Goal: Task Accomplishment & Management: Use online tool/utility

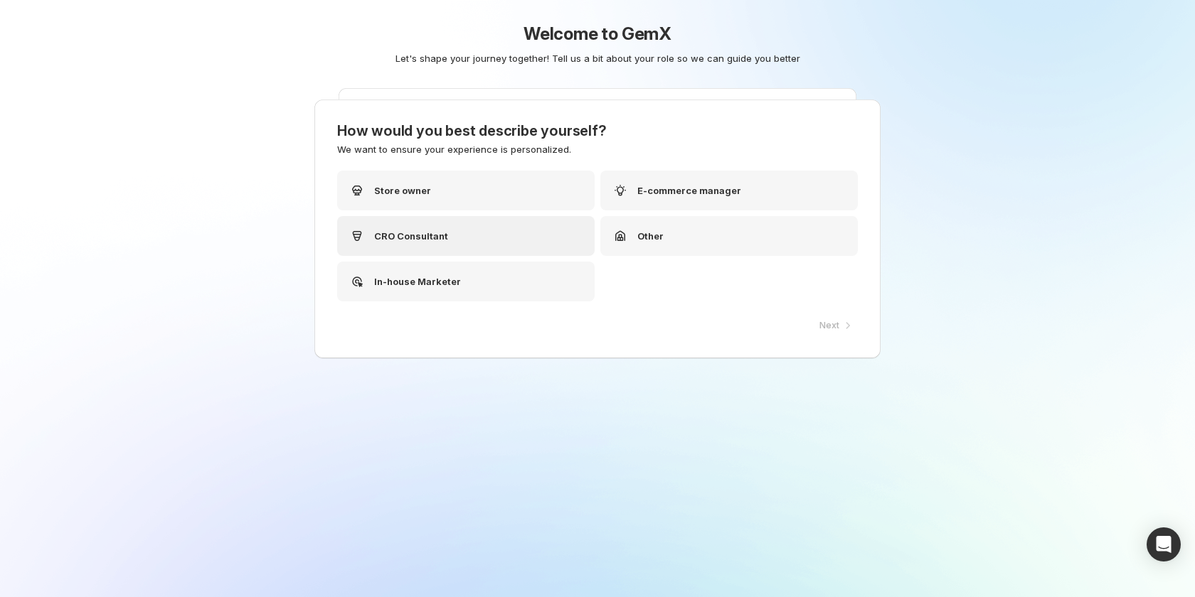
click at [454, 235] on div "CRO Consultant" at bounding box center [465, 236] width 257 height 40
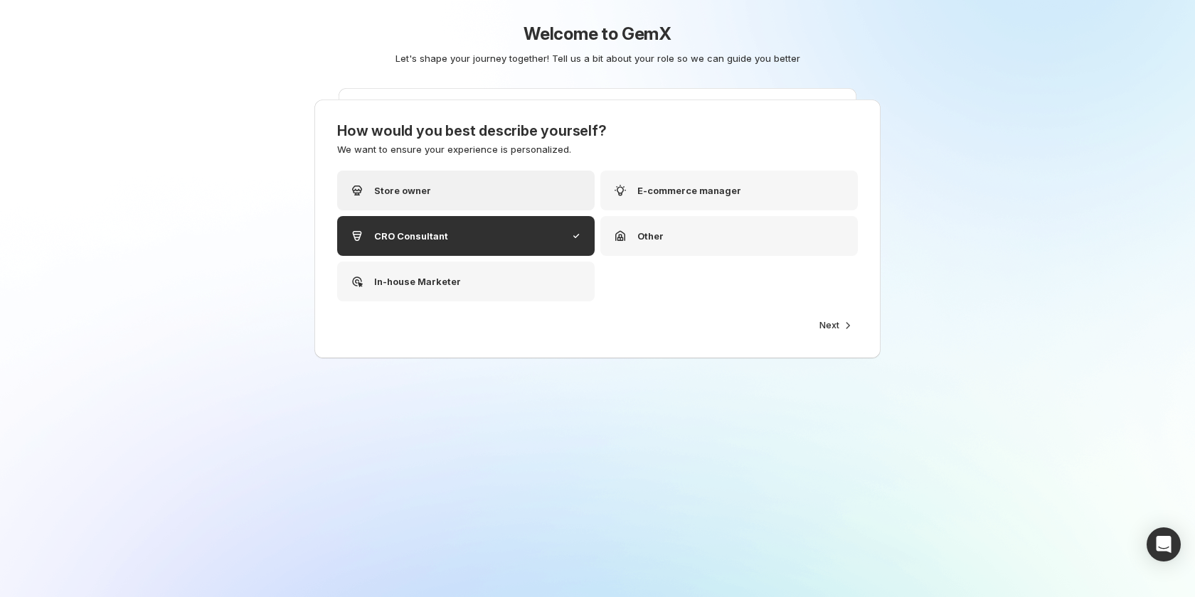
click at [443, 193] on div "Store owner" at bounding box center [465, 191] width 257 height 40
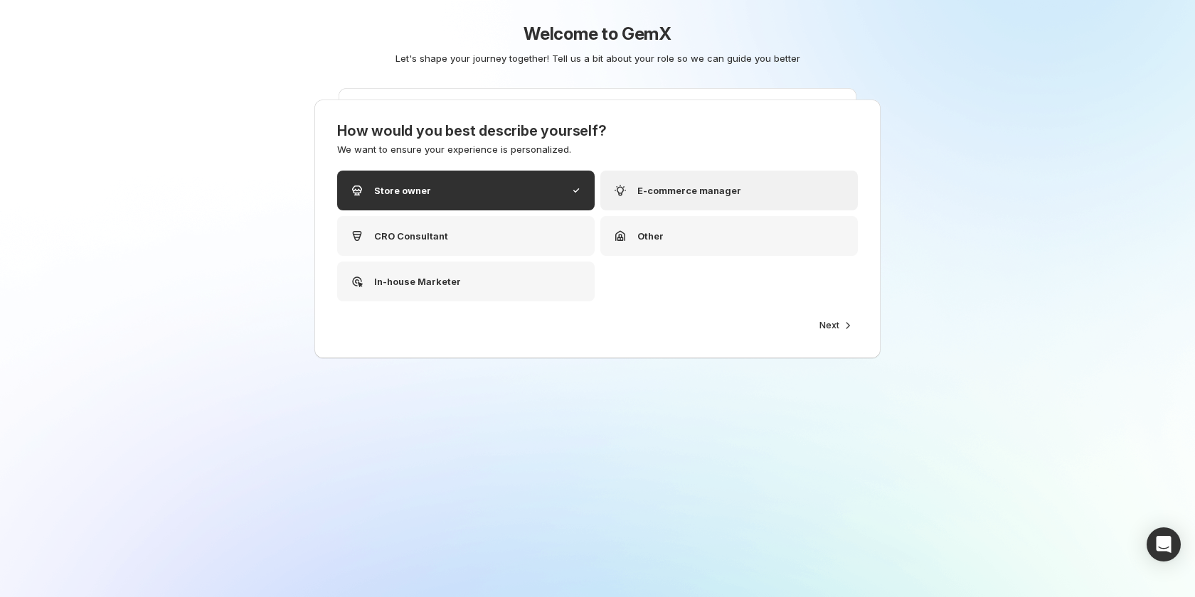
click at [623, 188] on icon at bounding box center [620, 191] width 7 height 9
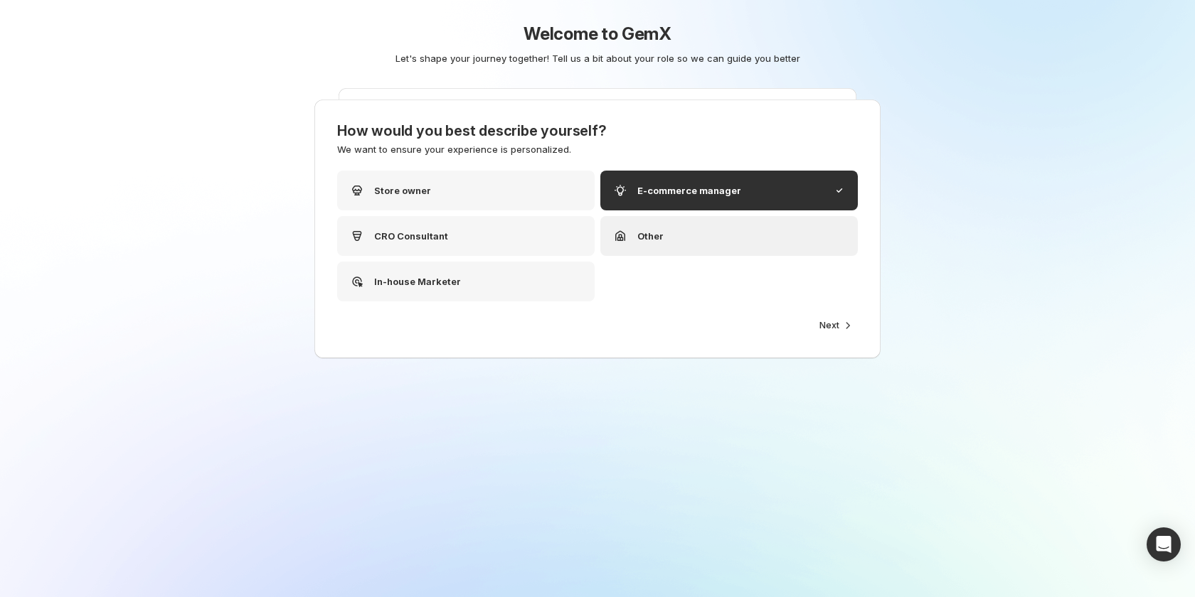
click at [629, 233] on div "Other" at bounding box center [638, 236] width 52 height 17
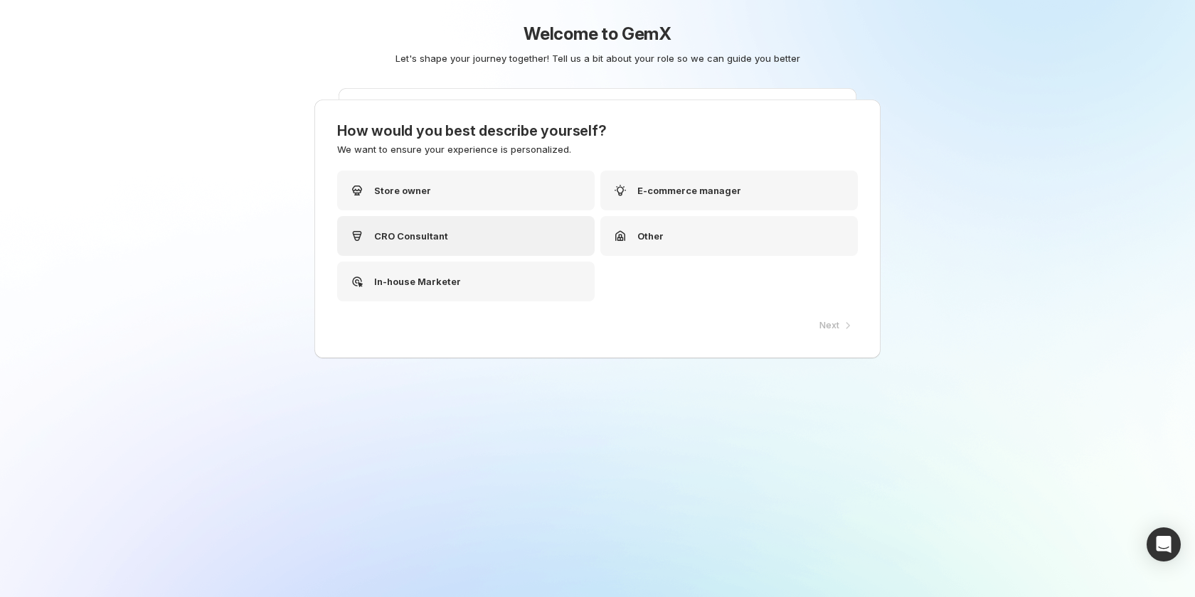
click at [536, 239] on div "CRO Consultant" at bounding box center [465, 236] width 257 height 40
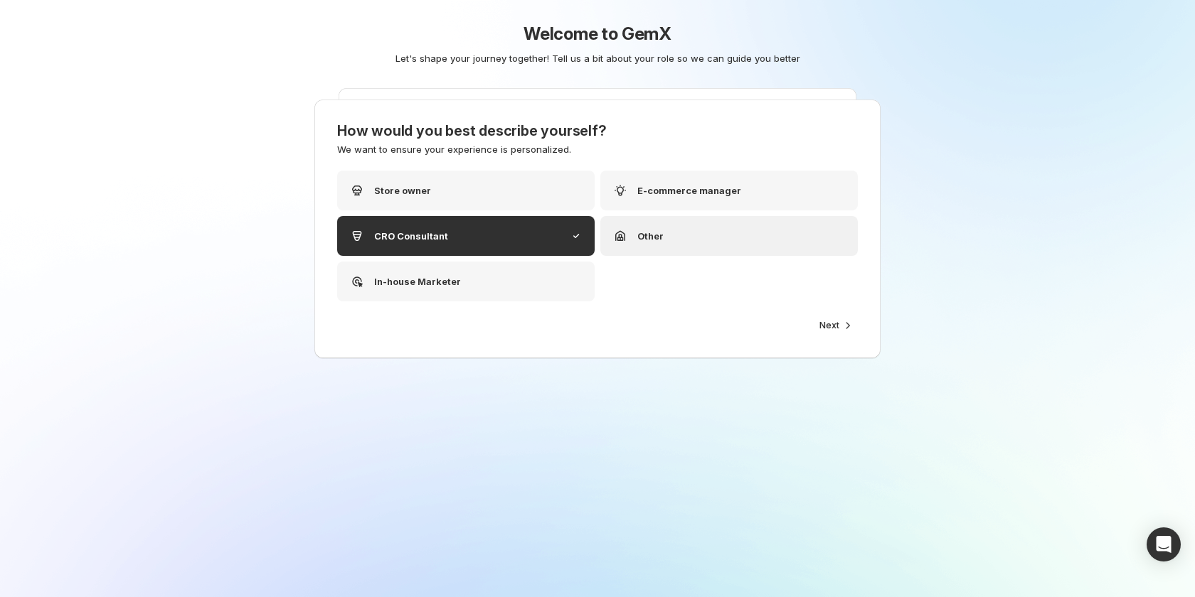
click at [683, 231] on div "Other" at bounding box center [728, 236] width 257 height 40
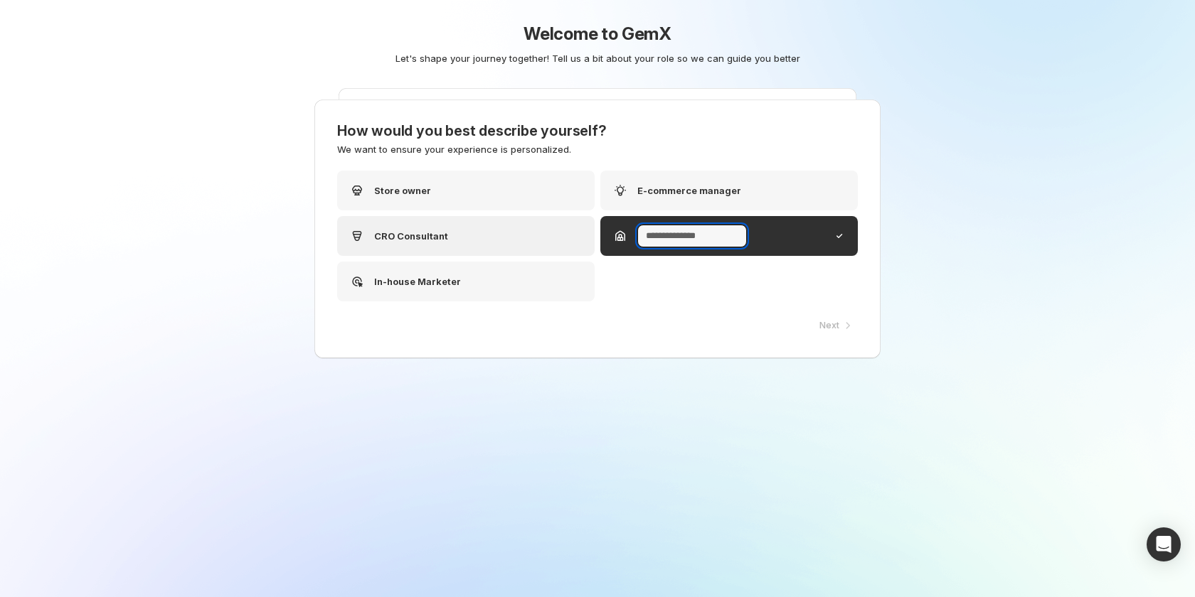
click at [494, 242] on div "CRO Consultant" at bounding box center [465, 236] width 257 height 40
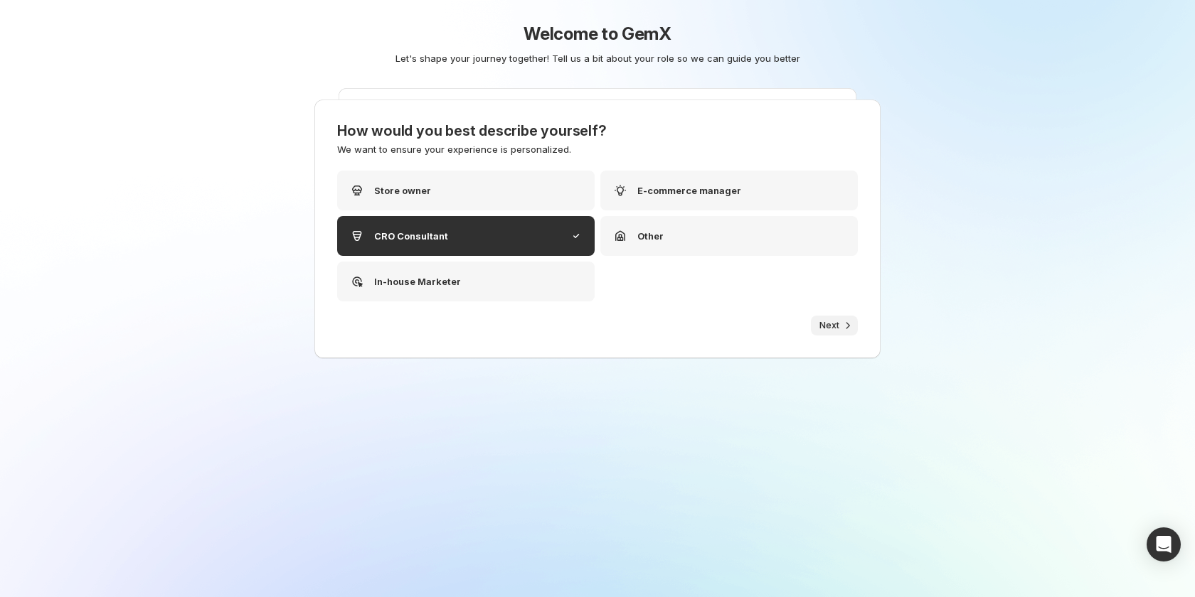
click at [834, 329] on span "Next" at bounding box center [829, 325] width 20 height 11
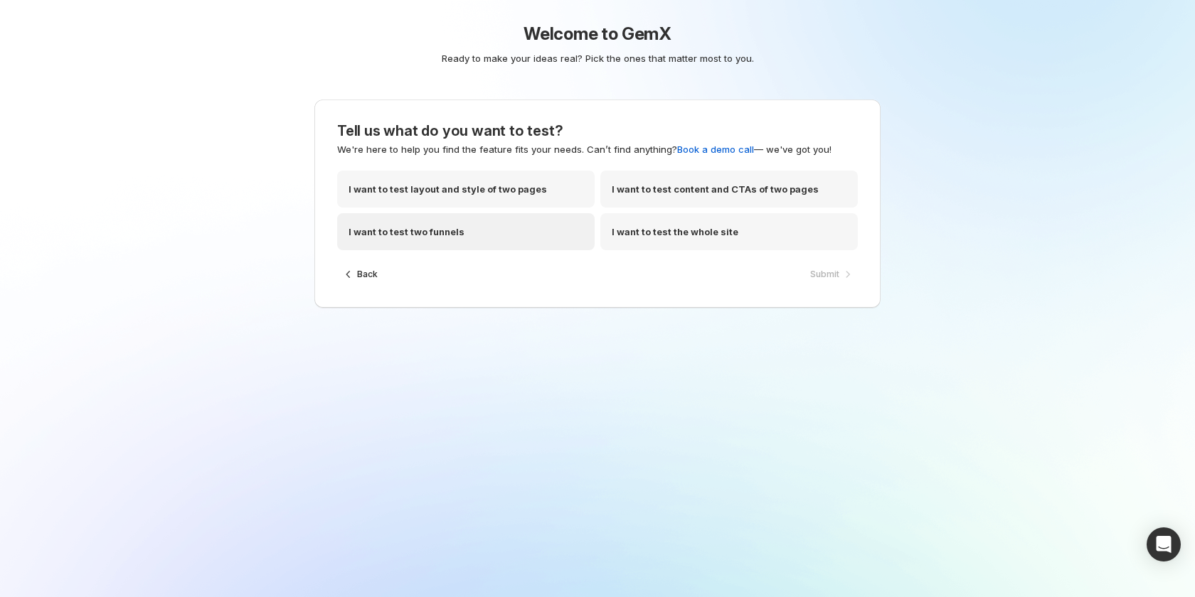
click at [518, 243] on div "I want to test two funnels" at bounding box center [465, 231] width 257 height 37
click at [646, 238] on p "I want to test the whole site" at bounding box center [675, 232] width 127 height 14
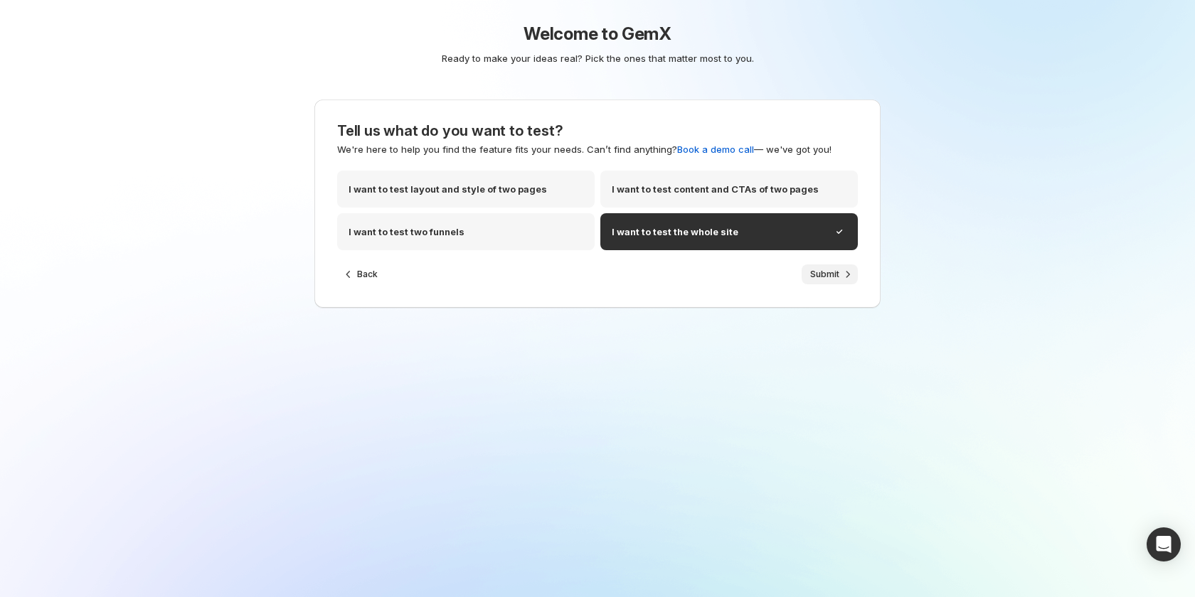
click at [814, 277] on span "Submit" at bounding box center [824, 274] width 29 height 11
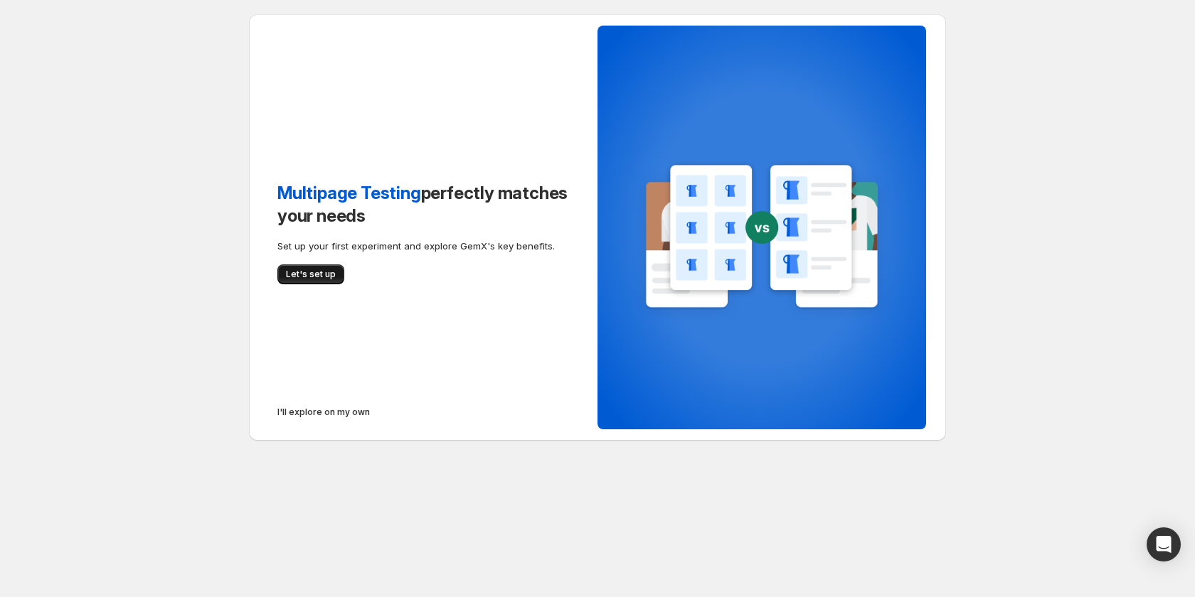
click at [291, 277] on span "Let's set up" at bounding box center [311, 274] width 50 height 11
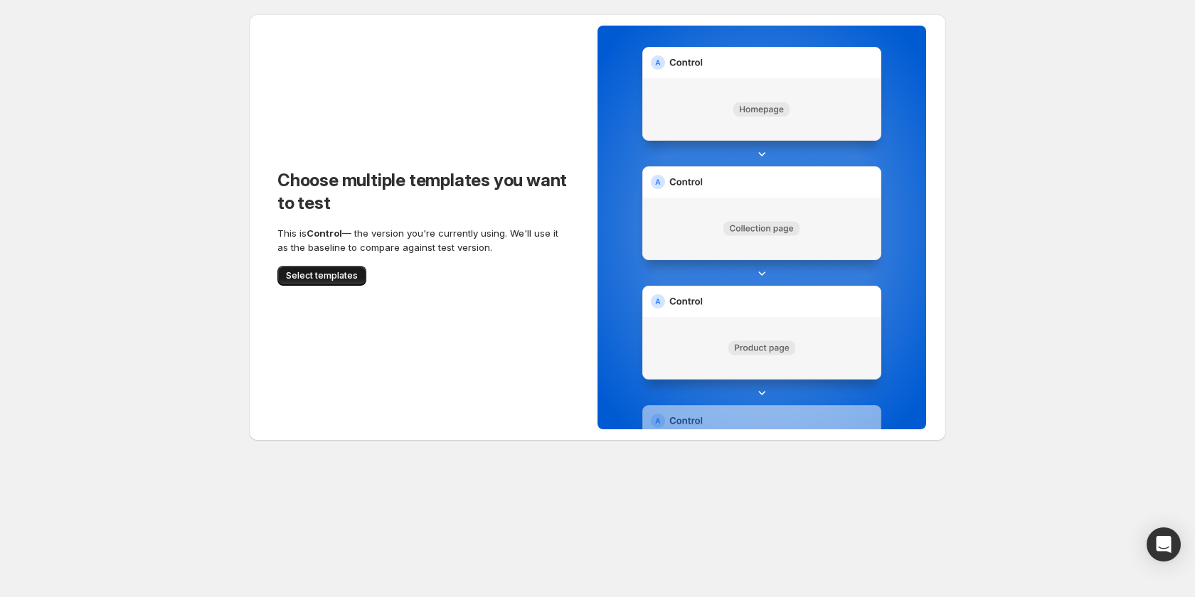
click at [332, 284] on button "Select templates" at bounding box center [321, 276] width 89 height 20
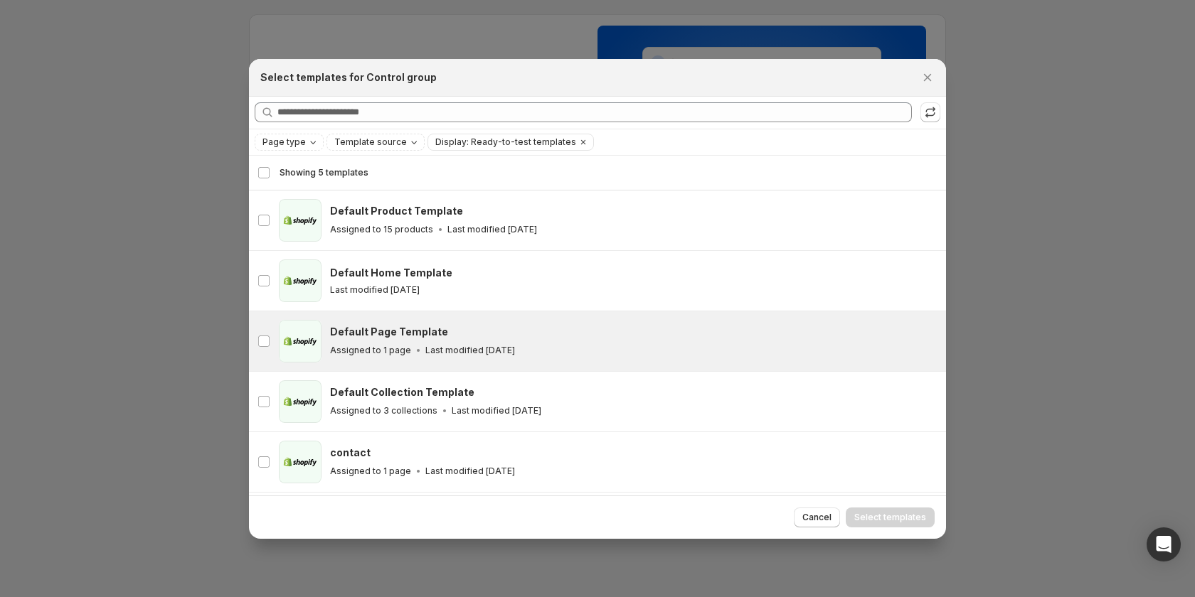
click at [474, 313] on div "page Default Page Template Assigned to 1 page Last modified 7 days ago" at bounding box center [597, 341] width 697 height 60
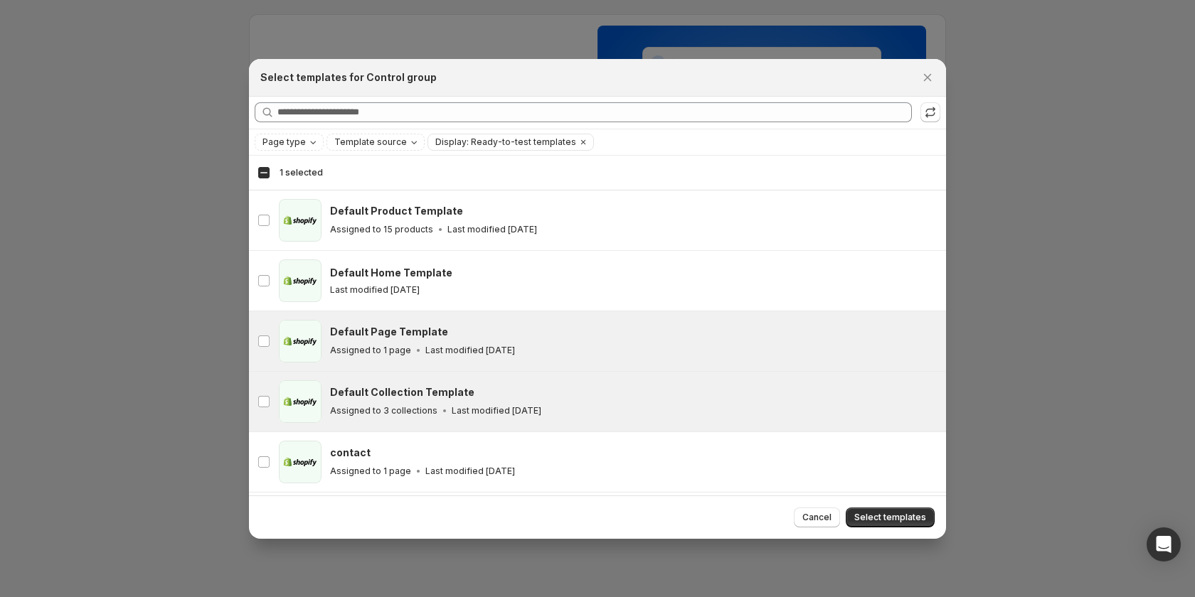
click at [491, 391] on div "Default Collection Template" at bounding box center [631, 392] width 603 height 14
click at [896, 520] on span "Select templates" at bounding box center [890, 517] width 72 height 11
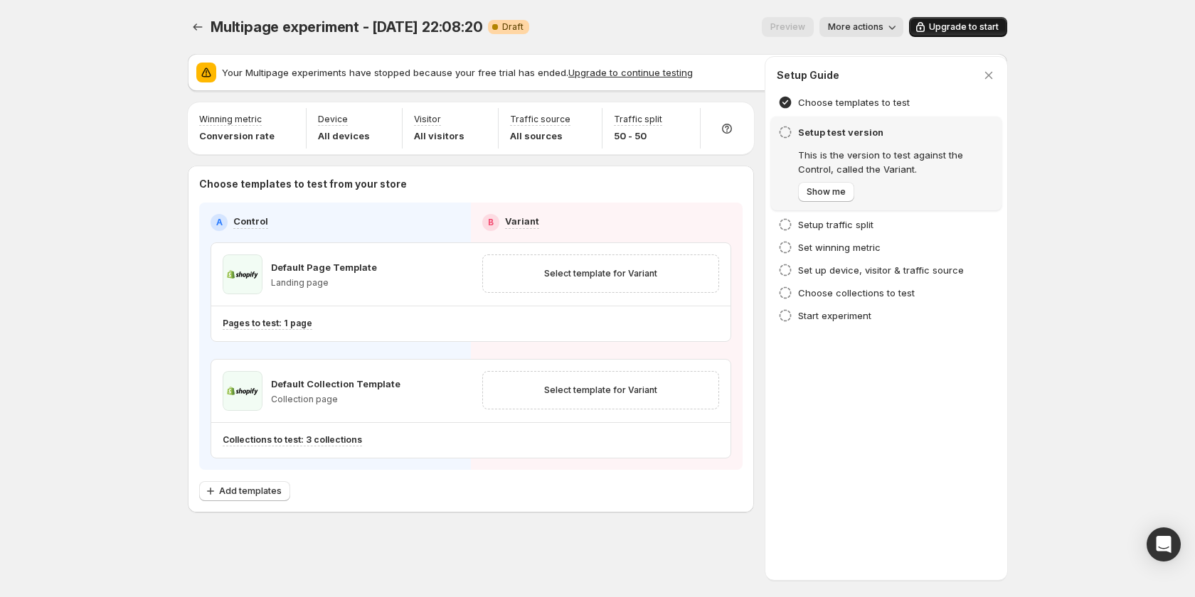
click at [940, 23] on span "Upgrade to start" at bounding box center [964, 26] width 70 height 11
click at [904, 100] on h4 "Choose templates to test" at bounding box center [854, 102] width 112 height 14
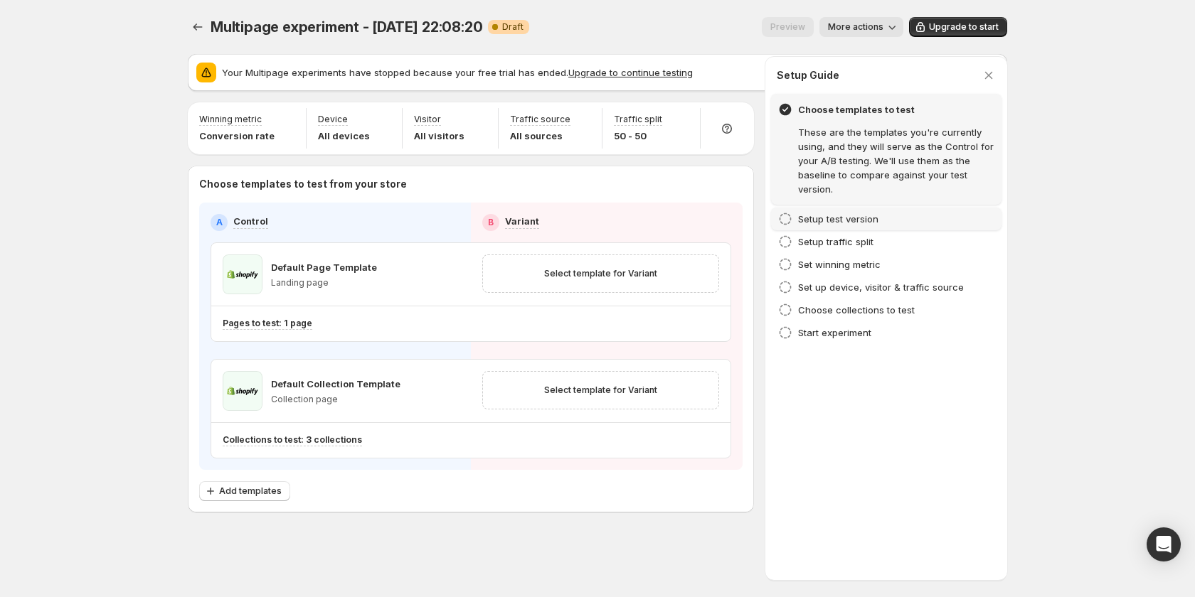
click at [830, 217] on h4 "Setup test version" at bounding box center [838, 219] width 80 height 14
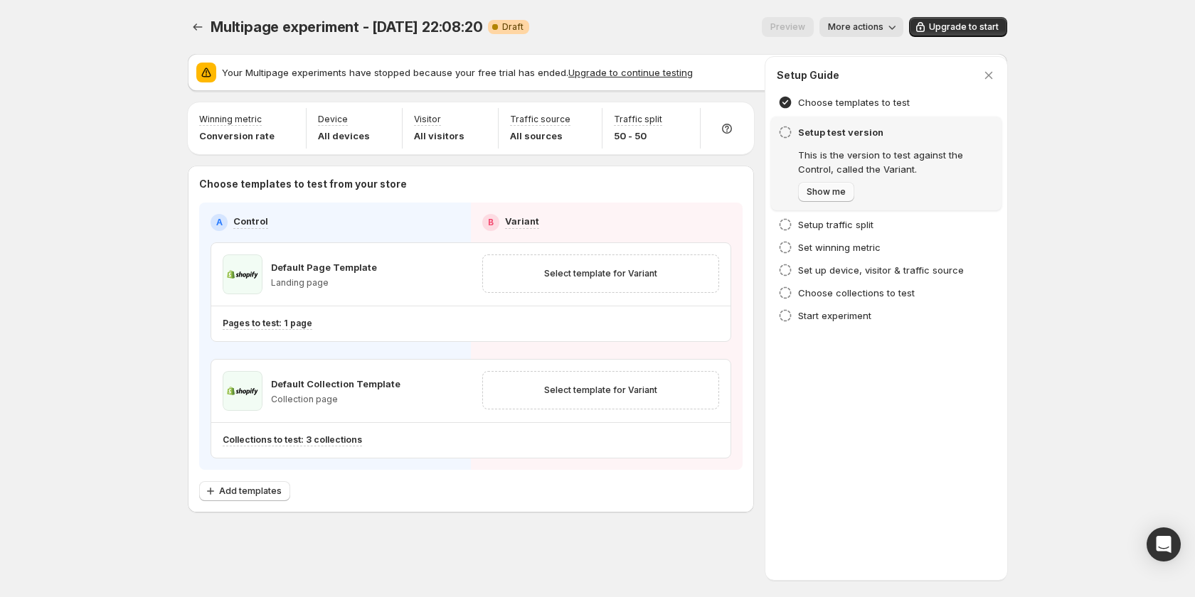
click at [824, 187] on span "Show me" at bounding box center [825, 191] width 39 height 11
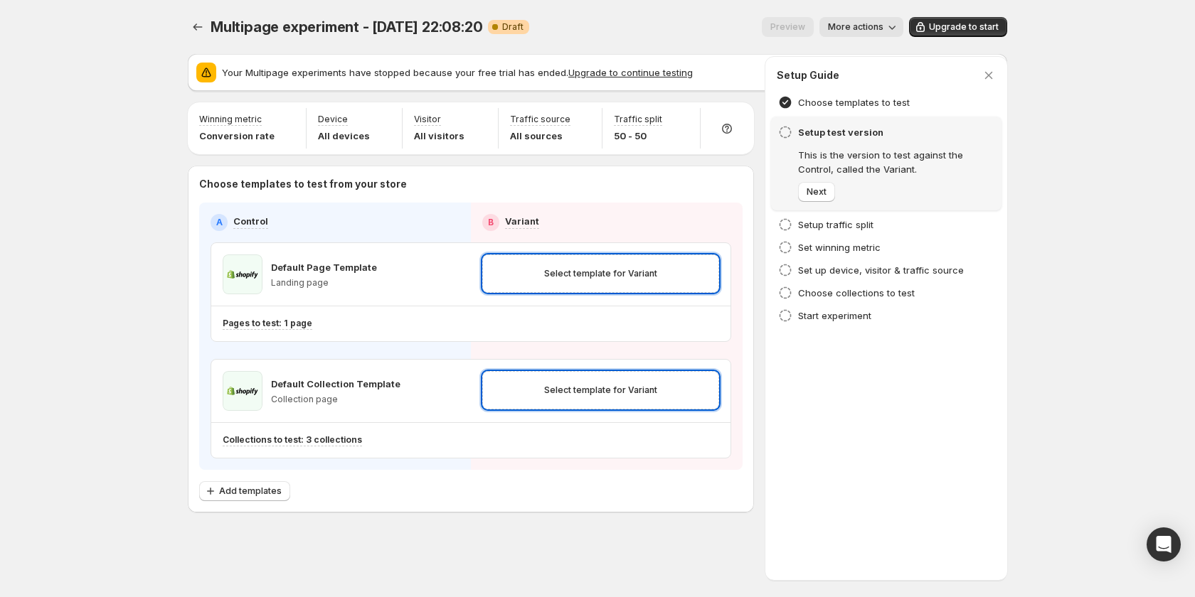
click at [600, 281] on div at bounding box center [597, 298] width 1195 height 597
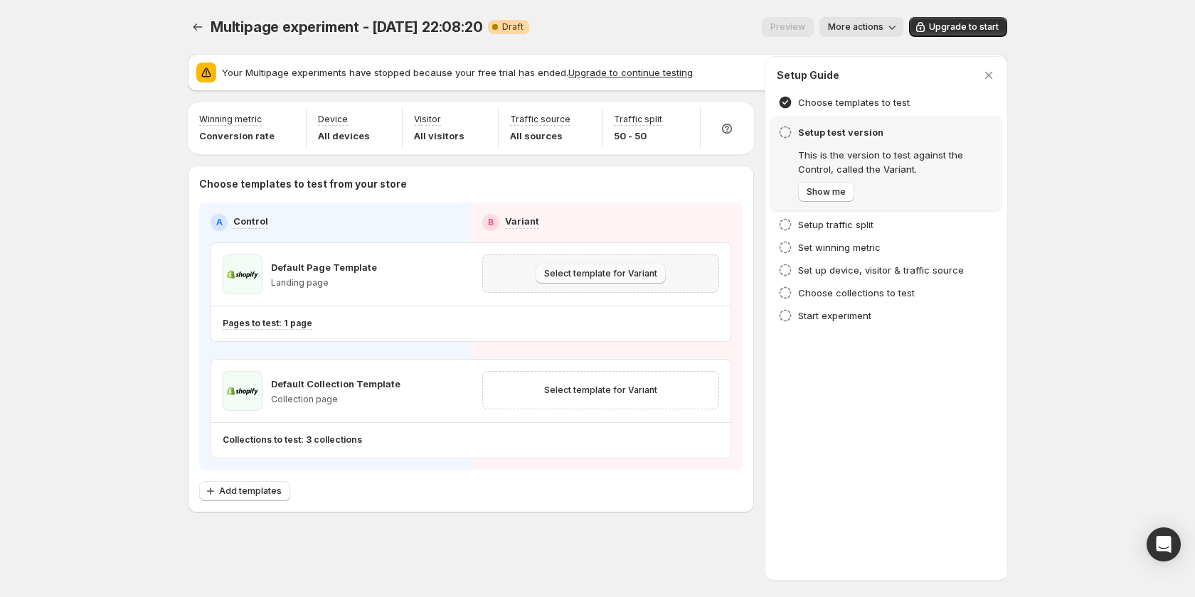
click at [631, 277] on span "Select template for Variant" at bounding box center [600, 273] width 113 height 11
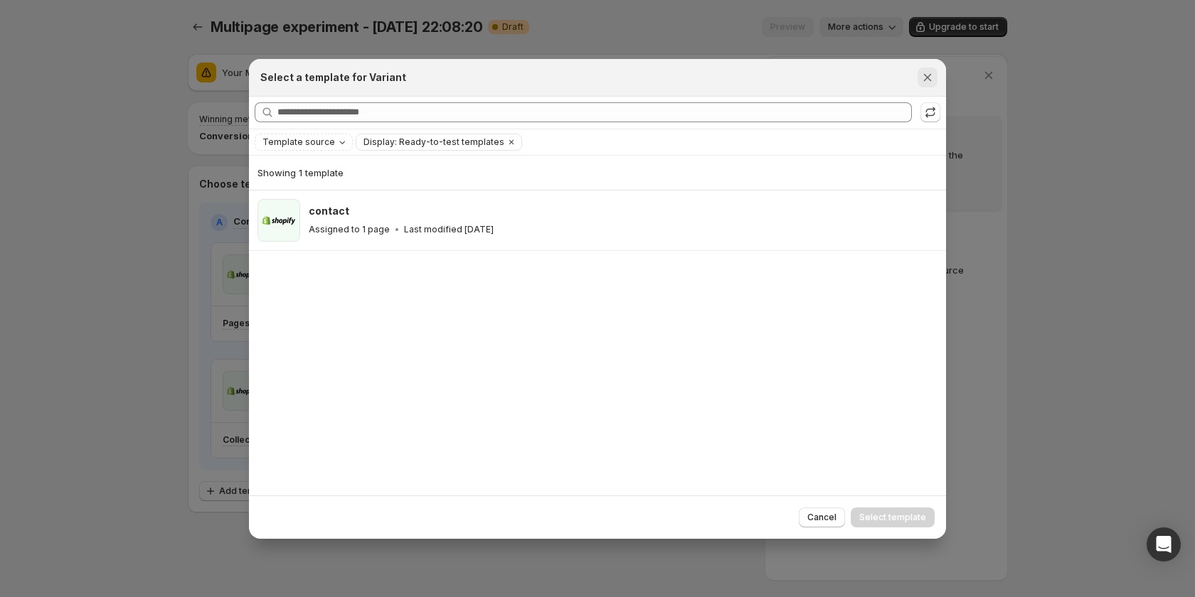
click at [923, 79] on icon "Close" at bounding box center [927, 77] width 14 height 14
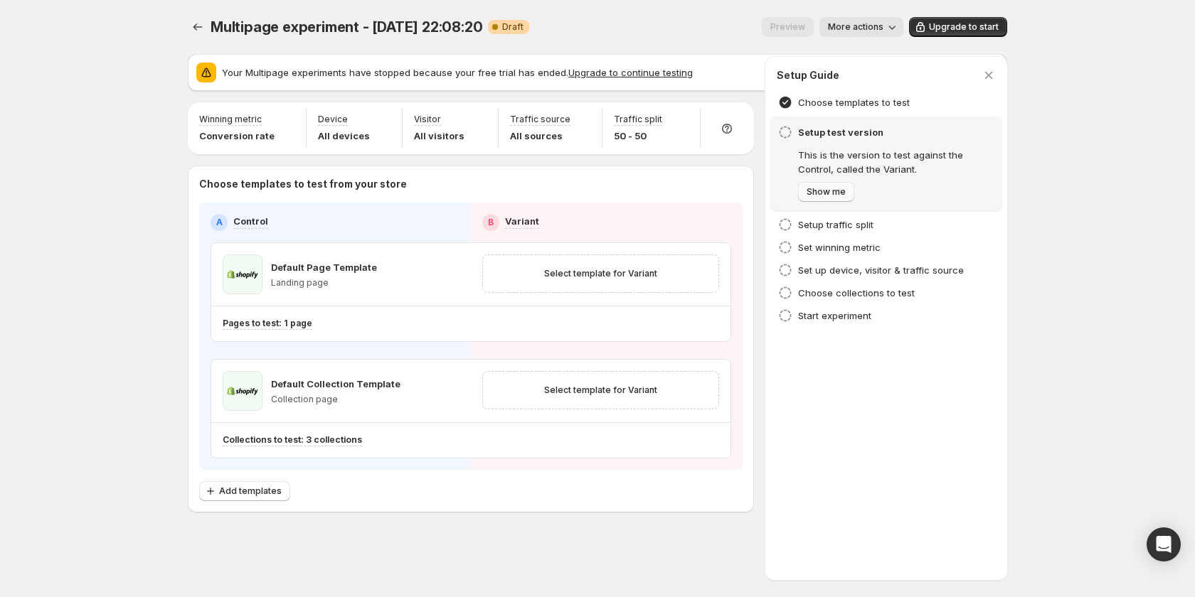
click at [820, 193] on span "Show me" at bounding box center [825, 191] width 39 height 11
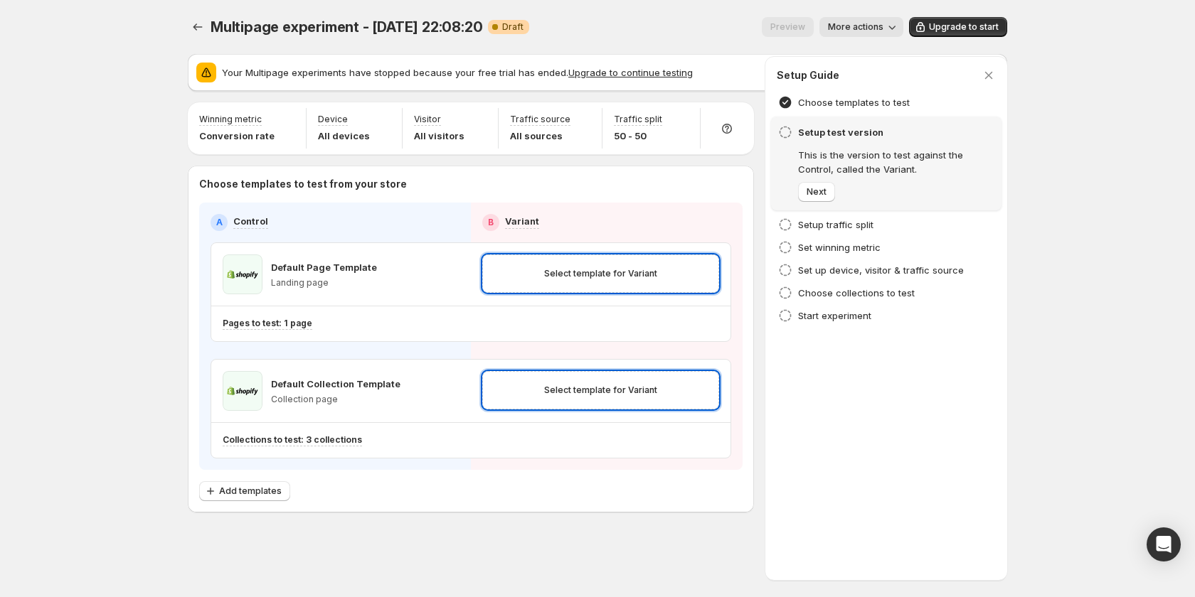
click at [575, 266] on div at bounding box center [597, 298] width 1195 height 597
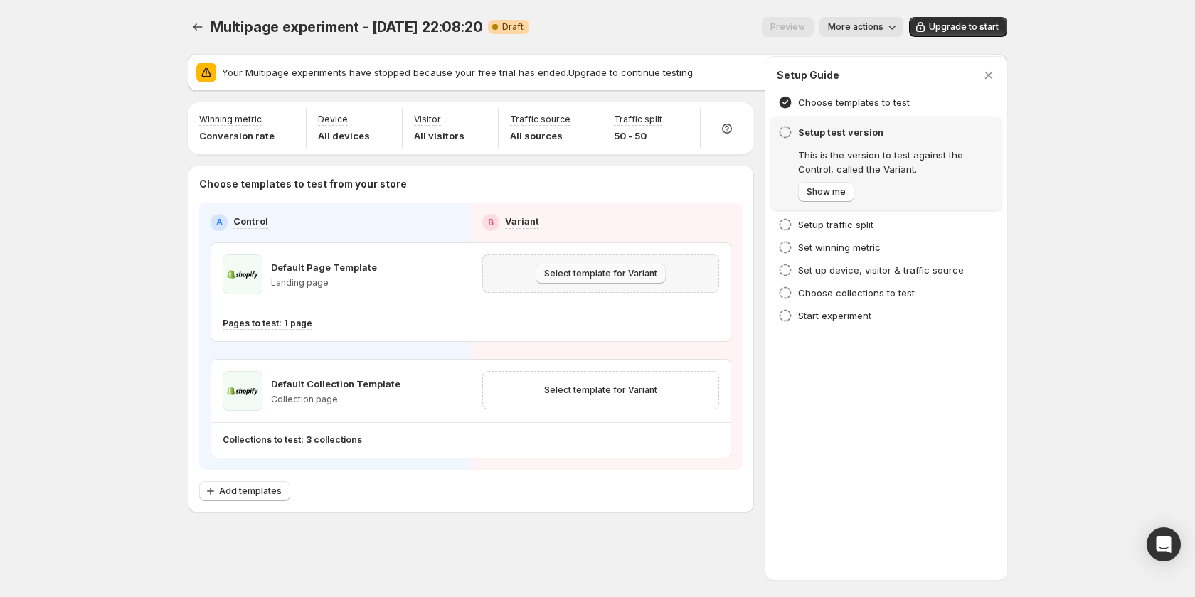
click at [600, 281] on button "Select template for Variant" at bounding box center [601, 274] width 130 height 20
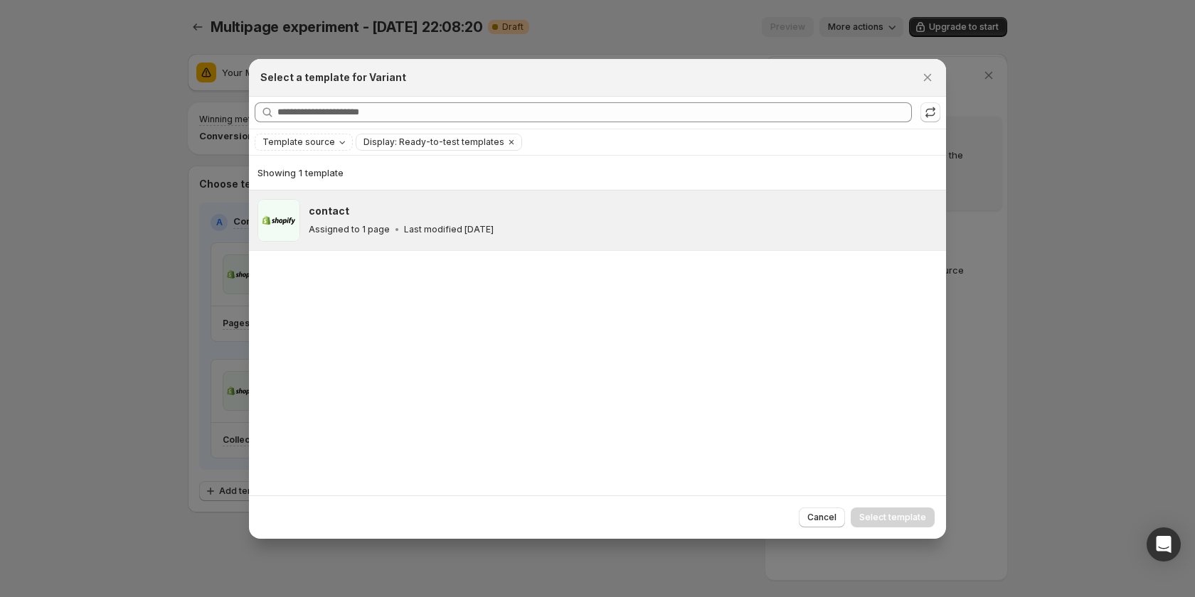
click at [484, 233] on p "Last modified 7 days ago" at bounding box center [449, 229] width 90 height 11
click at [866, 511] on button "Select template" at bounding box center [893, 518] width 84 height 20
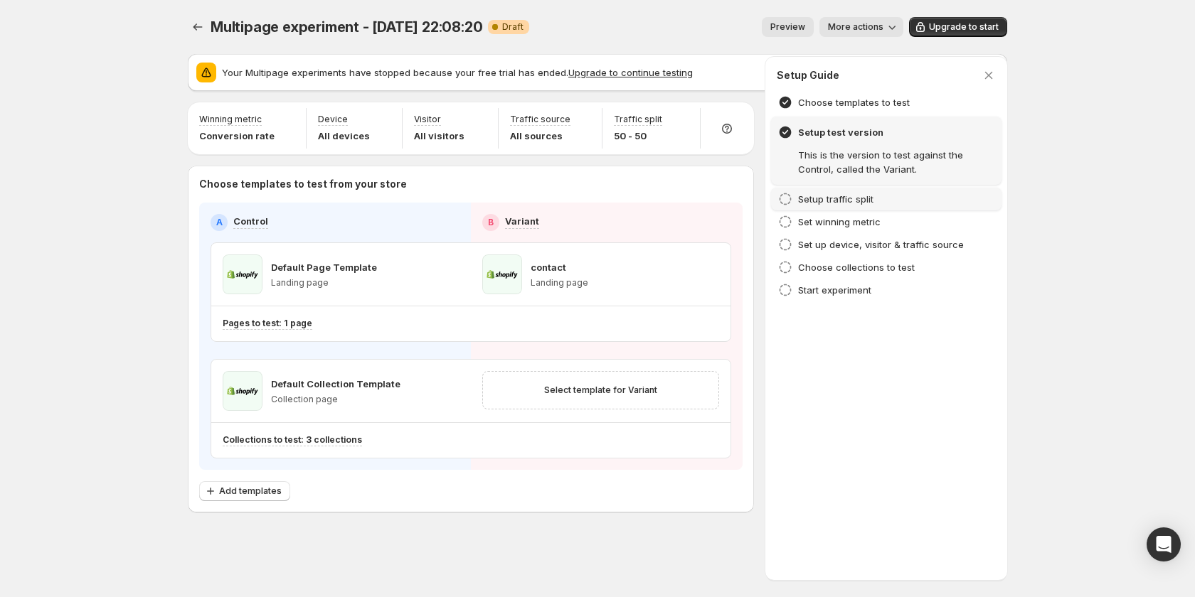
click at [902, 196] on div "Setup traffic split" at bounding box center [886, 199] width 216 height 14
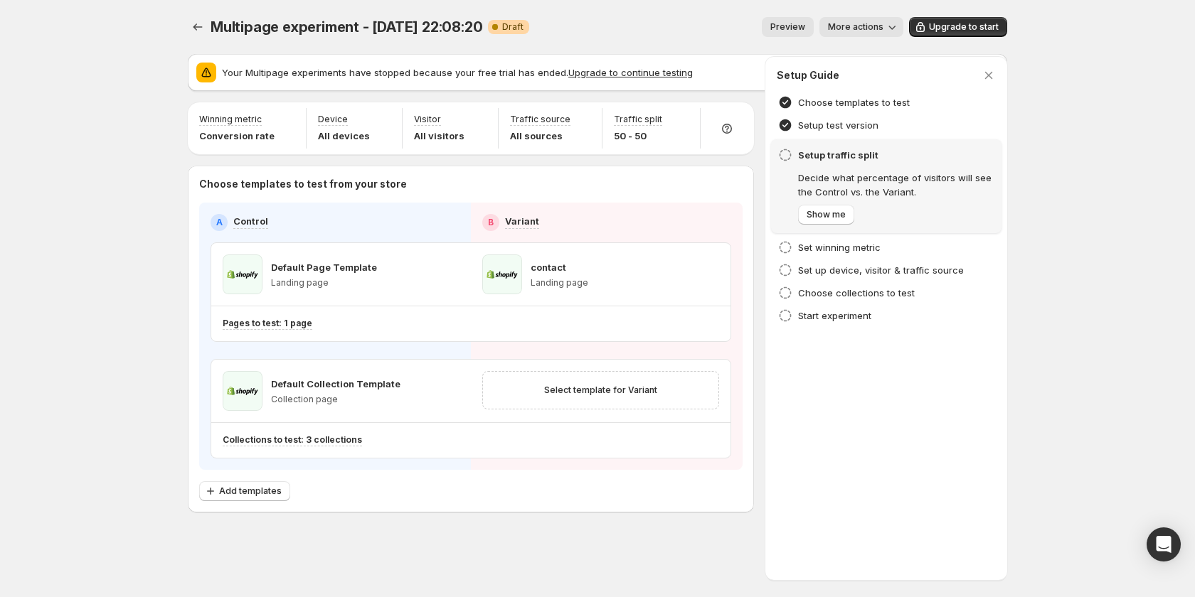
click at [819, 156] on h4 "Setup traffic split" at bounding box center [896, 155] width 196 height 14
click at [893, 131] on div "Setup test version" at bounding box center [886, 125] width 216 height 14
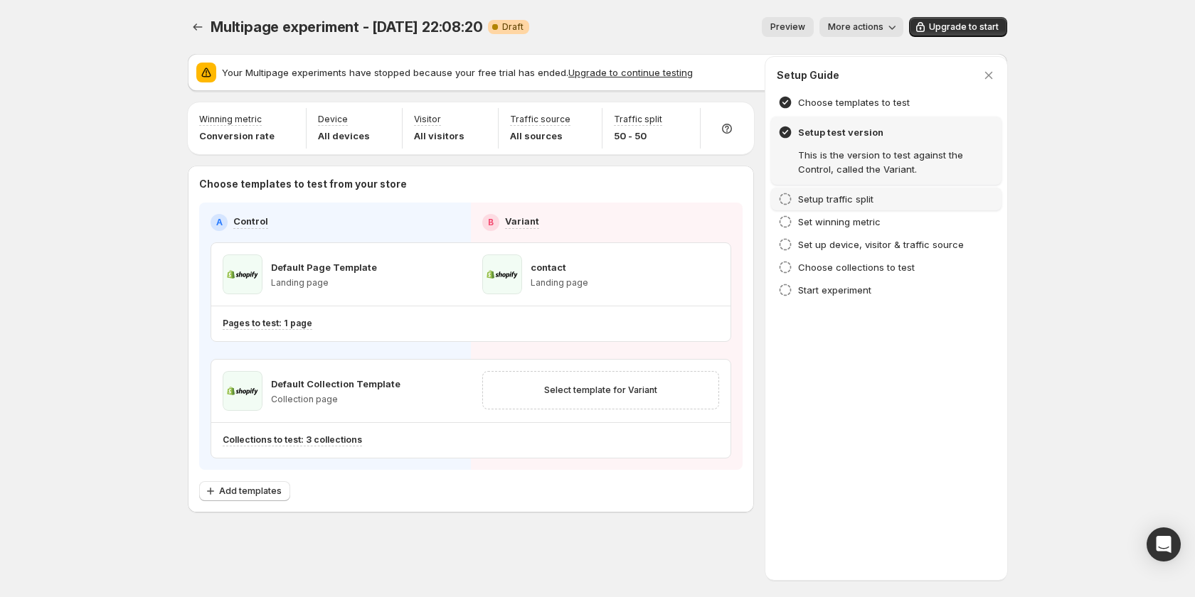
click at [873, 193] on h4 "Setup traffic split" at bounding box center [835, 199] width 75 height 14
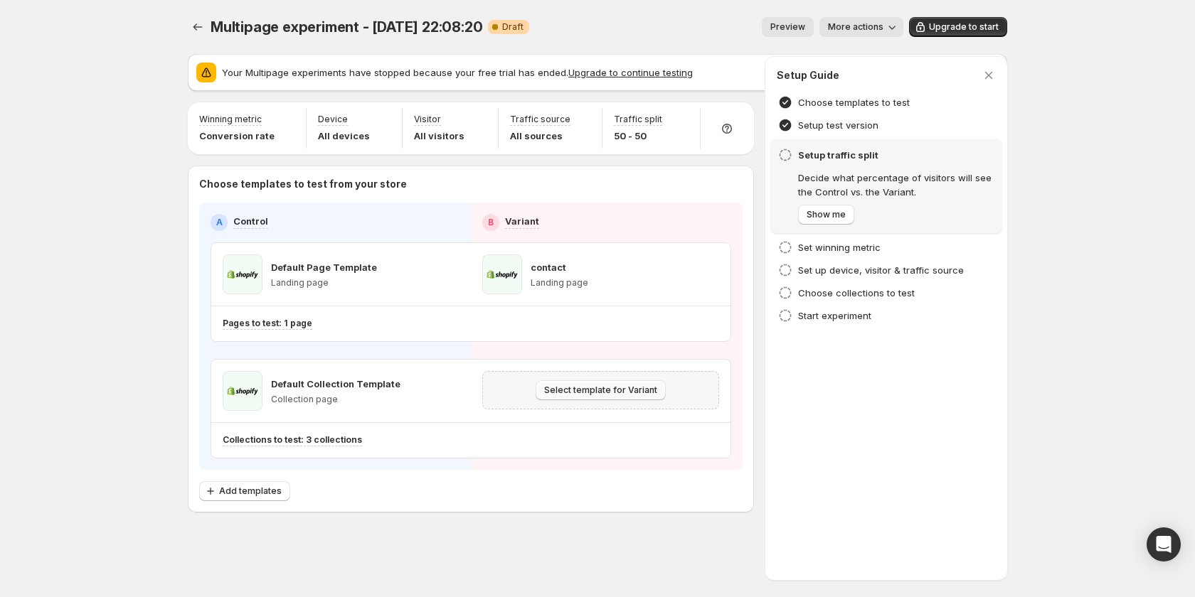
click at [643, 396] on button "Select template for Variant" at bounding box center [601, 390] width 130 height 20
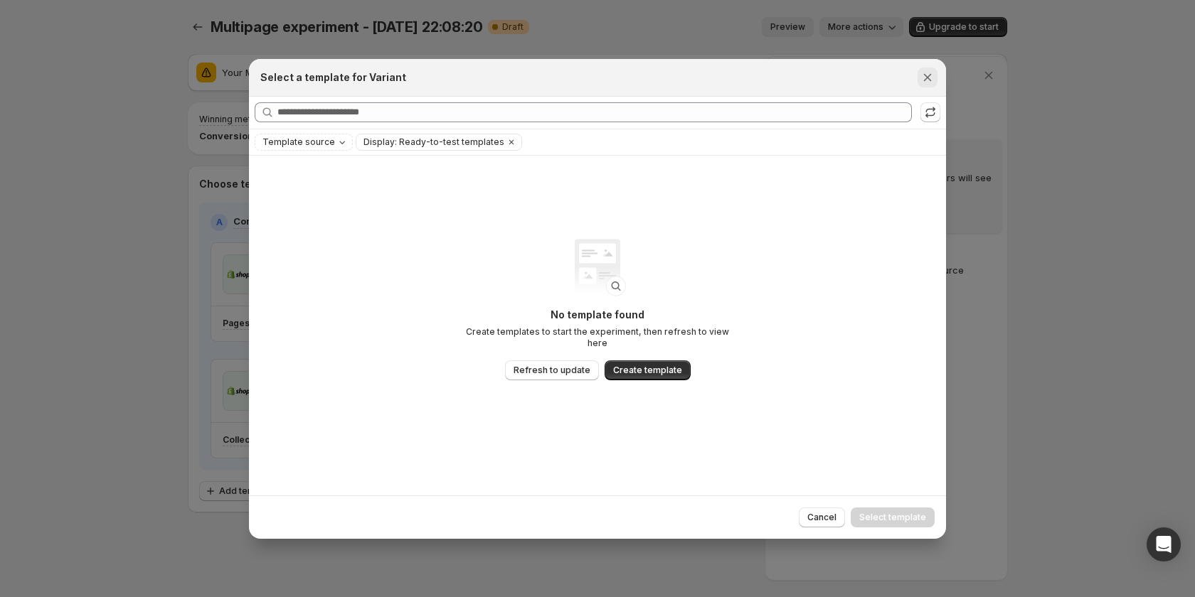
click at [932, 73] on icon "Close" at bounding box center [927, 77] width 14 height 14
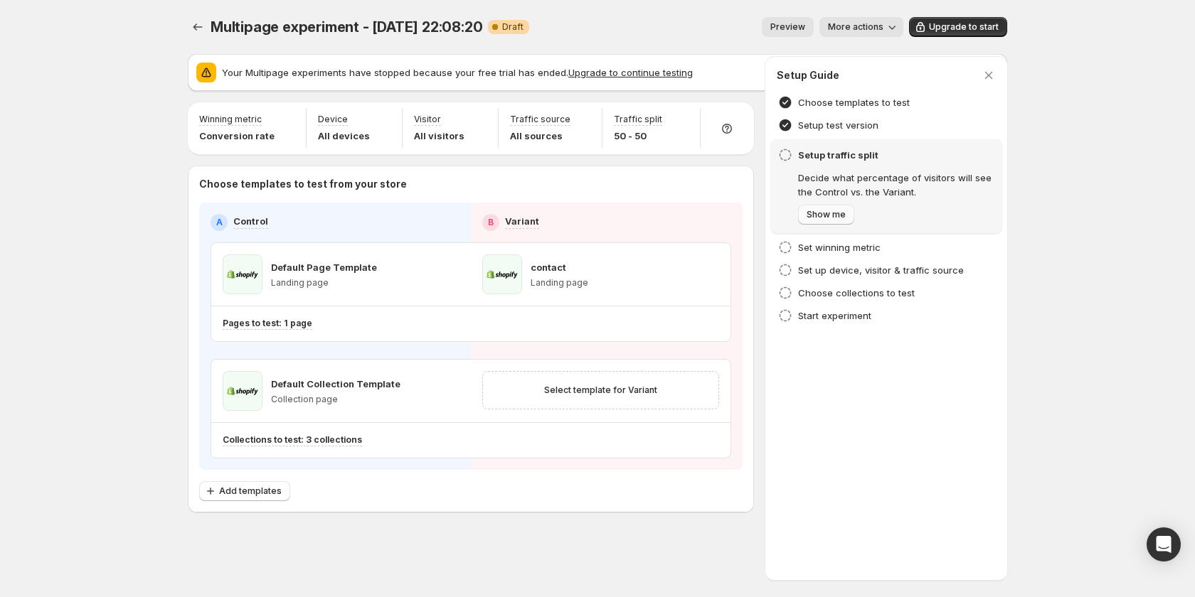
click at [838, 210] on span "Show me" at bounding box center [825, 214] width 39 height 11
click at [654, 126] on div "Traffic split 50 - 50" at bounding box center [638, 128] width 48 height 29
click at [678, 121] on icon "button" at bounding box center [681, 121] width 14 height 14
drag, startPoint x: 681, startPoint y: 145, endPoint x: 693, endPoint y: 147, distance: 12.3
click at [693, 147] on input "range" at bounding box center [681, 152] width 205 height 20
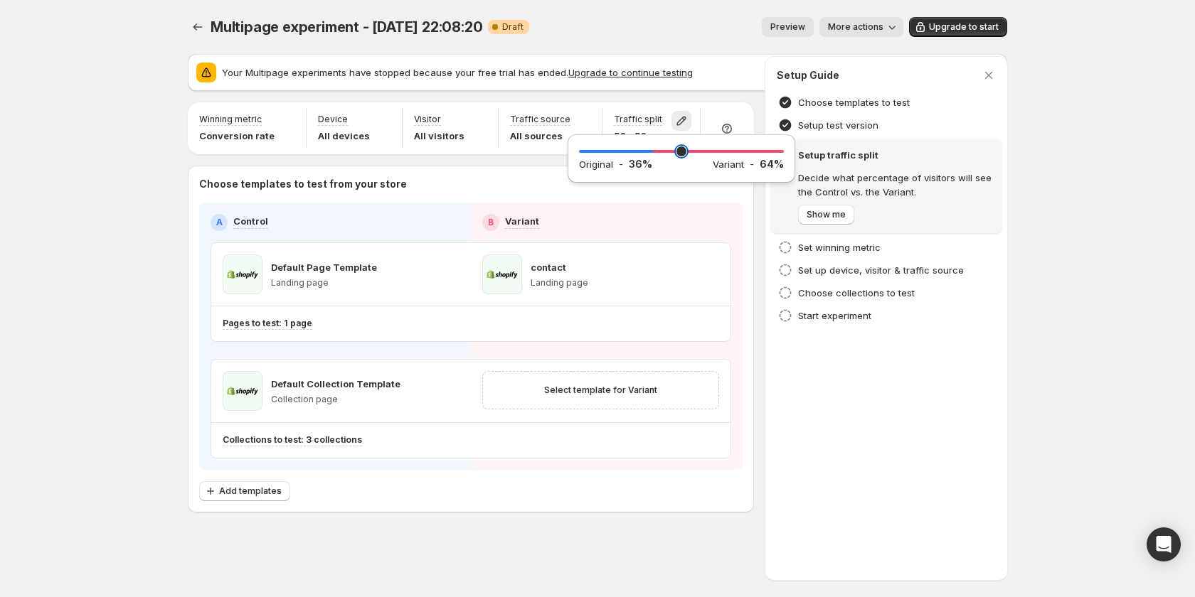
drag, startPoint x: 693, startPoint y: 147, endPoint x: 654, endPoint y: 163, distance: 42.1
type input "**"
click at [654, 161] on input "range" at bounding box center [681, 152] width 205 height 20
click at [869, 425] on div "Setup Guide Choose templates to test Setup test version Setup traffic split Dec…" at bounding box center [886, 318] width 242 height 523
click at [836, 246] on h4 "Set winning metric" at bounding box center [839, 247] width 82 height 14
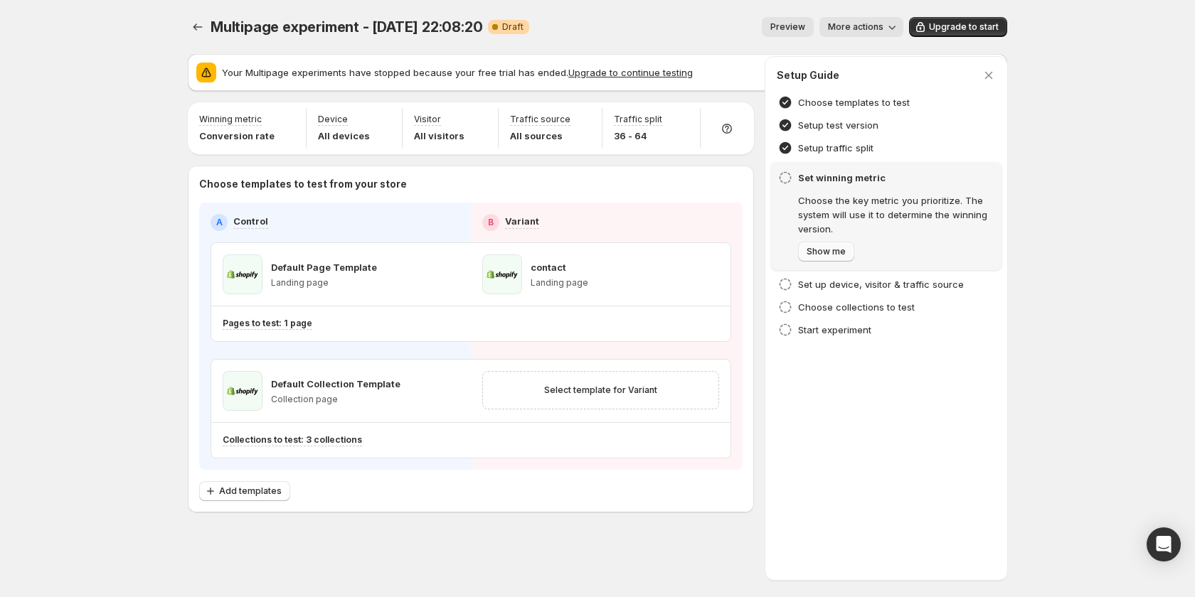
click at [834, 257] on button "Show me" at bounding box center [826, 252] width 56 height 20
click at [223, 139] on p "Conversion rate" at bounding box center [236, 136] width 75 height 14
click at [836, 255] on span "Show me" at bounding box center [825, 251] width 39 height 11
click at [288, 121] on icon "button" at bounding box center [287, 121] width 14 height 14
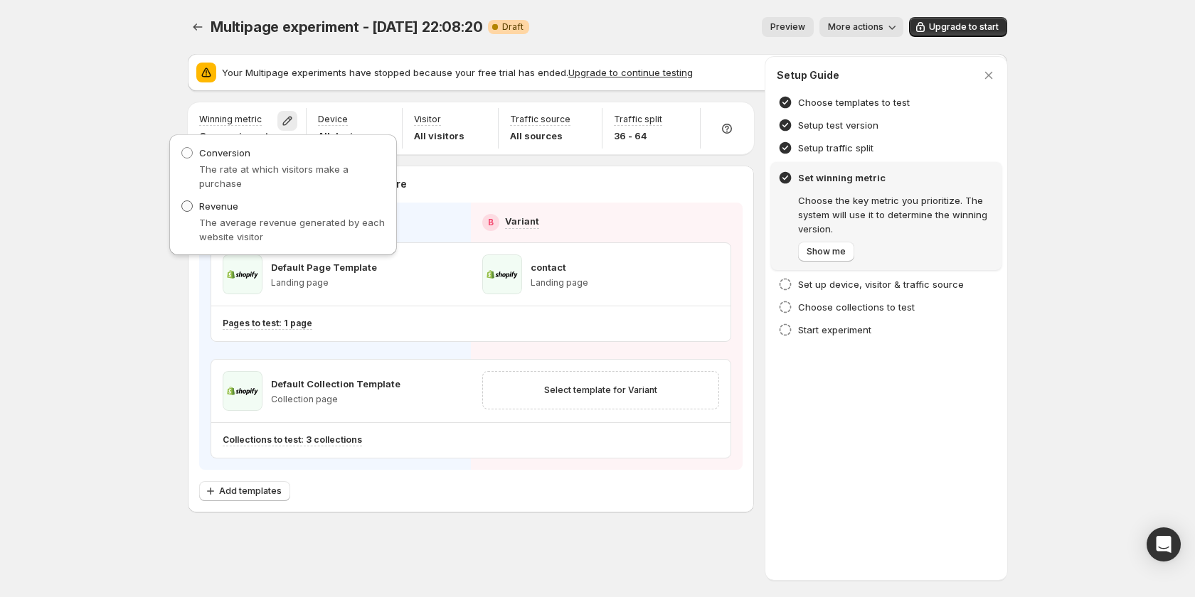
click at [218, 206] on span "Revenue" at bounding box center [218, 206] width 39 height 11
click at [239, 154] on span "Conversion" at bounding box center [224, 152] width 51 height 11
click at [834, 246] on button "Show me" at bounding box center [826, 252] width 56 height 20
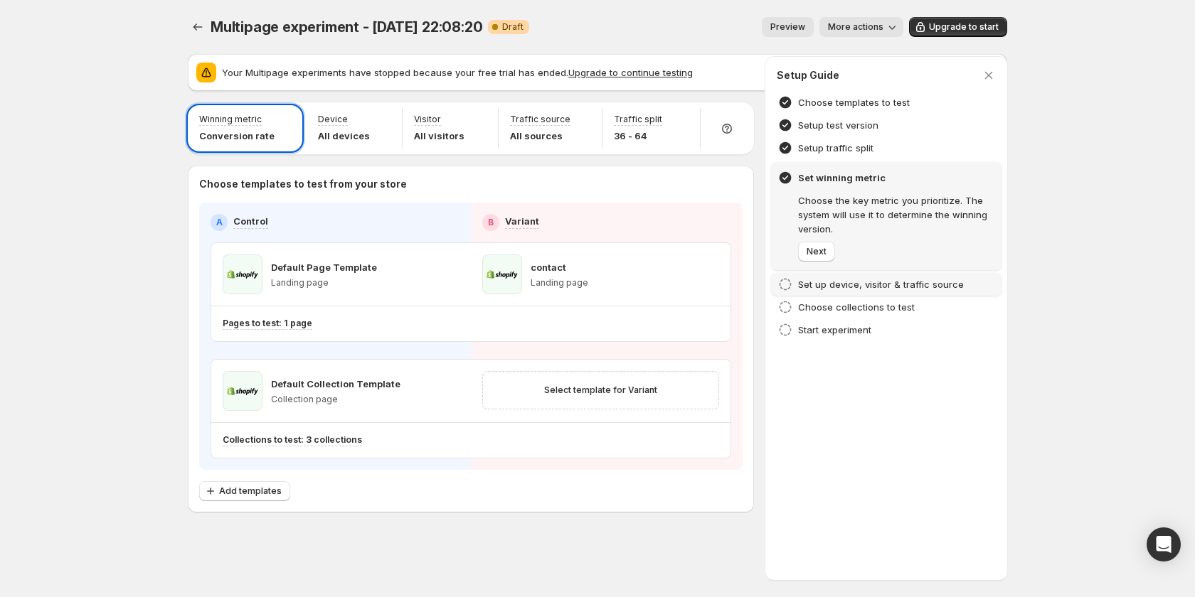
click at [834, 287] on h4 "Set up device, visitor & traffic source" at bounding box center [881, 284] width 166 height 14
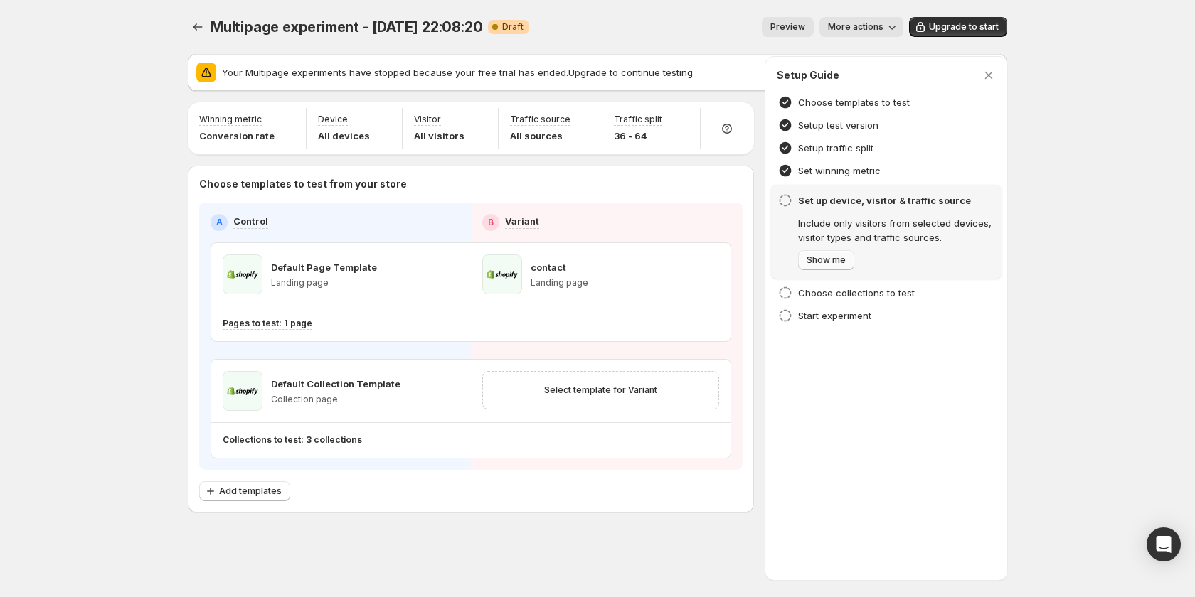
click at [828, 253] on button "Show me" at bounding box center [826, 260] width 56 height 20
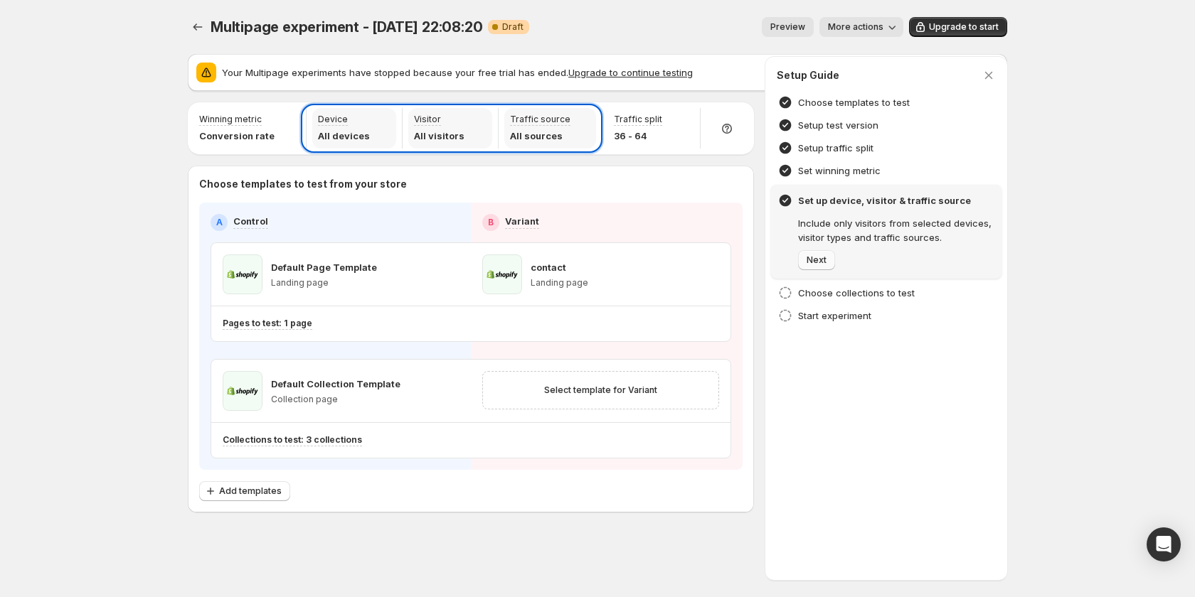
click at [820, 255] on span "Next" at bounding box center [816, 260] width 20 height 11
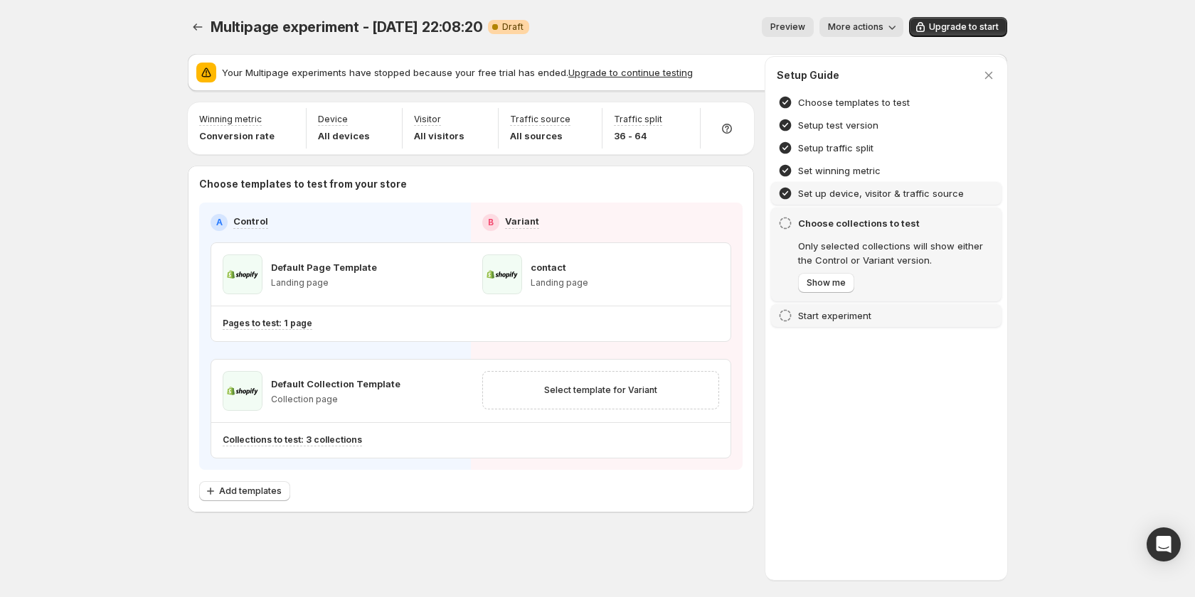
click at [816, 322] on h4 "Start experiment" at bounding box center [834, 316] width 73 height 14
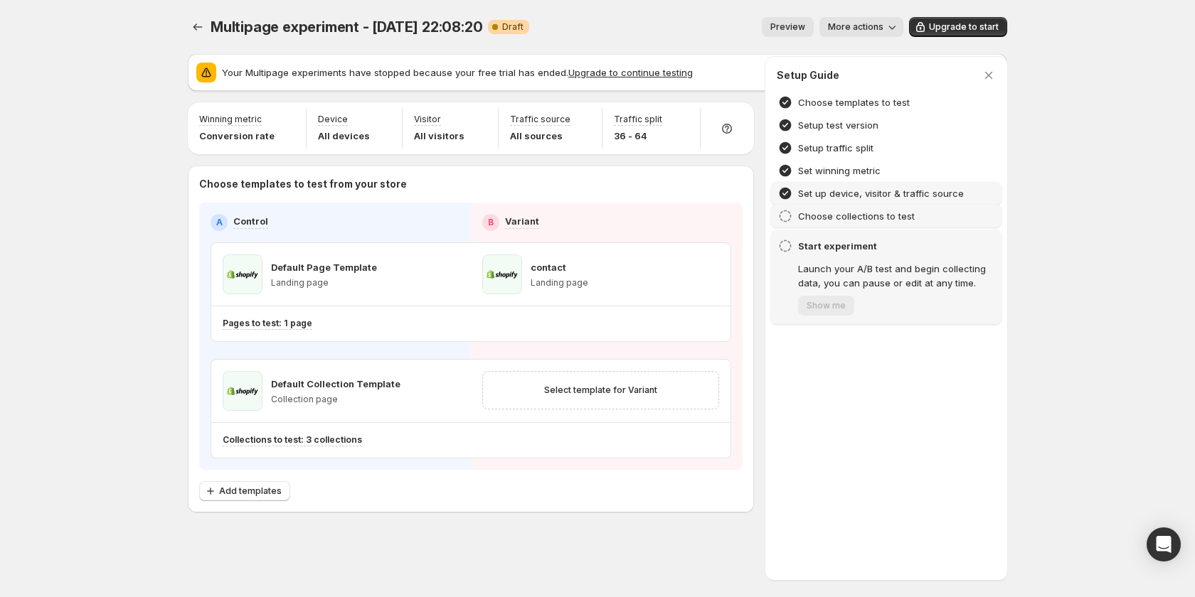
click at [824, 213] on h4 "Choose collections to test" at bounding box center [856, 216] width 117 height 14
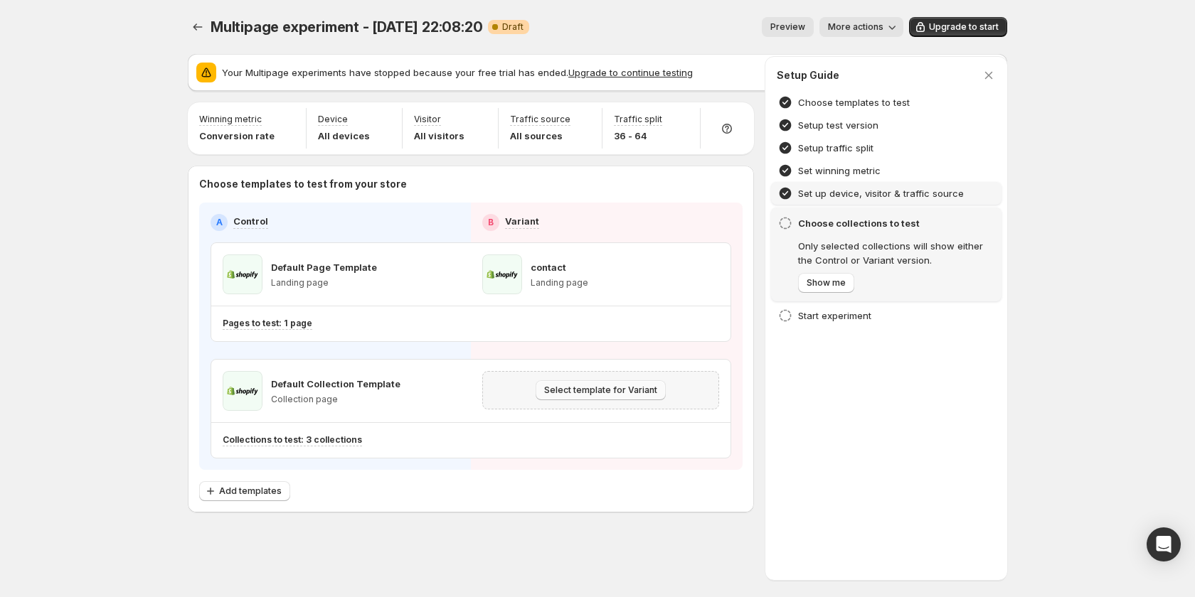
click at [558, 396] on button "Select template for Variant" at bounding box center [601, 390] width 130 height 20
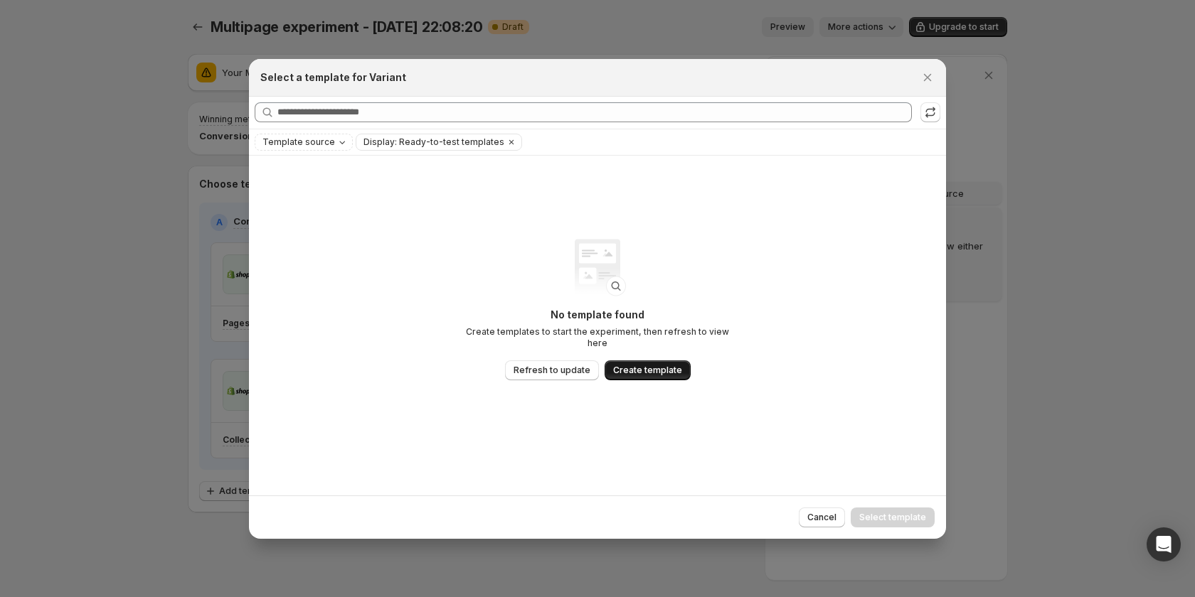
click at [615, 365] on span "Create template" at bounding box center [647, 370] width 69 height 11
click at [1003, 270] on div at bounding box center [597, 298] width 1195 height 597
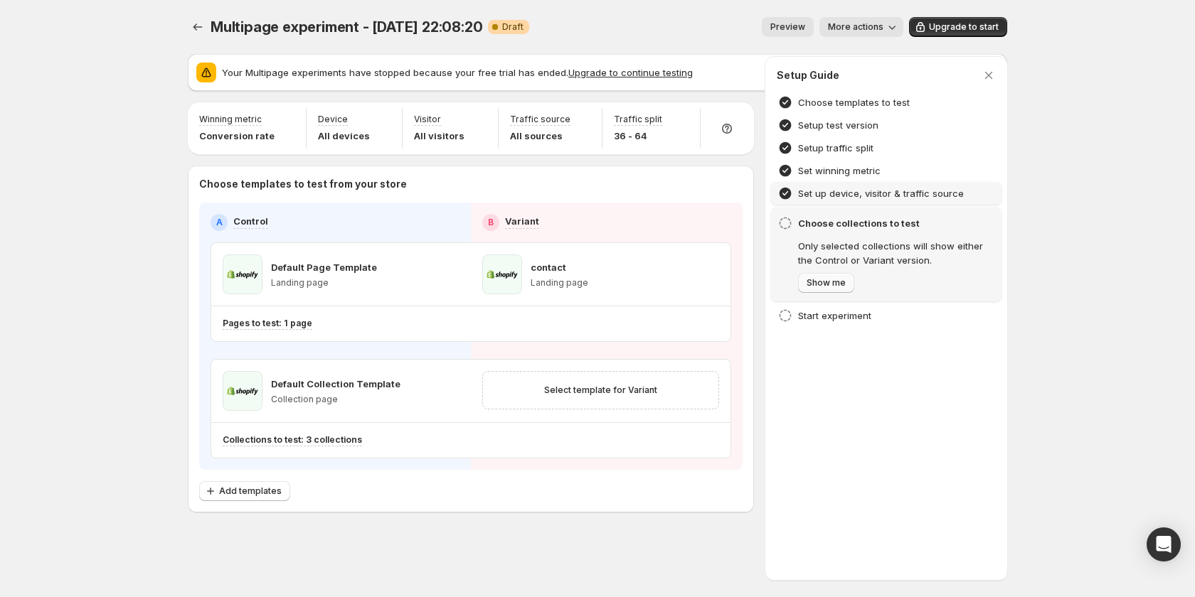
click at [836, 281] on span "Show me" at bounding box center [825, 282] width 39 height 11
click at [816, 290] on button "Next" at bounding box center [816, 283] width 37 height 20
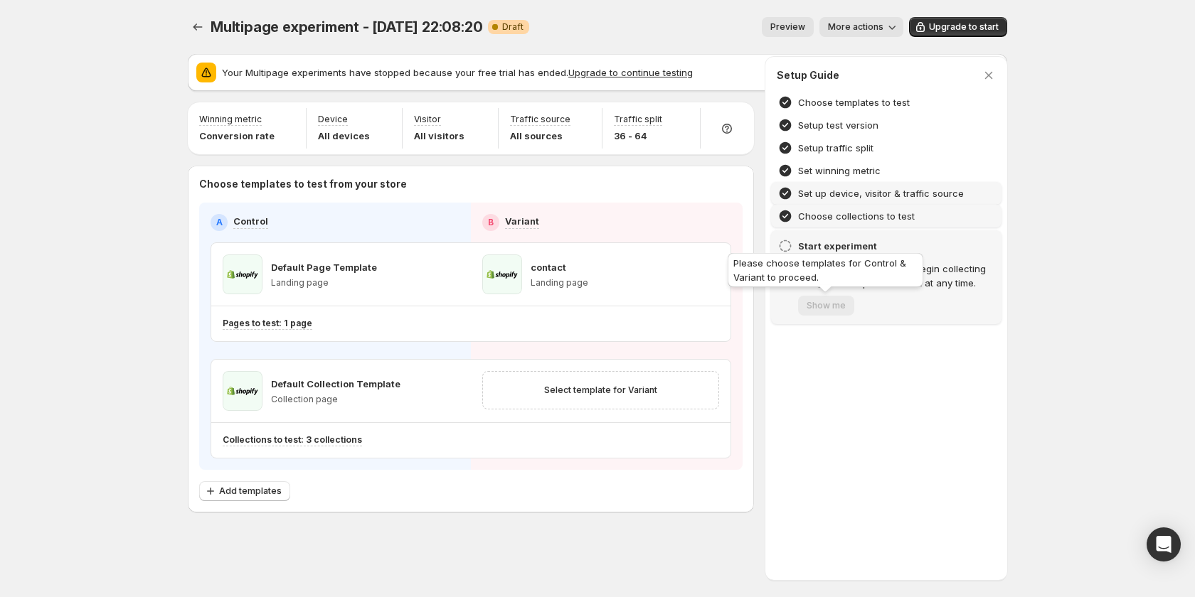
click at [822, 304] on span "Show me" at bounding box center [826, 304] width 56 height 11
click at [609, 396] on button "Select template for Variant" at bounding box center [601, 390] width 130 height 20
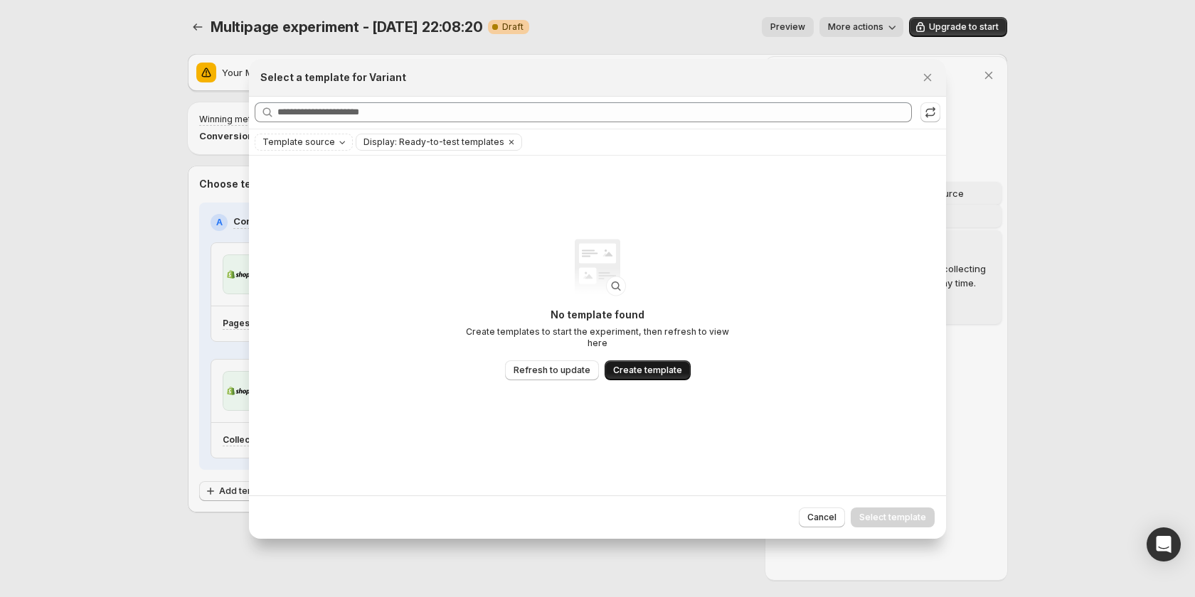
click at [659, 366] on span "Create template" at bounding box center [647, 370] width 69 height 11
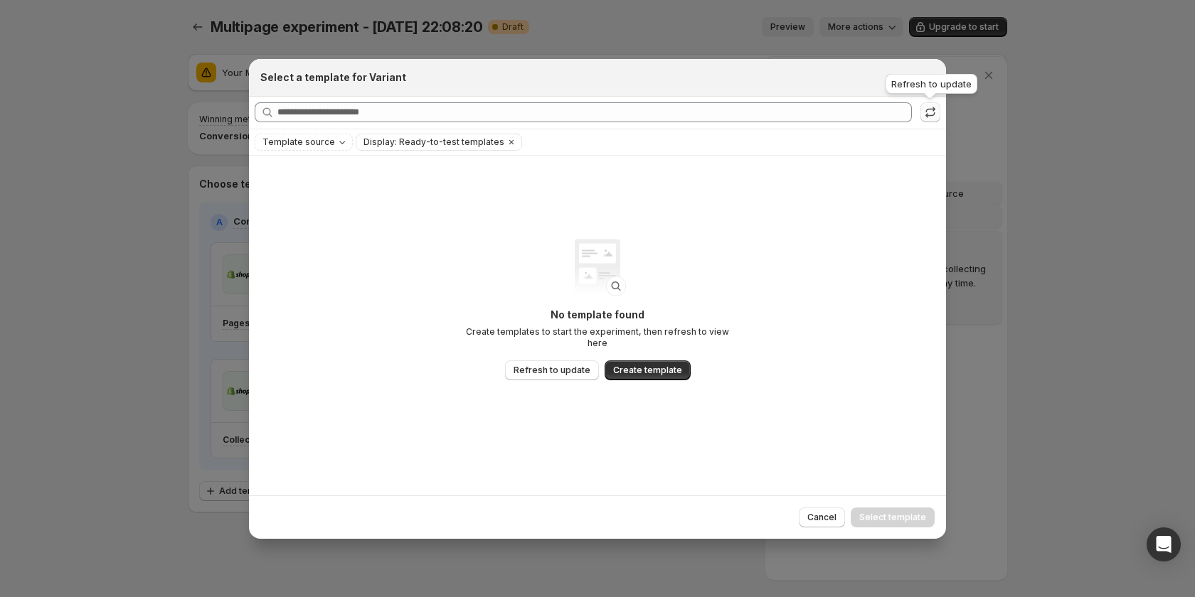
click at [927, 105] on icon ":r32:" at bounding box center [930, 112] width 14 height 14
click at [938, 114] on button ":r32:" at bounding box center [930, 112] width 20 height 20
click at [932, 106] on icon ":r32:" at bounding box center [930, 112] width 14 height 14
click at [922, 82] on icon "Close" at bounding box center [927, 77] width 14 height 14
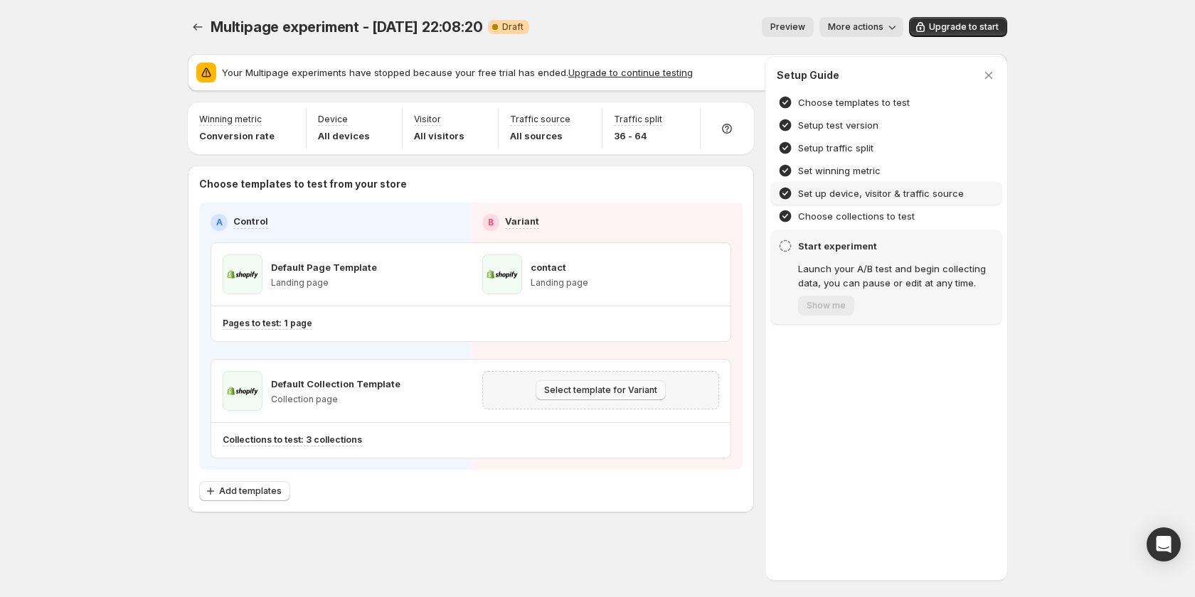
click at [614, 385] on button "Select template for Variant" at bounding box center [601, 390] width 130 height 20
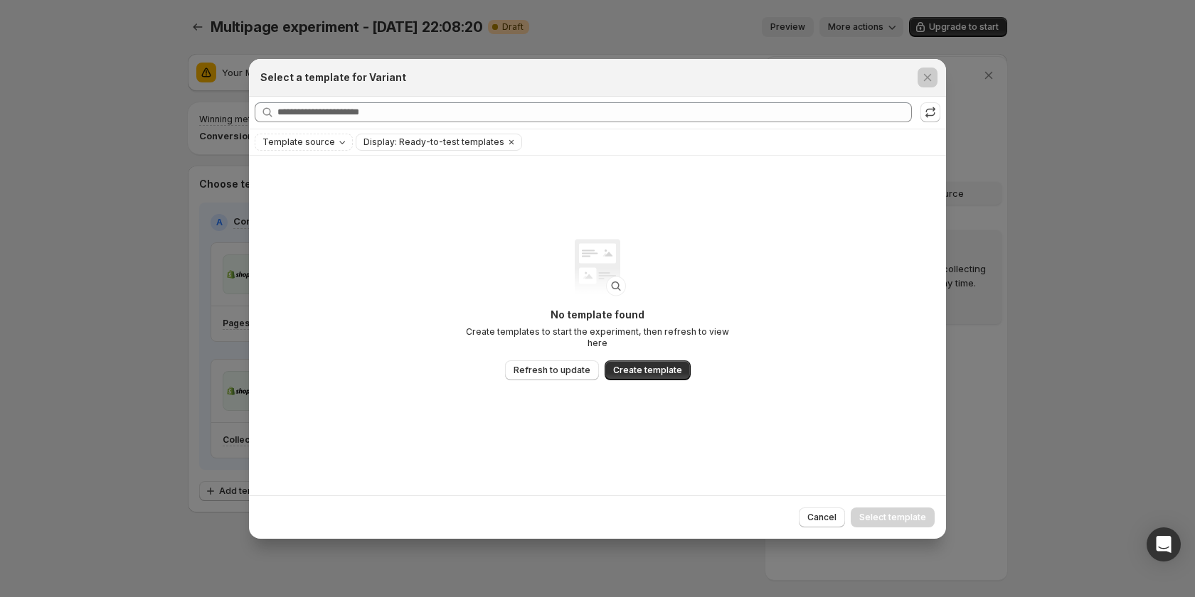
click at [104, 407] on div at bounding box center [597, 298] width 1195 height 597
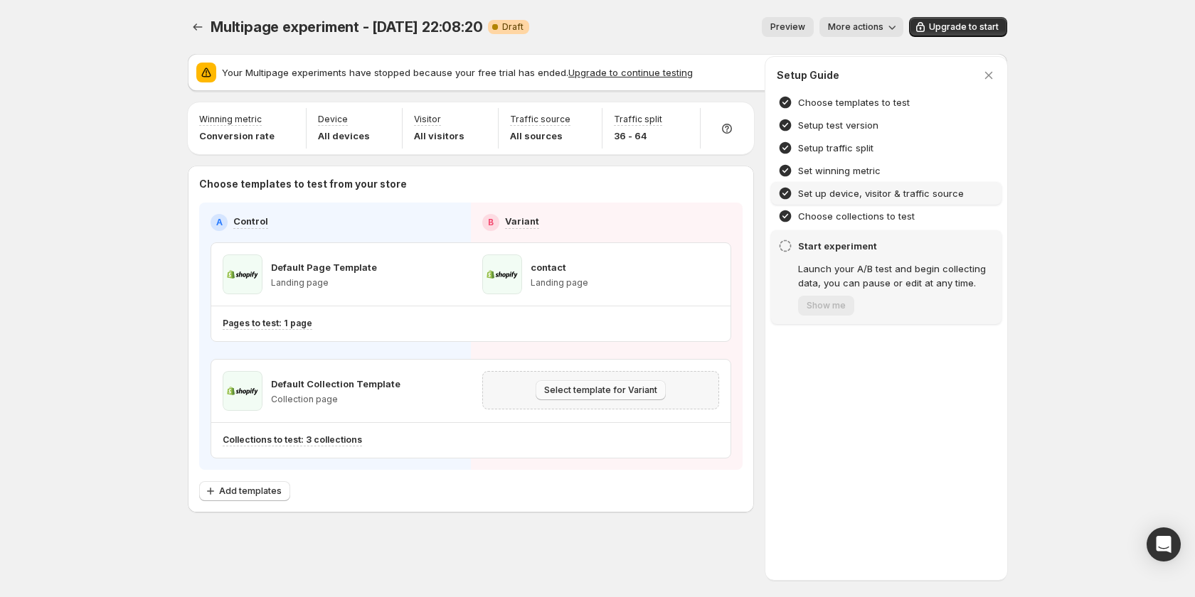
click at [587, 383] on button "Select template for Variant" at bounding box center [601, 390] width 130 height 20
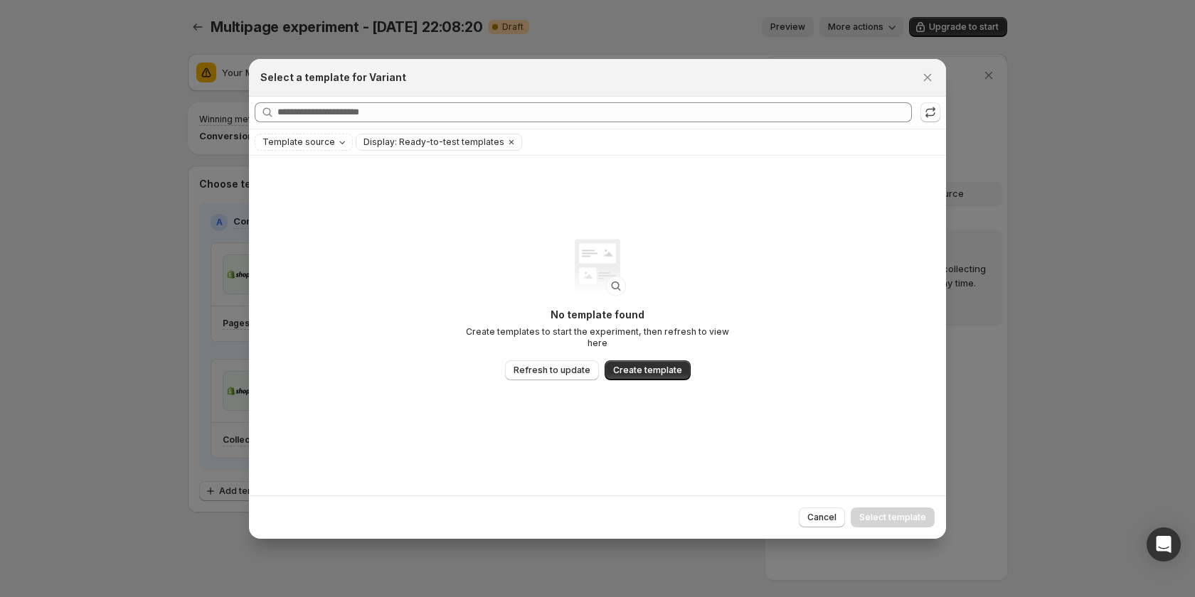
click at [635, 351] on div "No template found Create templates to start the experiment, then refresh to vie…" at bounding box center [597, 334] width 284 height 53
click at [641, 365] on span "Create template" at bounding box center [647, 370] width 69 height 11
click at [555, 366] on span "Refresh to update" at bounding box center [551, 370] width 77 height 11
click at [939, 107] on button ":r32:" at bounding box center [930, 112] width 20 height 20
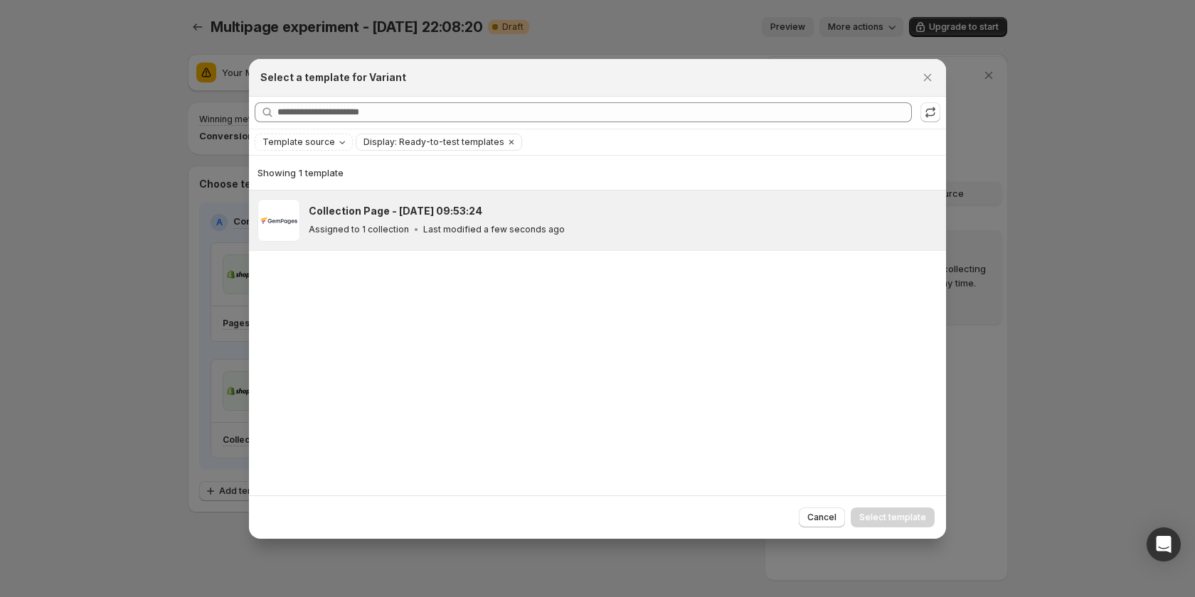
click at [646, 219] on div "Collection Page - Oct 10, 09:53:24 Assigned to 1 collection Last modified a few…" at bounding box center [621, 220] width 624 height 33
click at [895, 516] on span "Select template" at bounding box center [892, 517] width 67 height 11
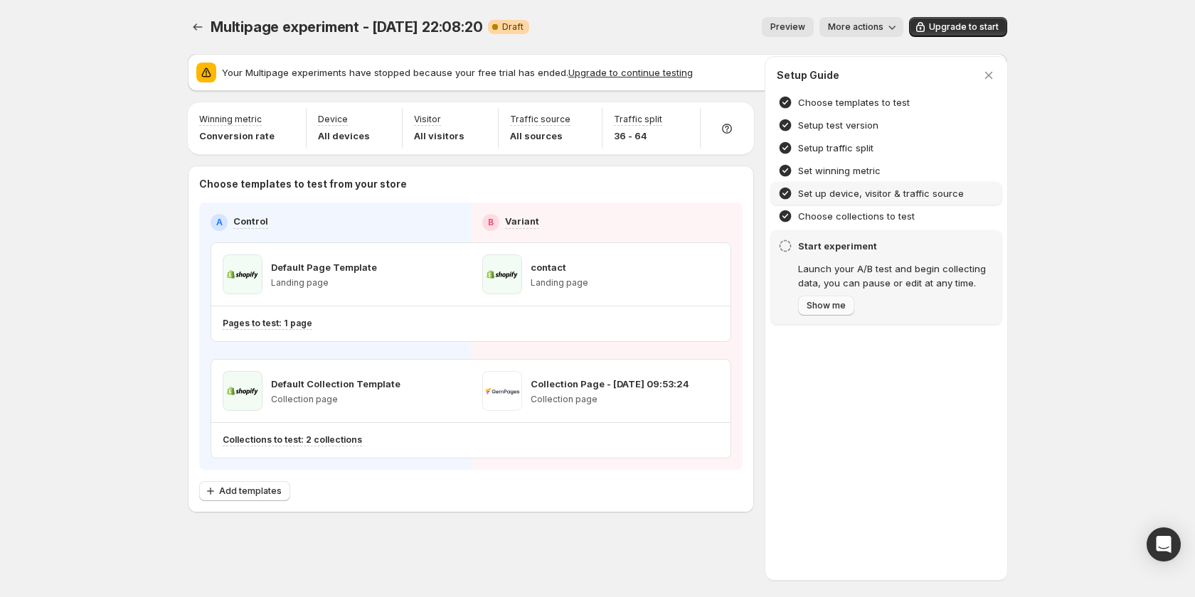
click at [807, 314] on button "Show me" at bounding box center [826, 306] width 56 height 20
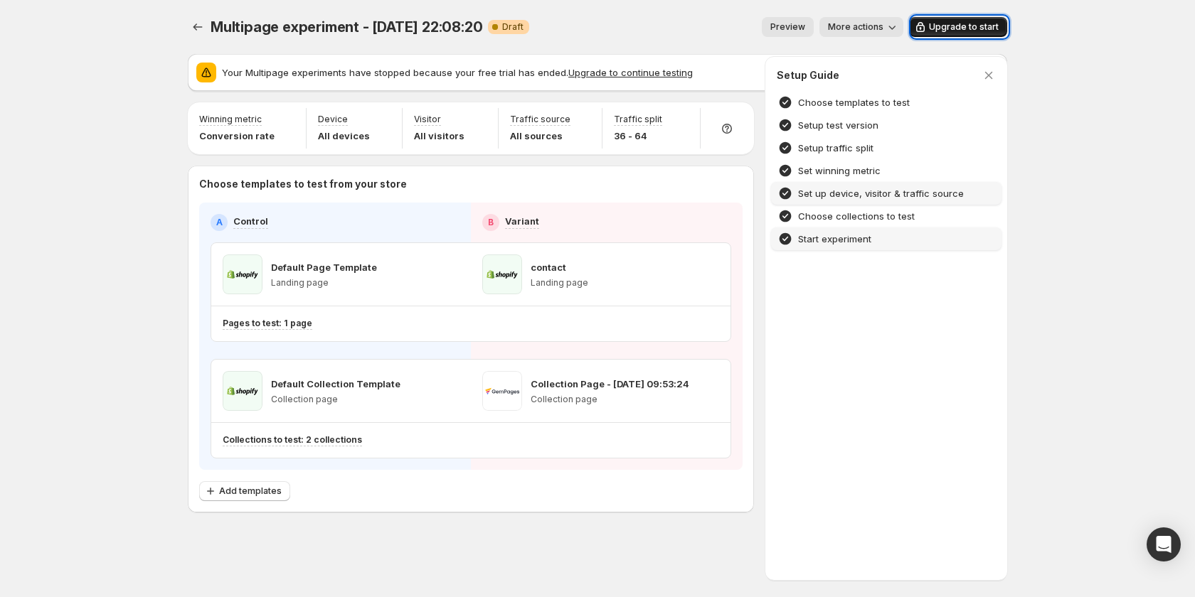
click at [932, 28] on span "Upgrade to start" at bounding box center [964, 26] width 70 height 11
click at [846, 243] on h4 "Start experiment" at bounding box center [834, 239] width 73 height 14
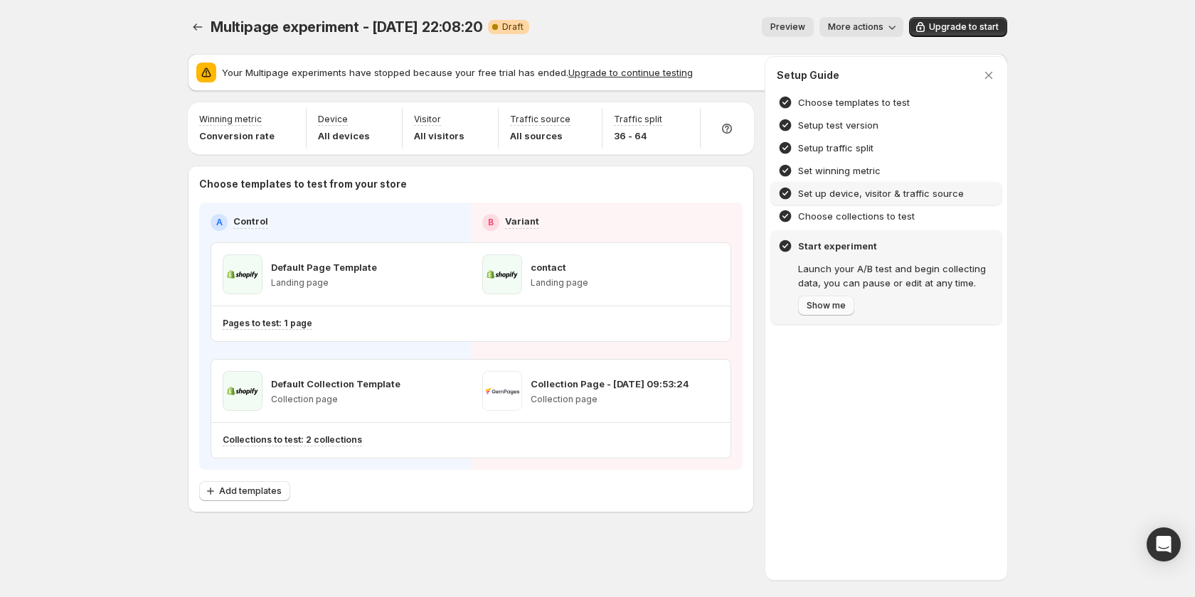
click at [831, 307] on span "Show me" at bounding box center [825, 305] width 39 height 11
click at [900, 307] on span "Show me" at bounding box center [896, 306] width 196 height 20
click at [829, 304] on span "Show me" at bounding box center [825, 305] width 39 height 11
click at [969, 314] on span "Show me" at bounding box center [896, 306] width 196 height 20
click at [940, 28] on span "Upgrade to start" at bounding box center [964, 26] width 70 height 11
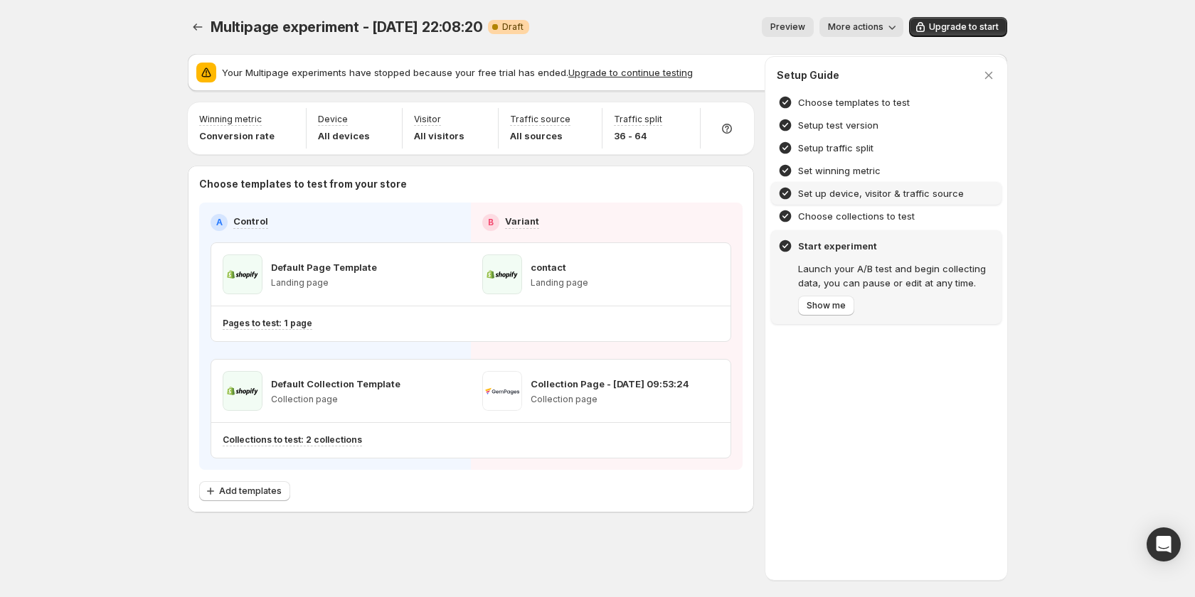
click at [899, 25] on icon "button" at bounding box center [892, 27] width 14 height 14
click at [900, 100] on span "Copy live page link" at bounding box center [893, 105] width 85 height 11
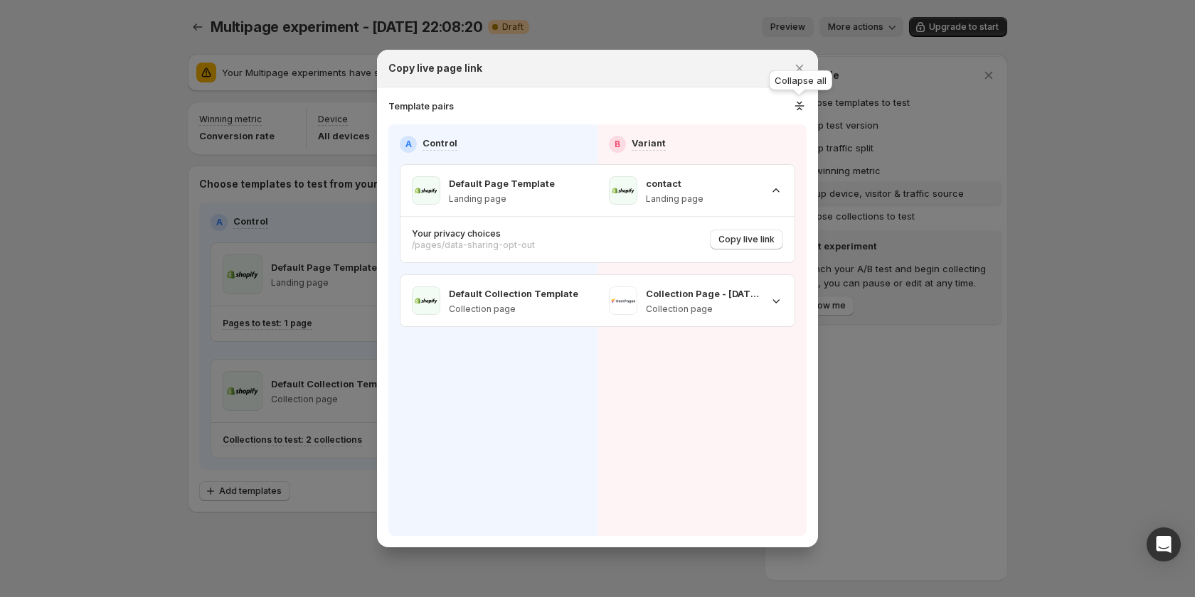
click at [798, 71] on div "Collapse all" at bounding box center [800, 83] width 69 height 31
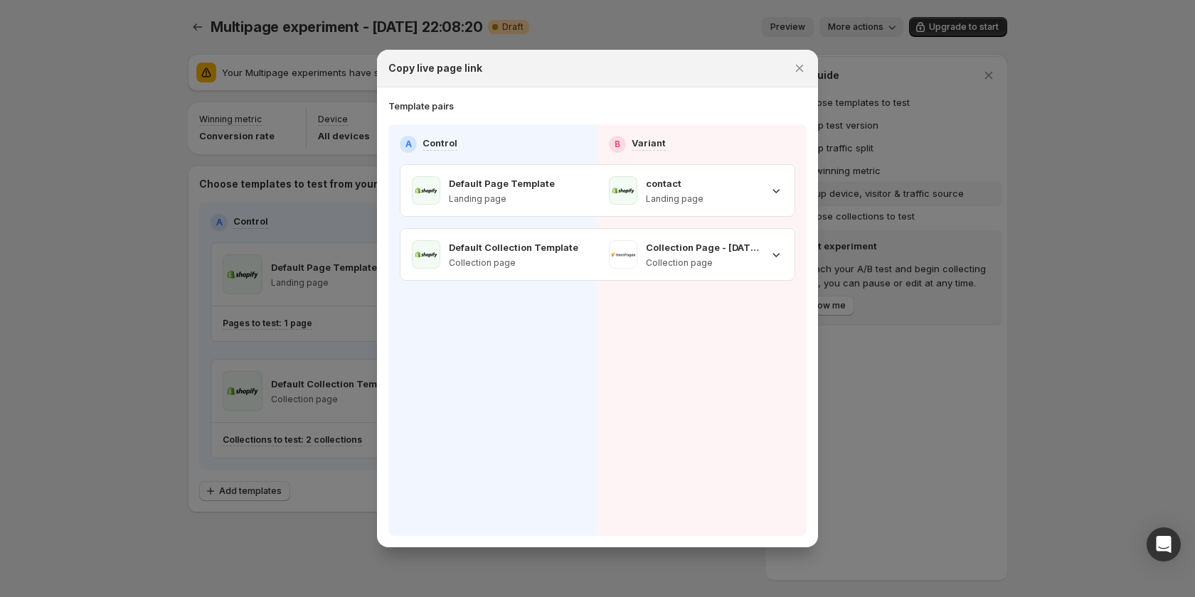
click at [798, 71] on icon "Close" at bounding box center [799, 68] width 14 height 14
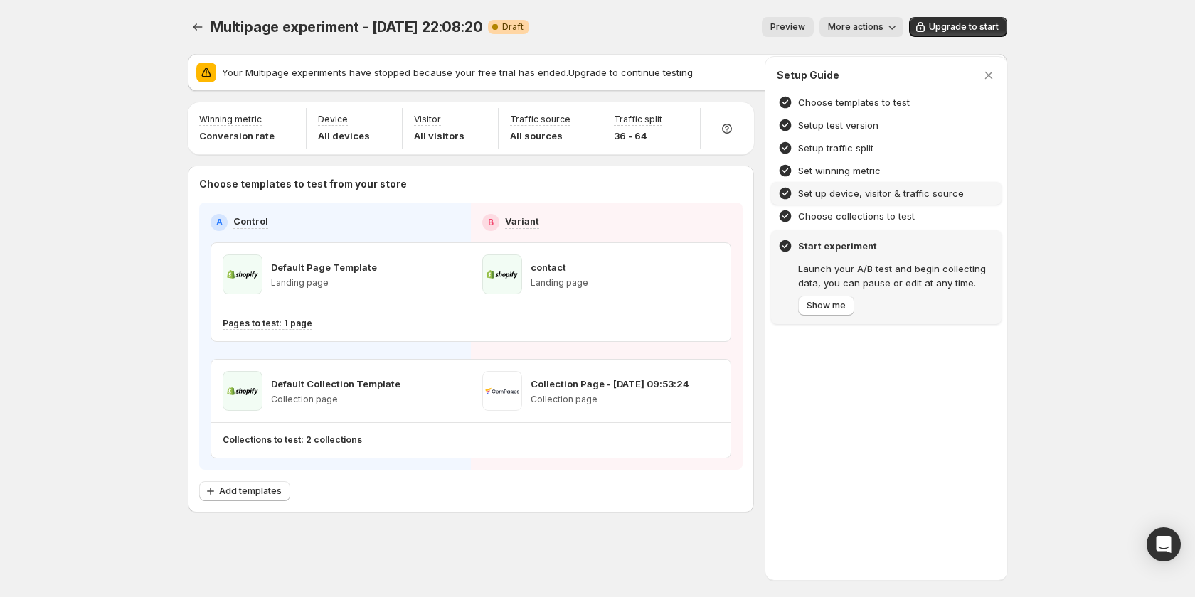
click at [864, 20] on button "More actions" at bounding box center [861, 27] width 84 height 20
click at [871, 143] on button "Delete" at bounding box center [885, 153] width 112 height 23
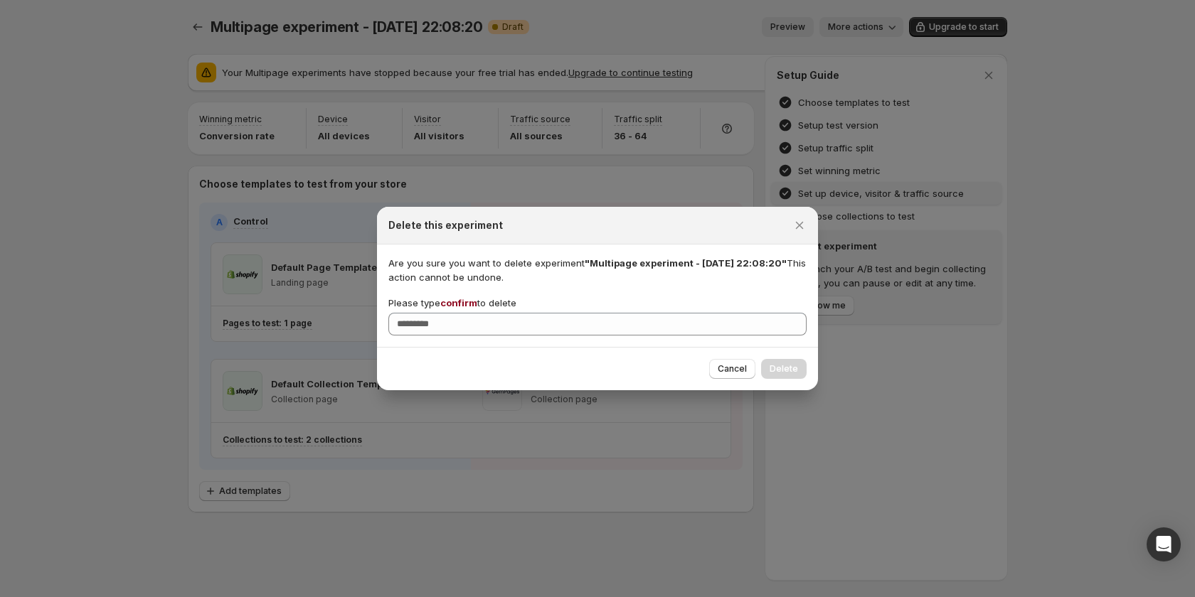
click at [449, 298] on span "confirm" at bounding box center [458, 302] width 37 height 11
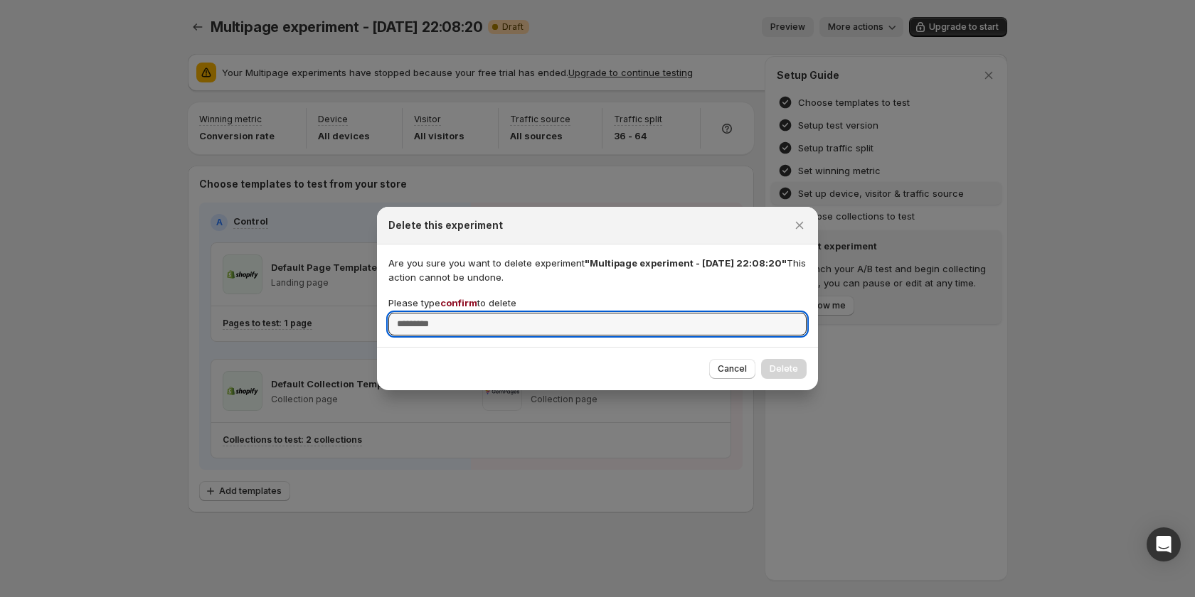
click at [449, 313] on input "Please type confirm to delete" at bounding box center [597, 324] width 418 height 23
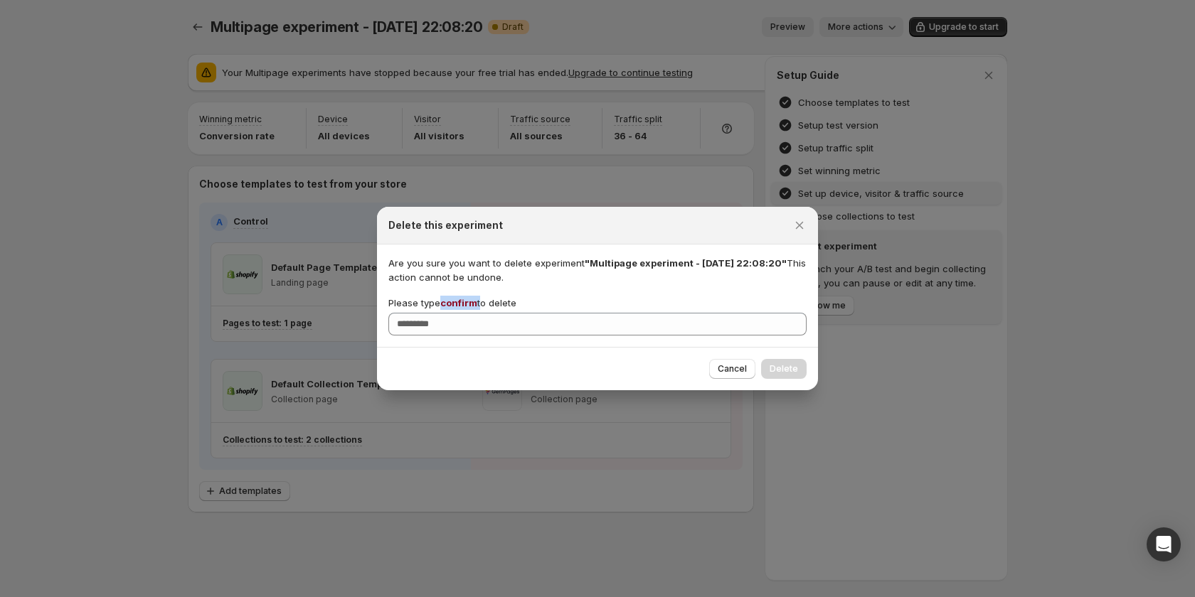
click at [449, 298] on span "confirm" at bounding box center [458, 302] width 37 height 11
click at [449, 313] on input "Please type confirm to delete" at bounding box center [597, 324] width 418 height 23
copy p "confirm"
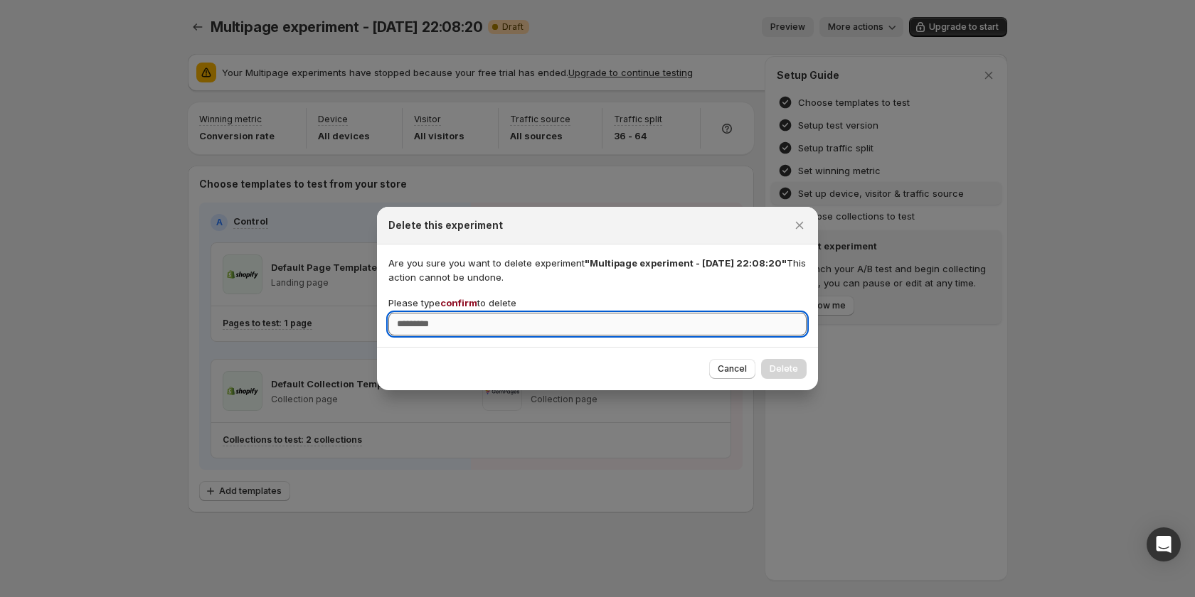
click at [491, 333] on input "Please type confirm to delete" at bounding box center [597, 324] width 418 height 23
paste input "*******"
type input "*******"
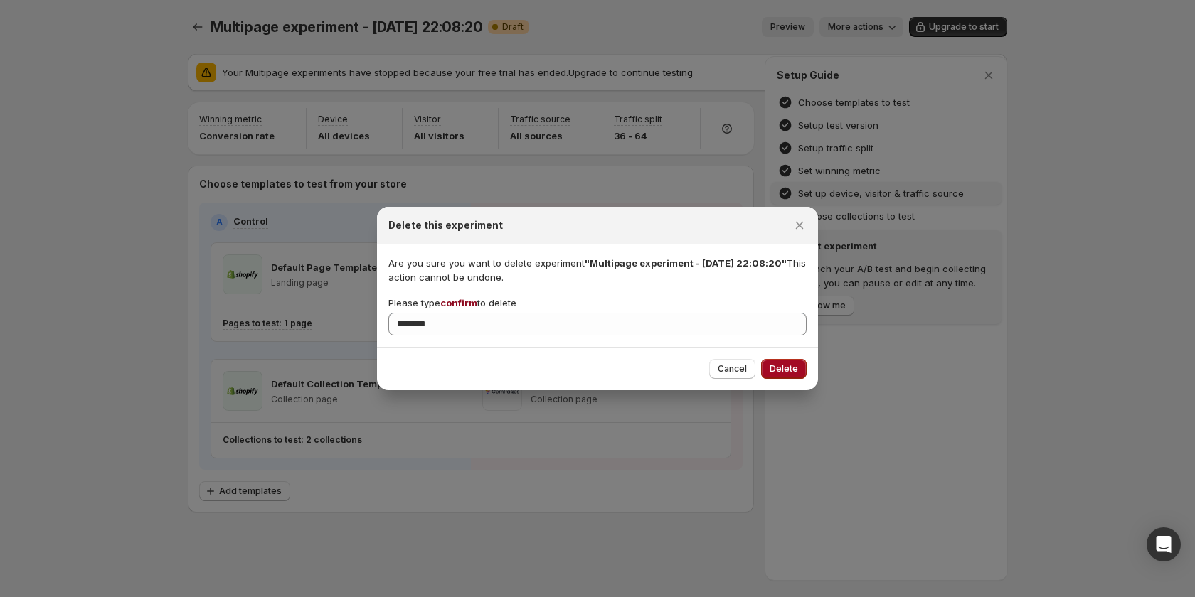
click at [794, 365] on span "Delete" at bounding box center [783, 368] width 28 height 11
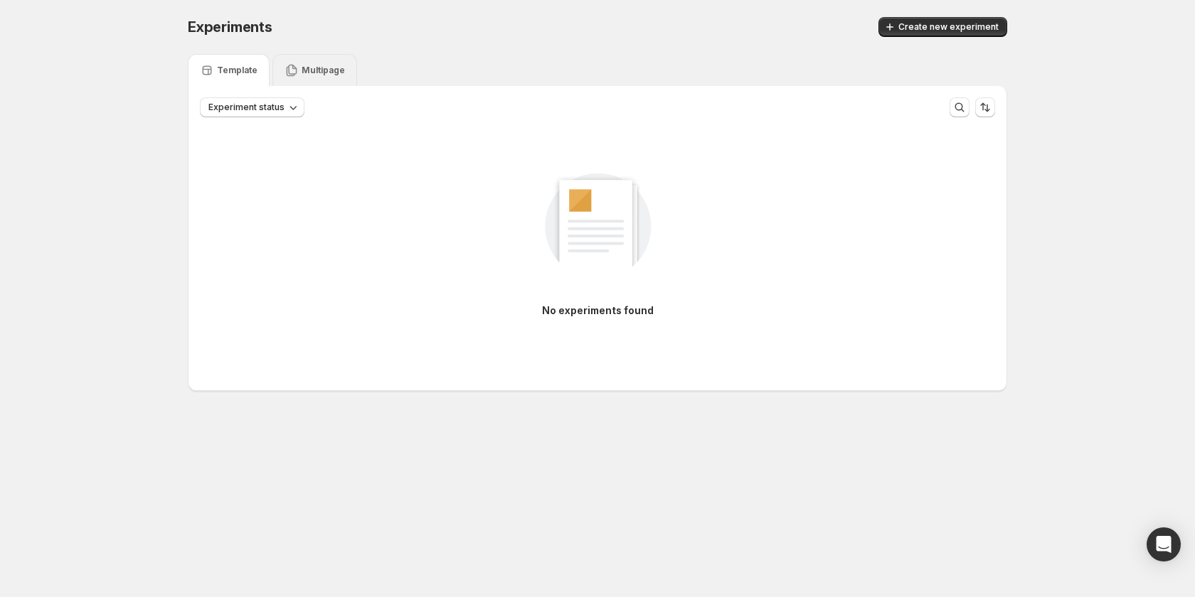
click at [292, 73] on icon at bounding box center [291, 70] width 14 height 14
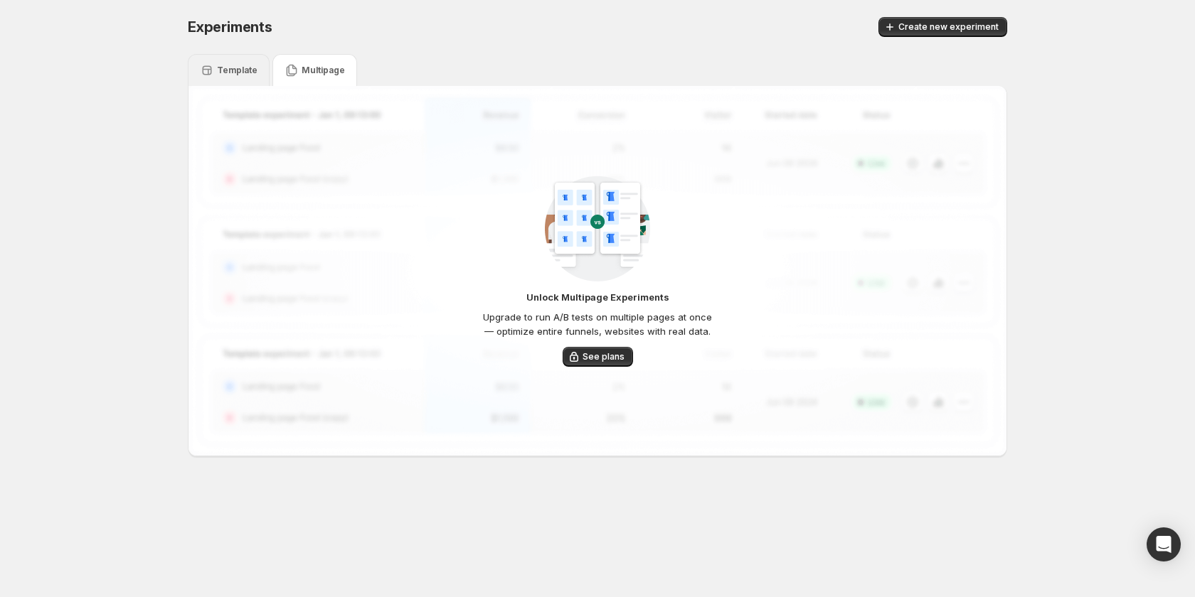
click at [221, 68] on p "Template" at bounding box center [237, 70] width 41 height 11
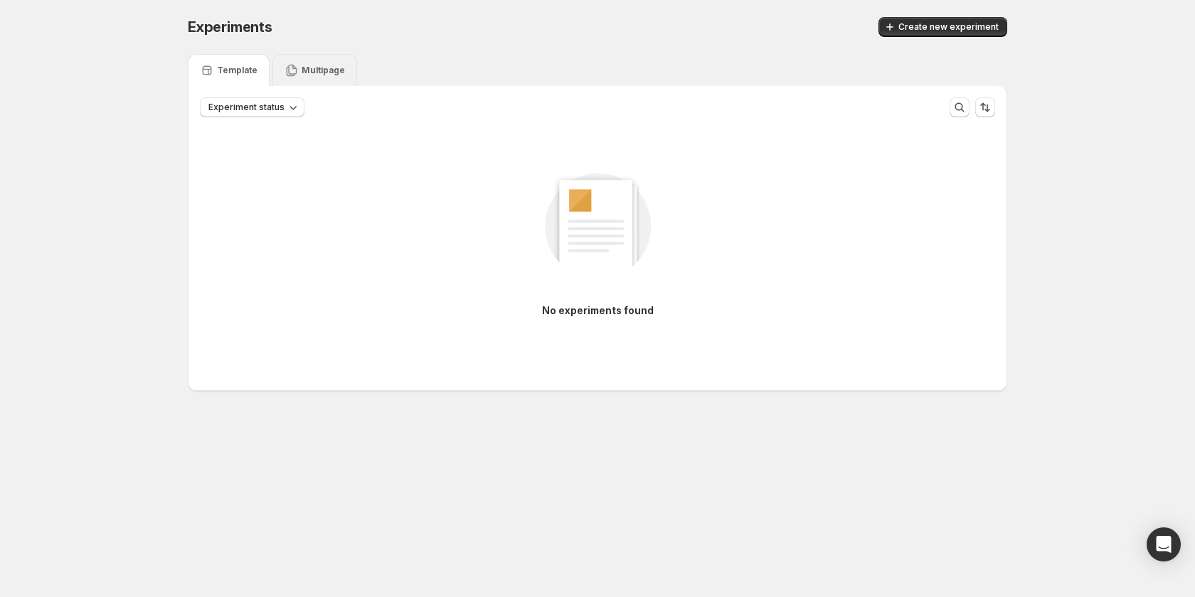
click at [292, 71] on icon at bounding box center [291, 70] width 14 height 14
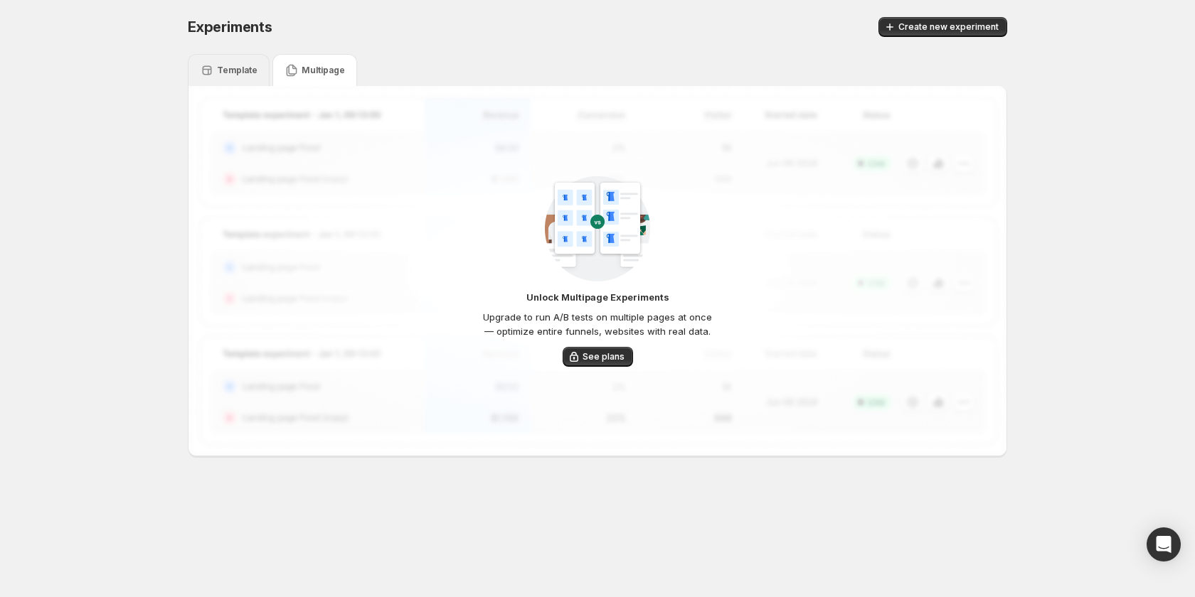
click at [203, 71] on icon at bounding box center [207, 70] width 9 height 9
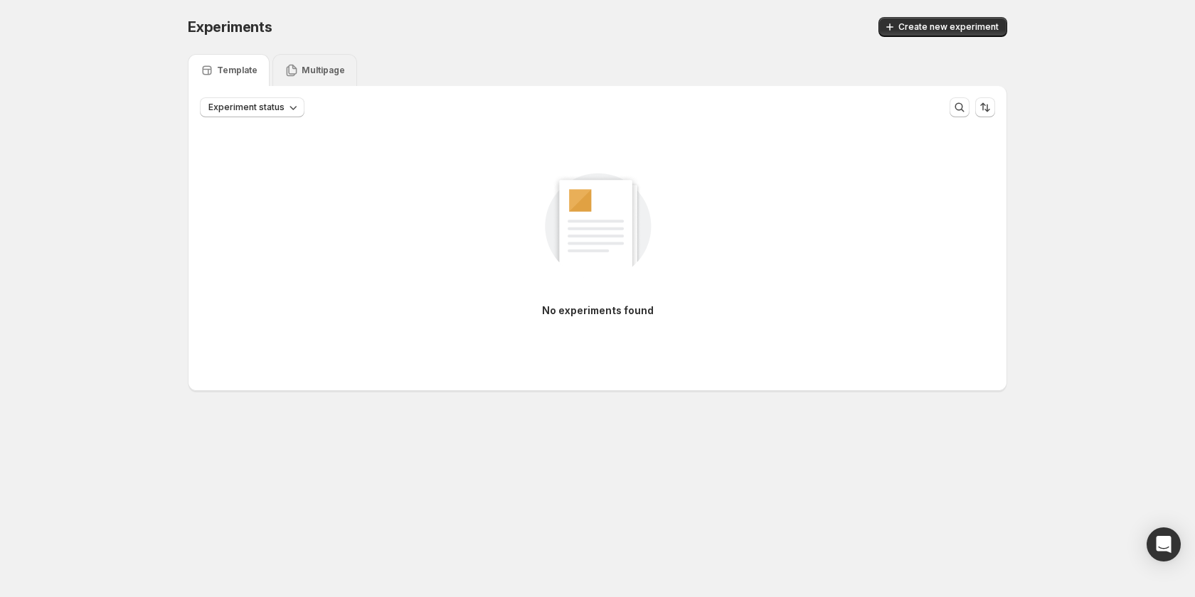
click at [279, 67] on div "Multipage" at bounding box center [314, 70] width 85 height 32
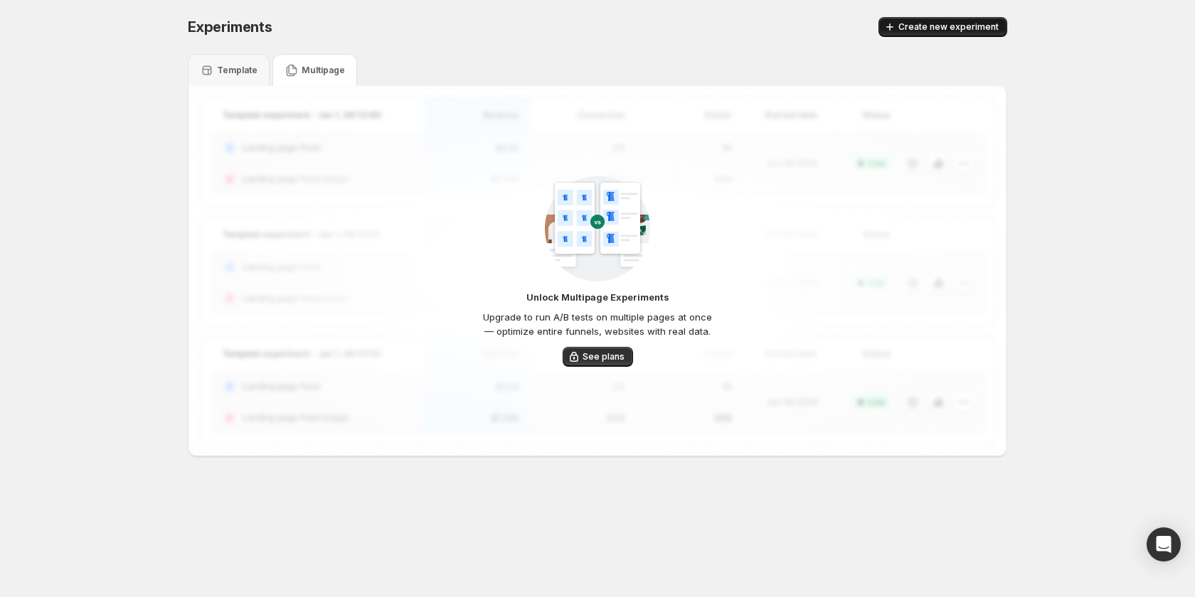
click at [915, 19] on button "Create new experiment" at bounding box center [942, 27] width 129 height 20
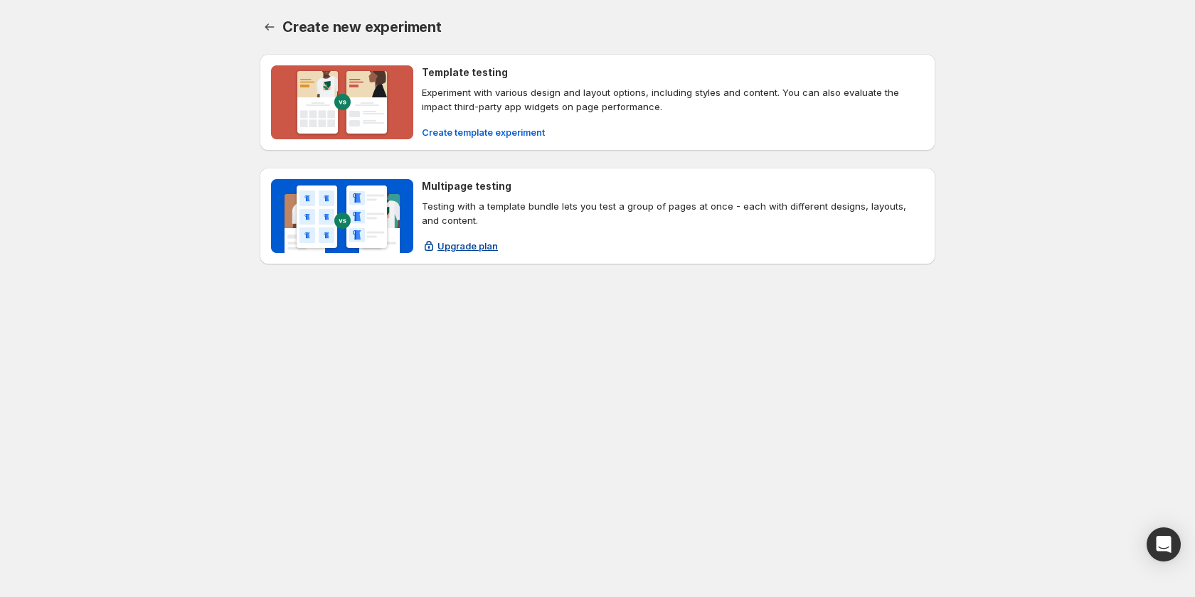
click at [468, 252] on span "Upgrade plan" at bounding box center [467, 246] width 60 height 14
click at [487, 124] on button "Create template experiment" at bounding box center [483, 132] width 140 height 23
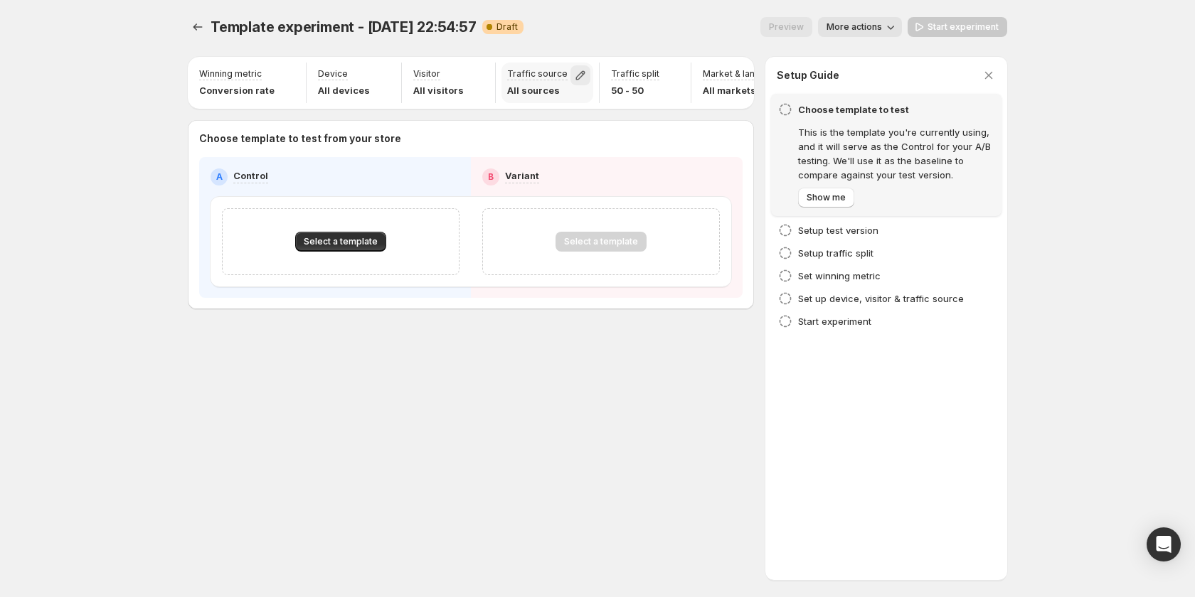
click at [573, 70] on icon "button" at bounding box center [580, 75] width 14 height 14
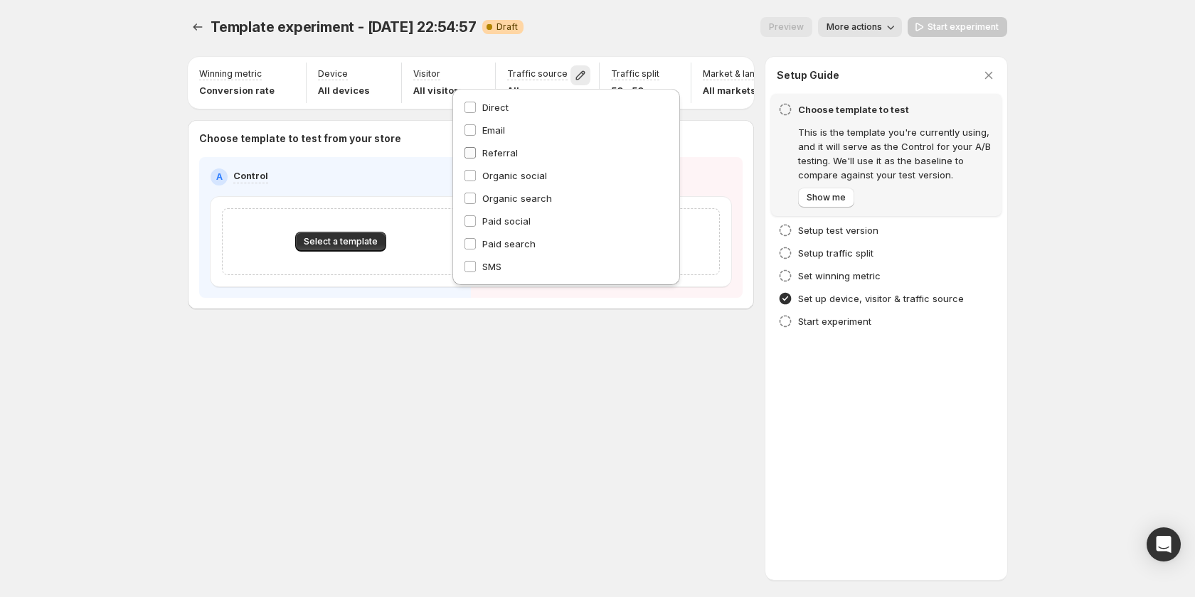
click at [509, 151] on span "Referral" at bounding box center [500, 152] width 36 height 11
click at [506, 149] on span "Referral" at bounding box center [500, 152] width 36 height 11
click at [515, 371] on div "Template experiment - Oct 9, 22:54:57. This page is ready Template experiment -…" at bounding box center [597, 193] width 853 height 386
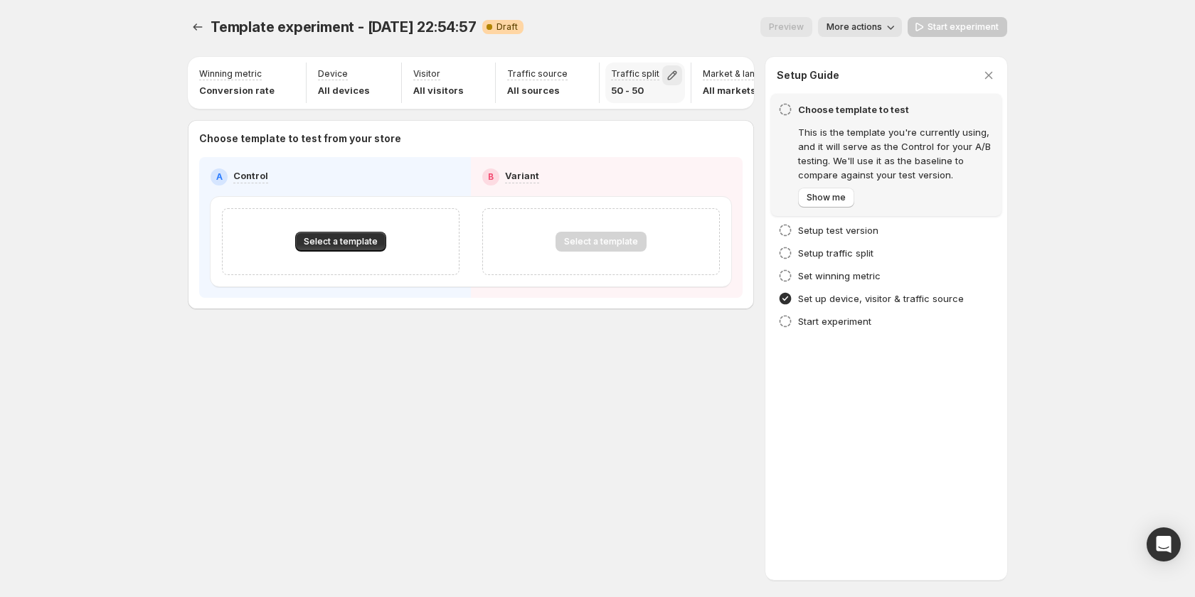
click at [665, 70] on icon "button" at bounding box center [672, 75] width 14 height 14
click at [593, 383] on div "Template experiment - Oct 9, 22:54:57. This page is ready Template experiment -…" at bounding box center [597, 193] width 853 height 386
click at [809, 270] on h4 "Set winning metric" at bounding box center [839, 276] width 82 height 14
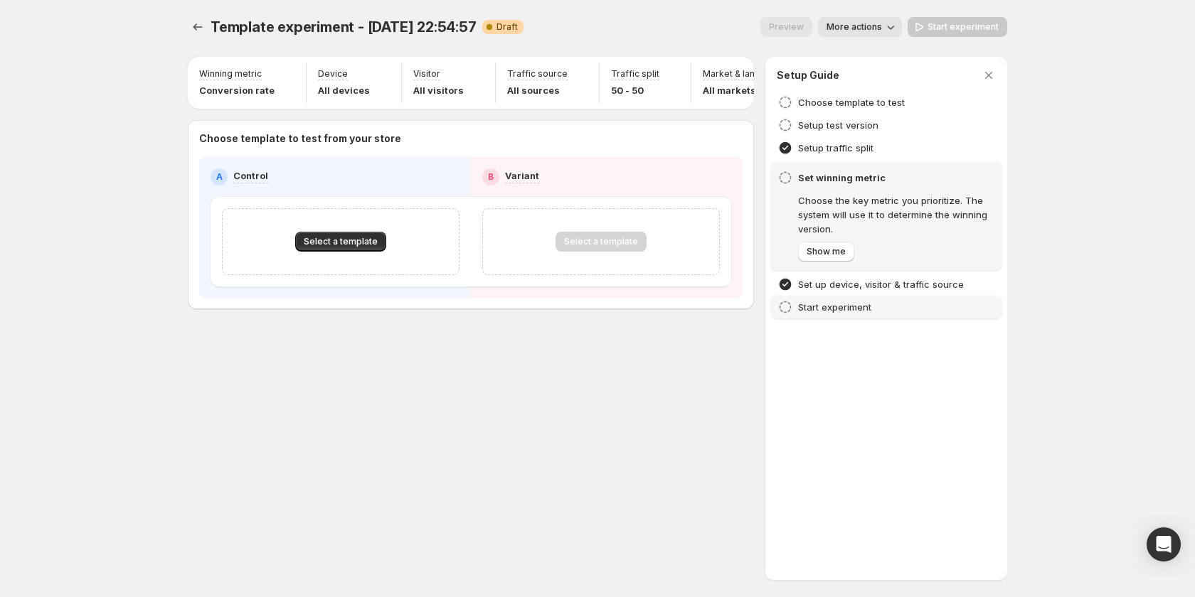
click at [826, 316] on div "Start experiment" at bounding box center [886, 307] width 230 height 23
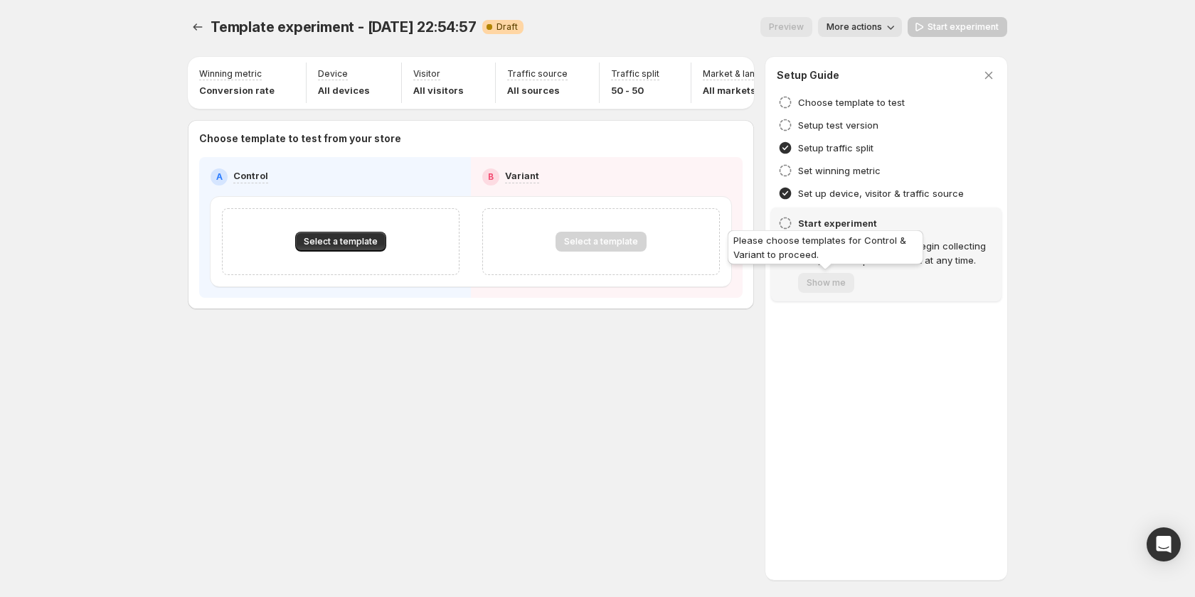
click at [828, 284] on span "Show me" at bounding box center [826, 282] width 56 height 11
click at [606, 252] on div "Select a template" at bounding box center [600, 242] width 91 height 20
click at [336, 247] on span "Select a template" at bounding box center [341, 241] width 74 height 11
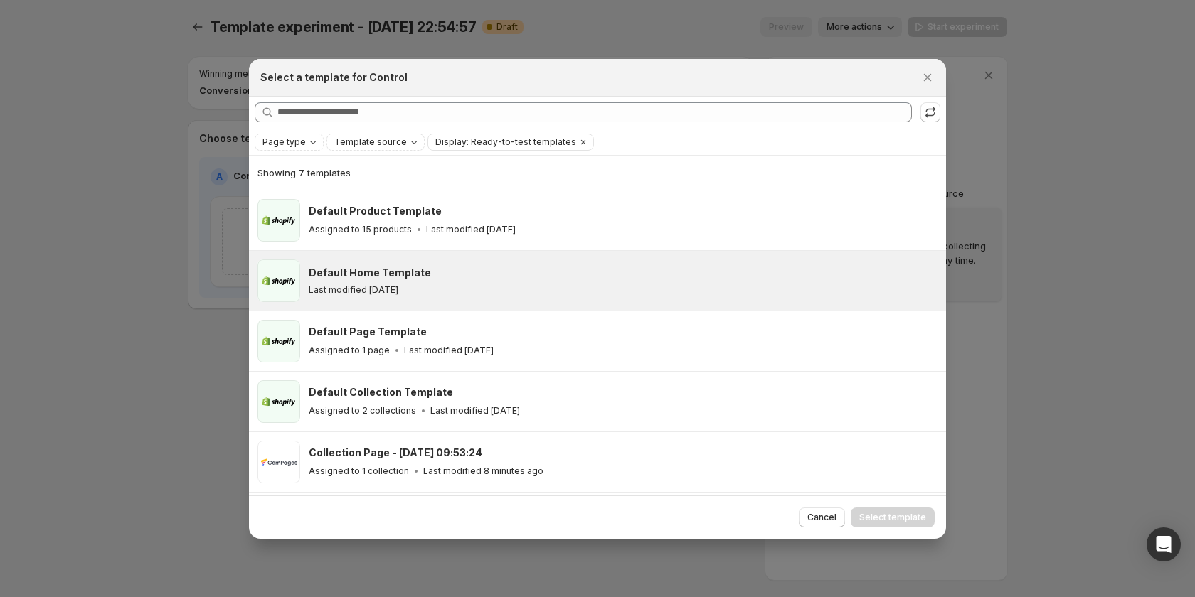
click at [385, 293] on p "Last modified 7 days ago" at bounding box center [354, 289] width 90 height 11
click at [868, 527] on button "Select template" at bounding box center [893, 518] width 84 height 20
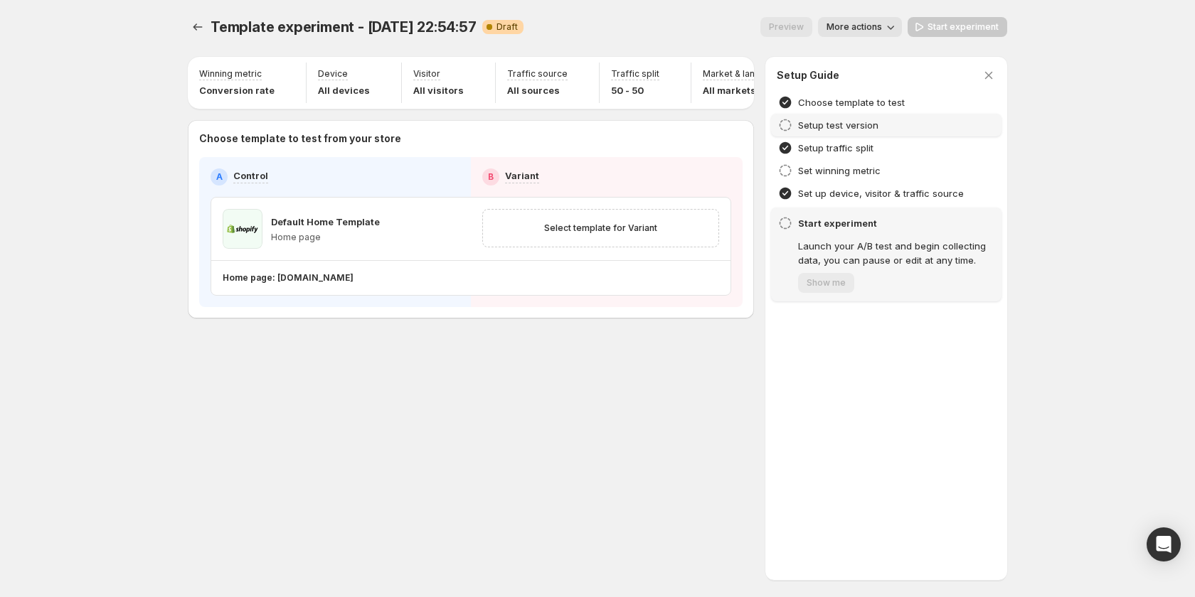
click at [924, 117] on div "Setup test version" at bounding box center [886, 125] width 230 height 23
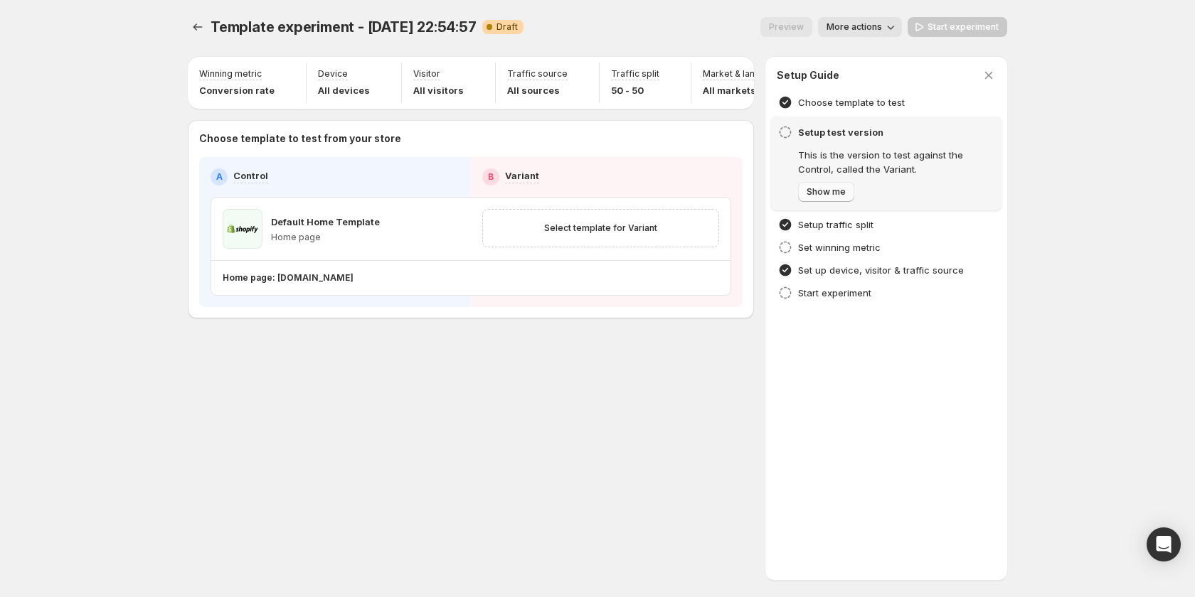
click at [819, 195] on span "Show me" at bounding box center [825, 191] width 39 height 11
click at [819, 195] on span "Next" at bounding box center [816, 191] width 20 height 11
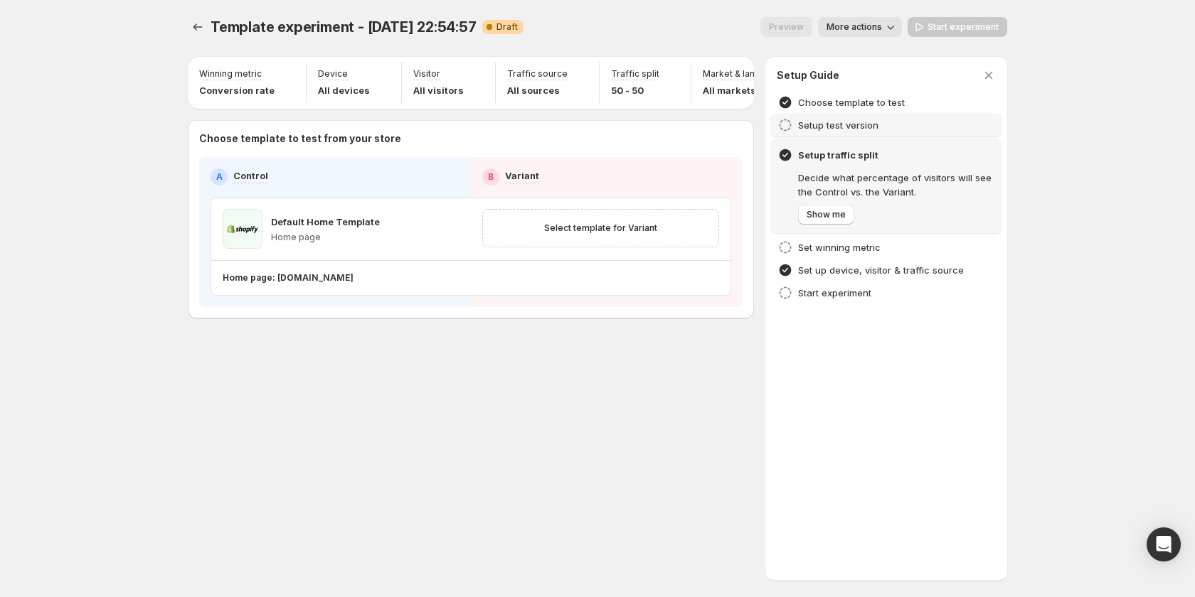
click at [840, 118] on h4 "Setup test version" at bounding box center [838, 125] width 80 height 14
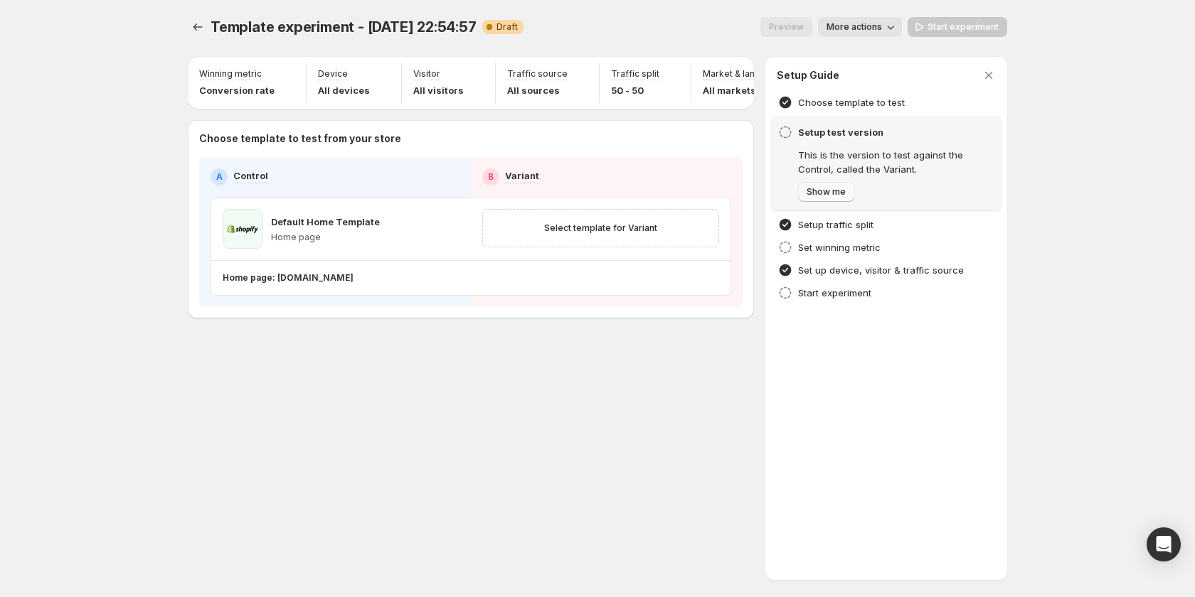
click at [821, 191] on span "Show me" at bounding box center [825, 191] width 39 height 11
click at [821, 191] on span "Next" at bounding box center [816, 191] width 20 height 11
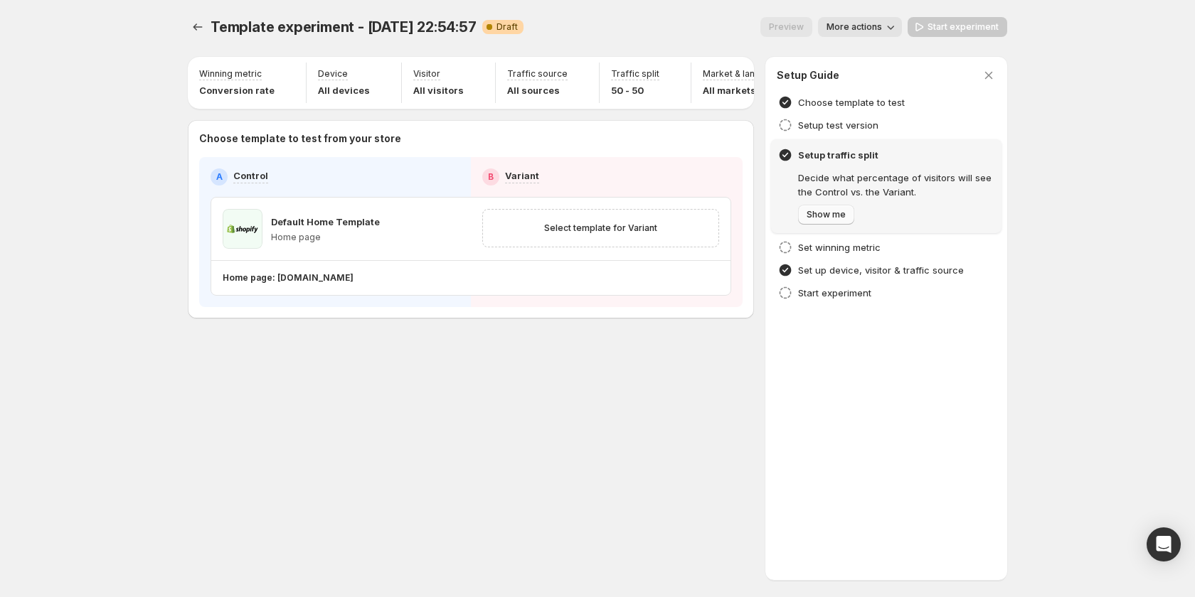
click at [824, 212] on span "Show me" at bounding box center [825, 214] width 39 height 11
click at [824, 212] on span "Next" at bounding box center [816, 214] width 20 height 11
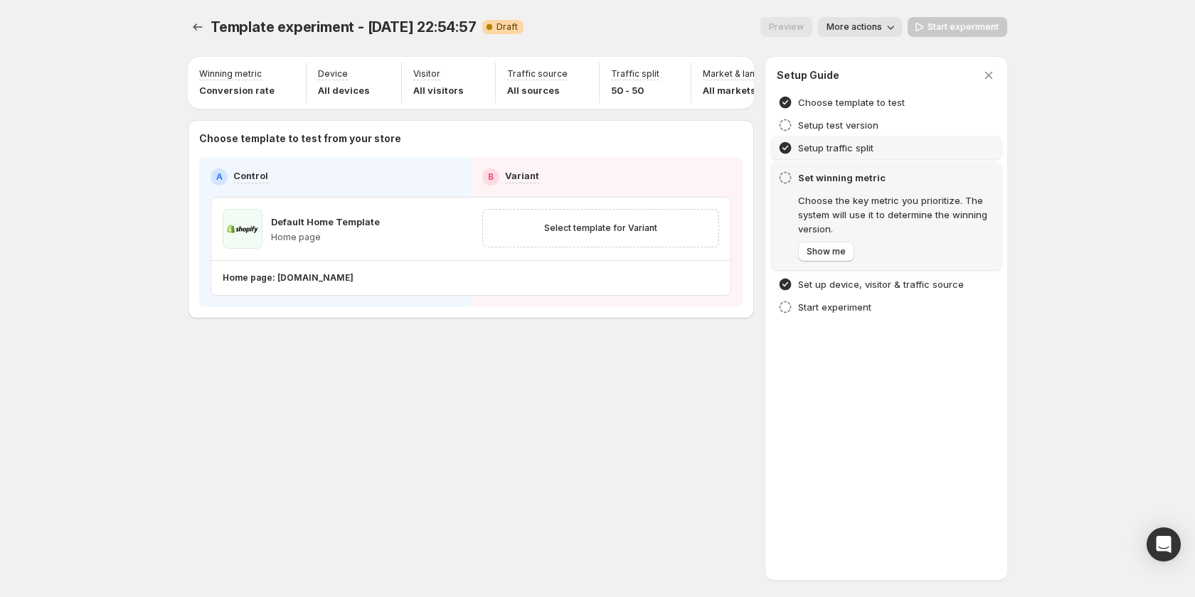
click at [848, 138] on div "Setup traffic split" at bounding box center [886, 148] width 230 height 23
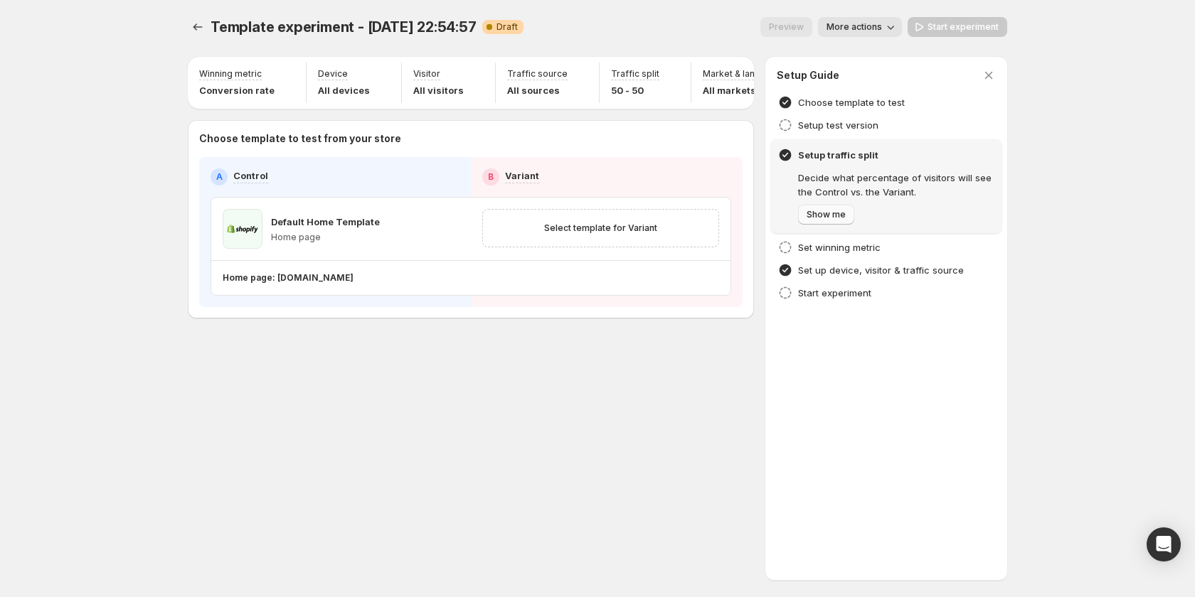
click at [824, 213] on span "Show me" at bounding box center [825, 214] width 39 height 11
click at [824, 213] on span "Next" at bounding box center [816, 214] width 20 height 11
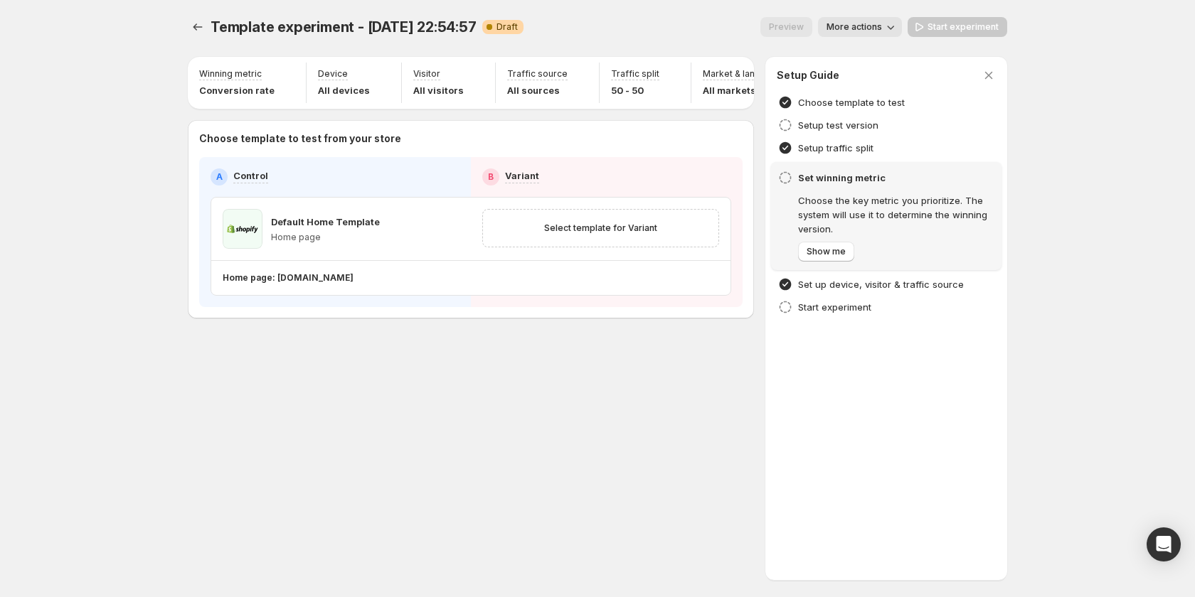
click at [862, 145] on h4 "Setup traffic split" at bounding box center [835, 148] width 75 height 14
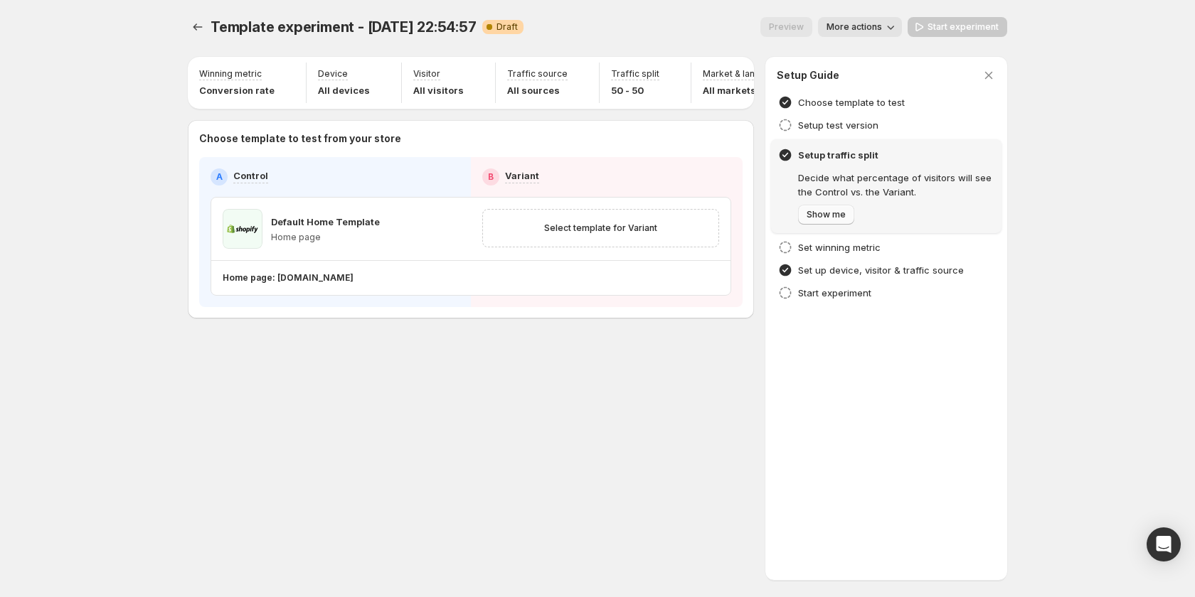
click at [823, 210] on span "Show me" at bounding box center [825, 214] width 39 height 11
click at [823, 210] on span "Next" at bounding box center [816, 214] width 20 height 11
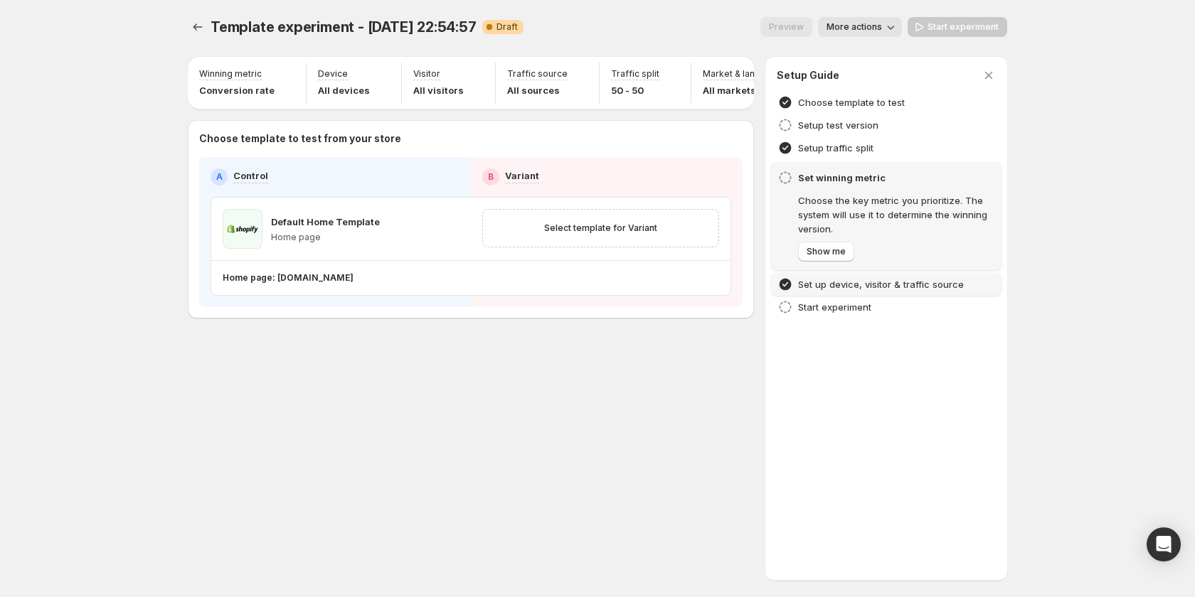
click at [826, 279] on h4 "Set up device, visitor & traffic source" at bounding box center [881, 284] width 166 height 14
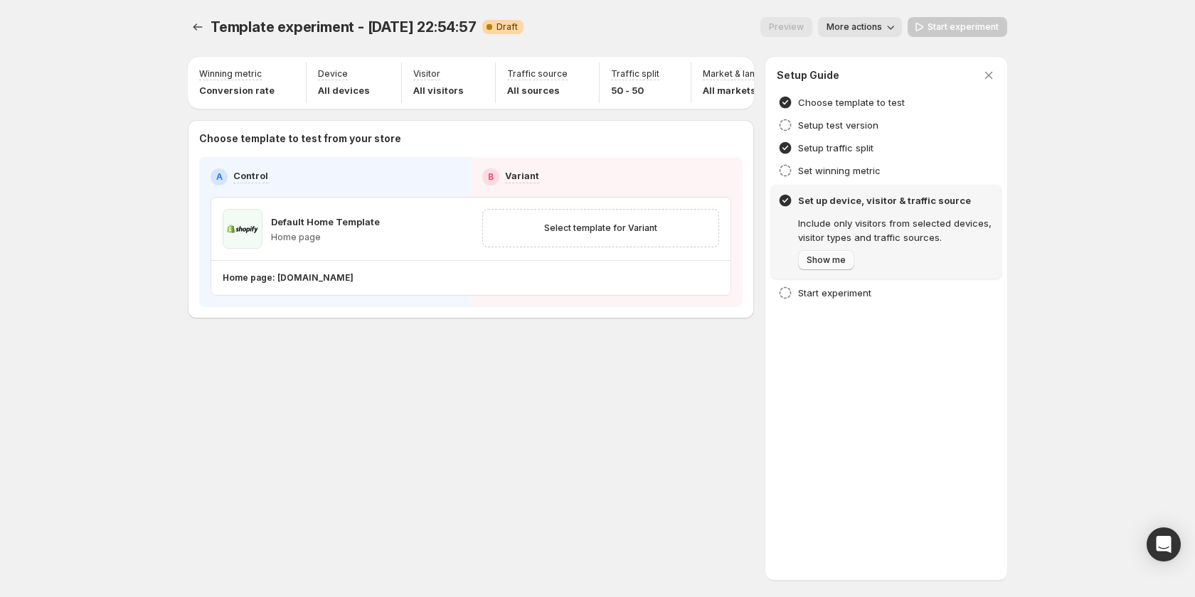
click at [825, 263] on span "Show me" at bounding box center [825, 260] width 39 height 11
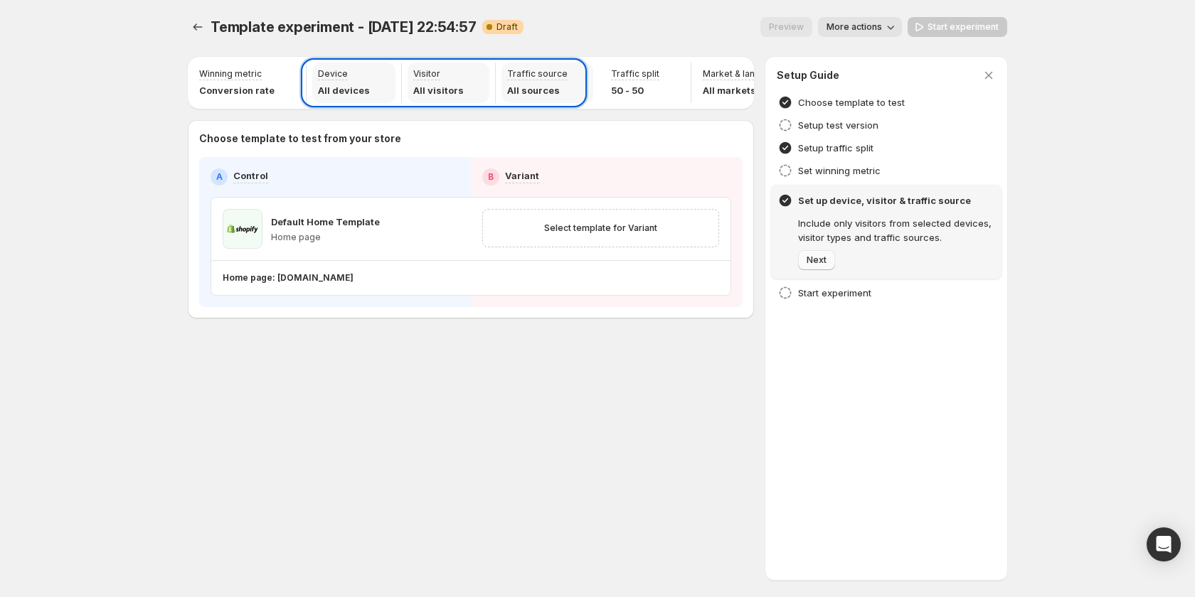
click at [825, 263] on span "Next" at bounding box center [816, 260] width 20 height 11
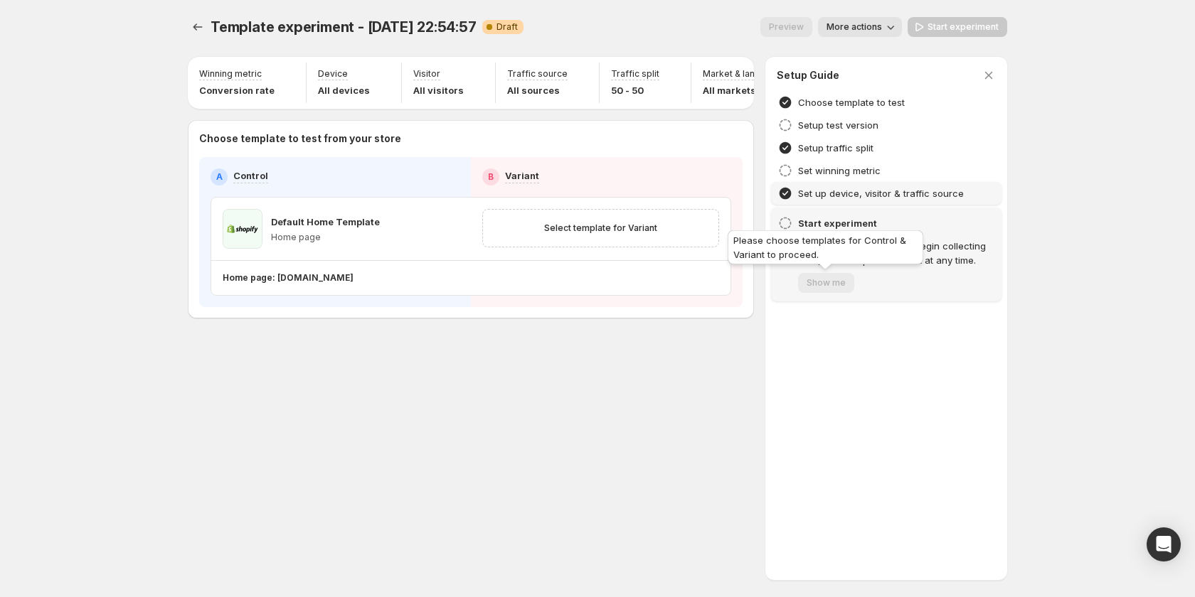
click at [831, 277] on span "Show me" at bounding box center [826, 282] width 56 height 11
click at [823, 226] on h4 "Start experiment" at bounding box center [896, 223] width 196 height 14
click at [782, 221] on icon at bounding box center [785, 223] width 14 height 14
click at [829, 120] on h4 "Setup test version" at bounding box center [838, 125] width 80 height 14
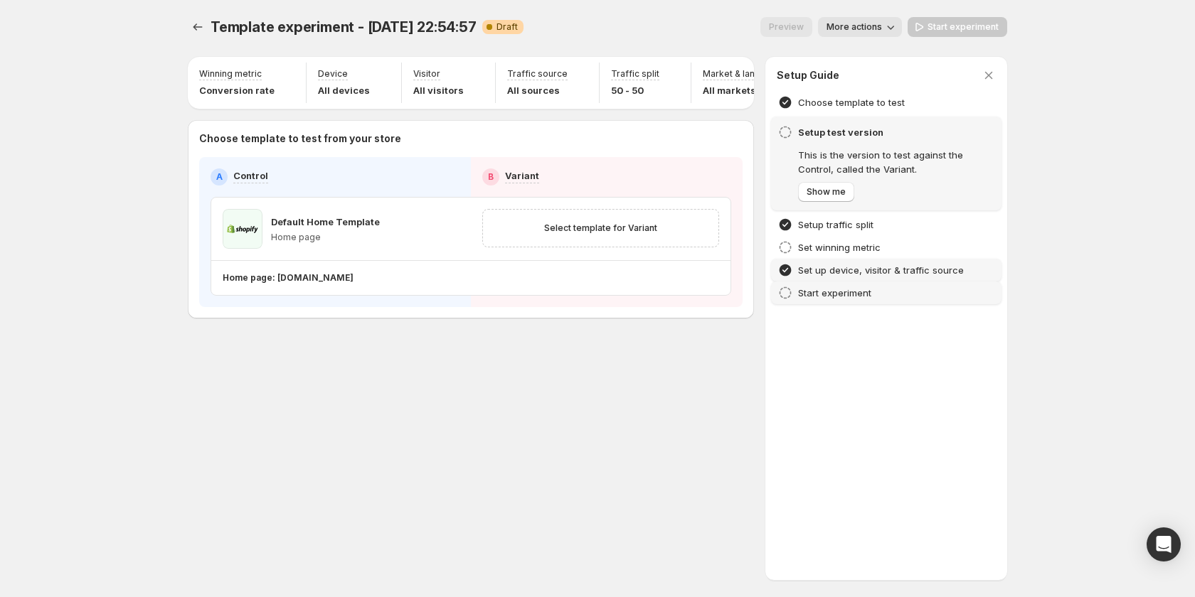
click at [828, 290] on h4 "Start experiment" at bounding box center [834, 293] width 73 height 14
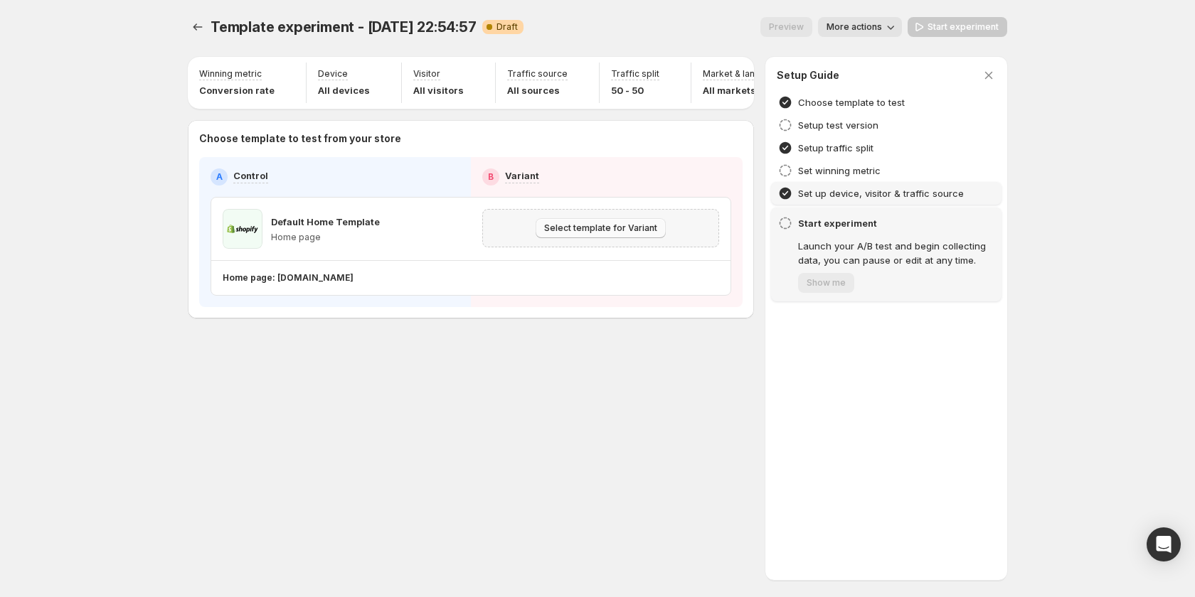
click at [617, 234] on span "Select template for Variant" at bounding box center [600, 228] width 113 height 11
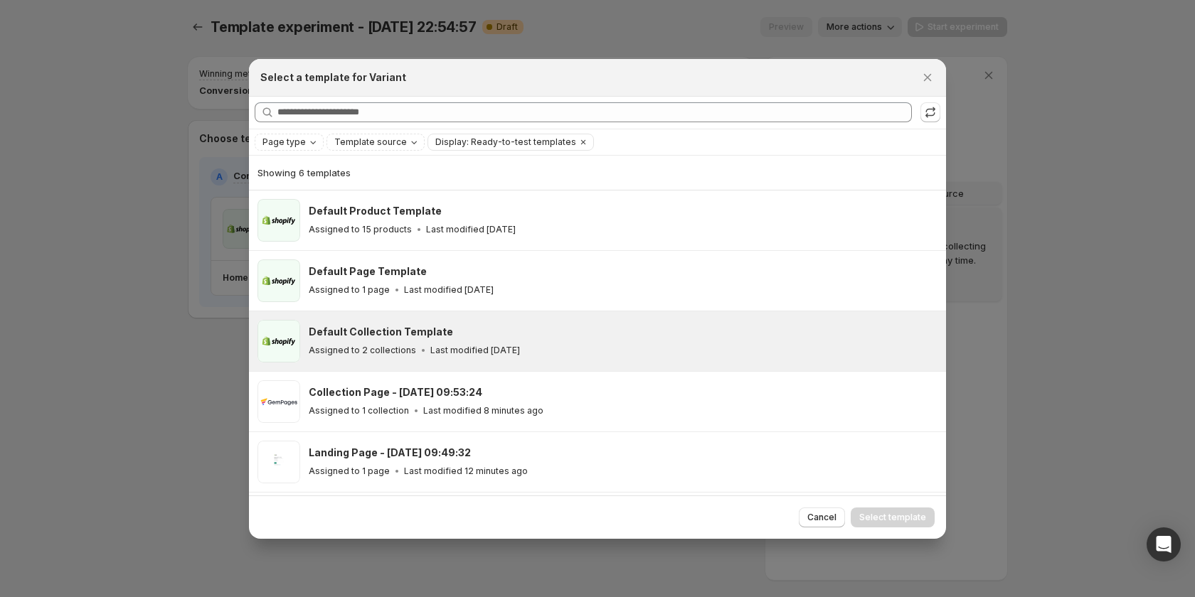
click at [536, 319] on div "Default Collection Template Assigned to 2 collections Last modified 7 days ago" at bounding box center [597, 341] width 697 height 60
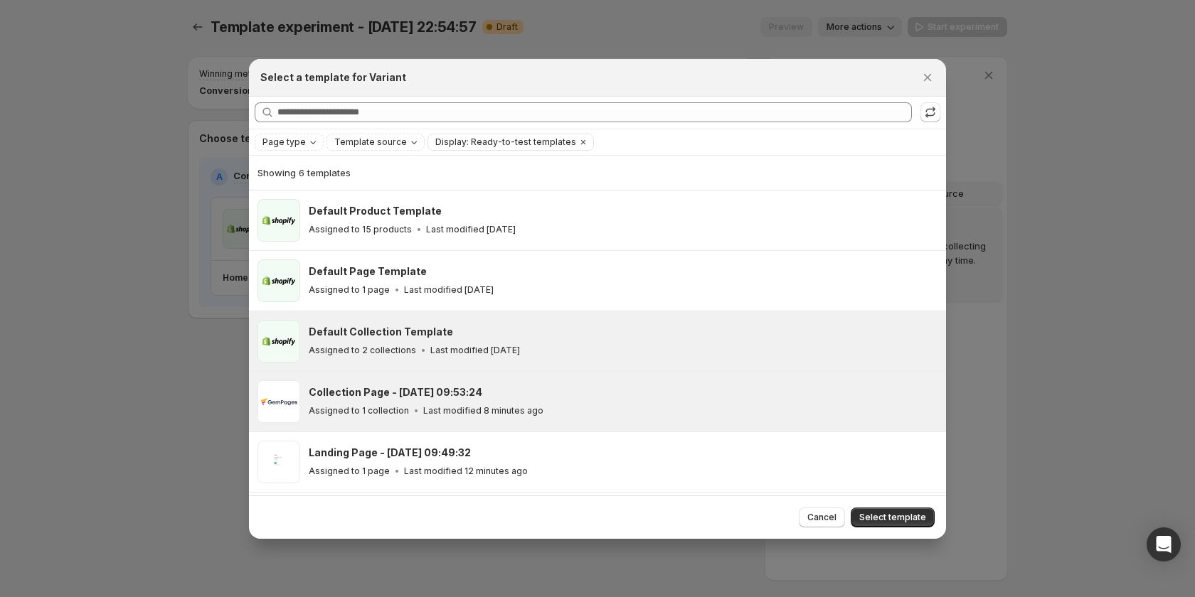
click at [528, 399] on div "Collection Page - Oct 10, 09:53:24" at bounding box center [621, 392] width 624 height 14
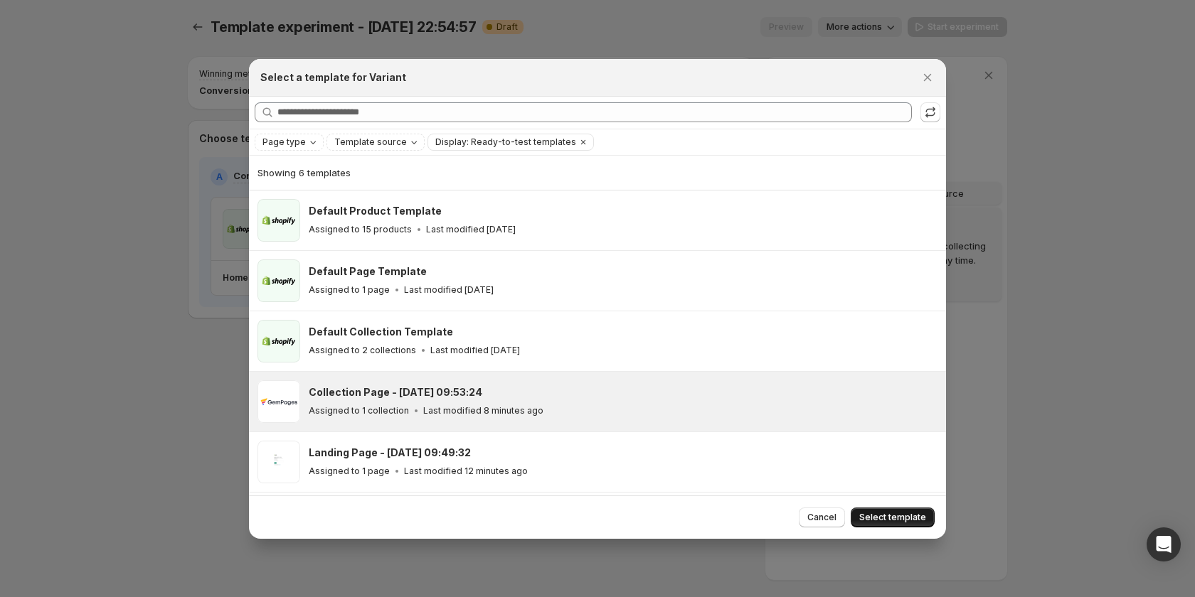
click at [882, 521] on span "Select template" at bounding box center [892, 517] width 67 height 11
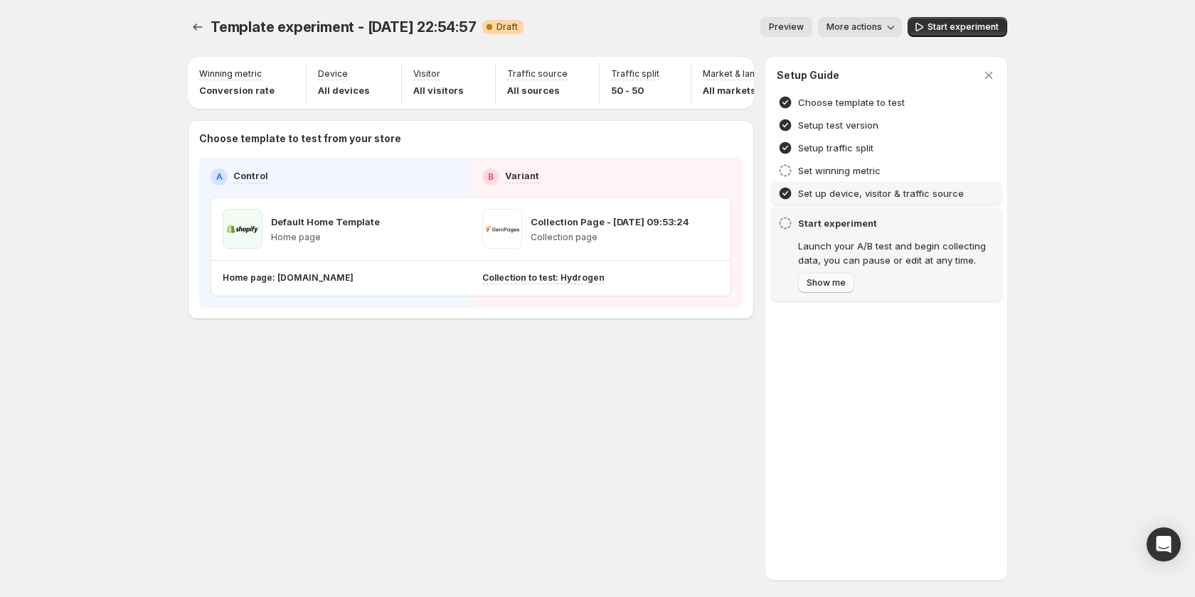
click at [843, 286] on span "Show me" at bounding box center [825, 282] width 39 height 11
click at [937, 30] on span "Start experiment" at bounding box center [962, 26] width 71 height 11
click at [900, 244] on p "Launch your A/B test and begin collecting data, you can pause or edit at any ti…" at bounding box center [896, 253] width 196 height 28
click at [853, 223] on h4 "Start experiment" at bounding box center [896, 223] width 196 height 14
click at [847, 238] on div "Start experiment Launch your A/B test and begin collecting data, you can pause …" at bounding box center [896, 241] width 196 height 51
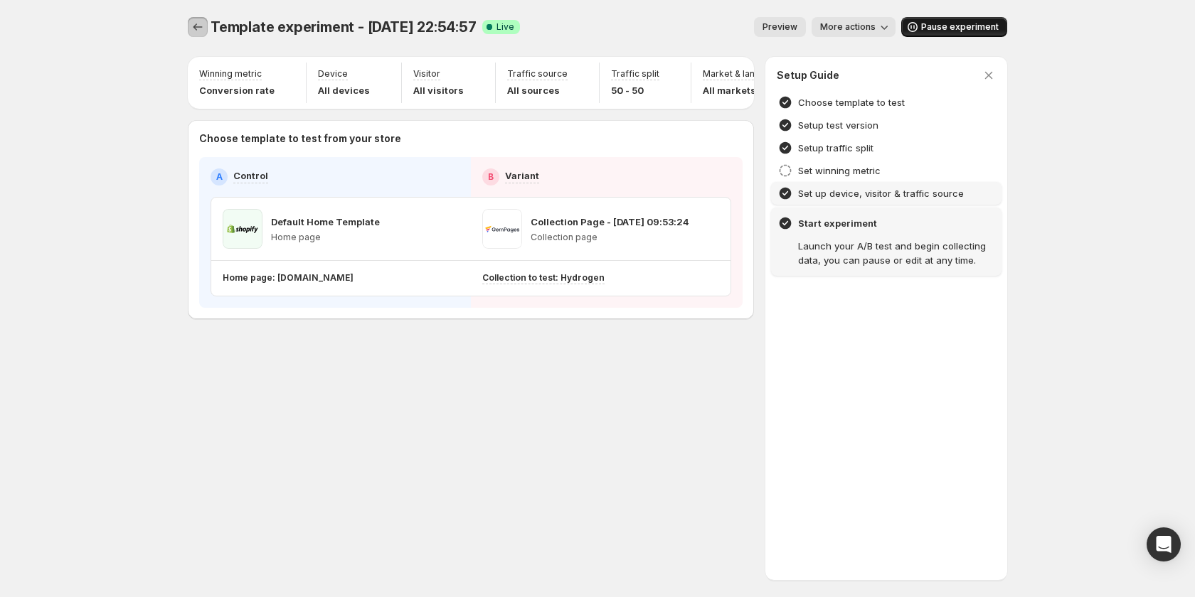
click at [191, 25] on icon "Experiments" at bounding box center [198, 27] width 14 height 14
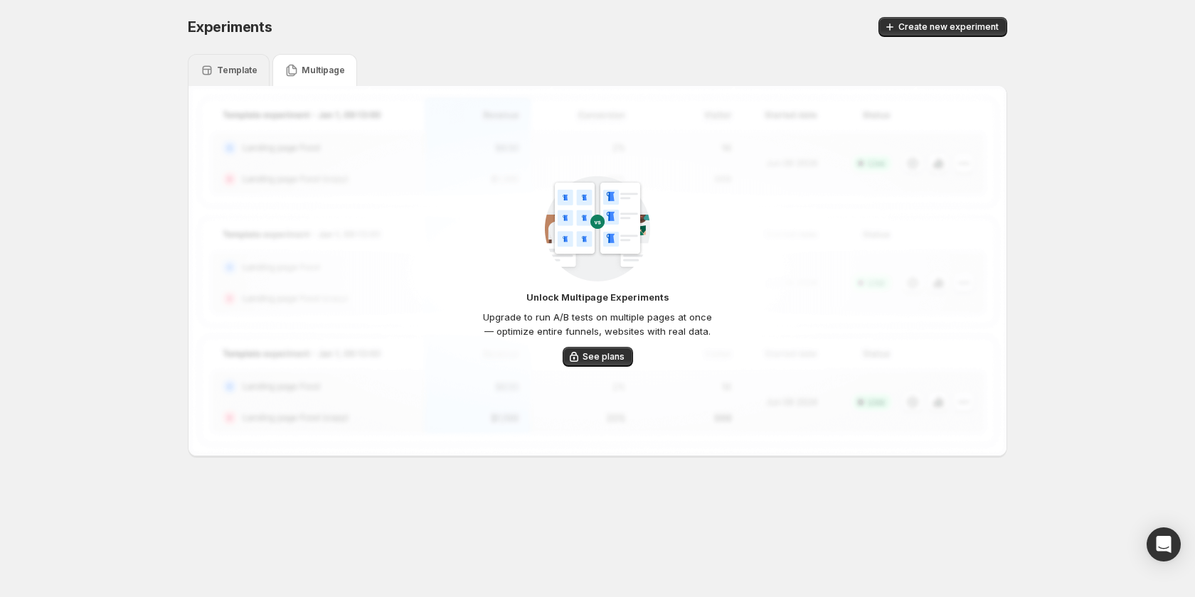
click at [218, 72] on p "Template" at bounding box center [237, 70] width 41 height 11
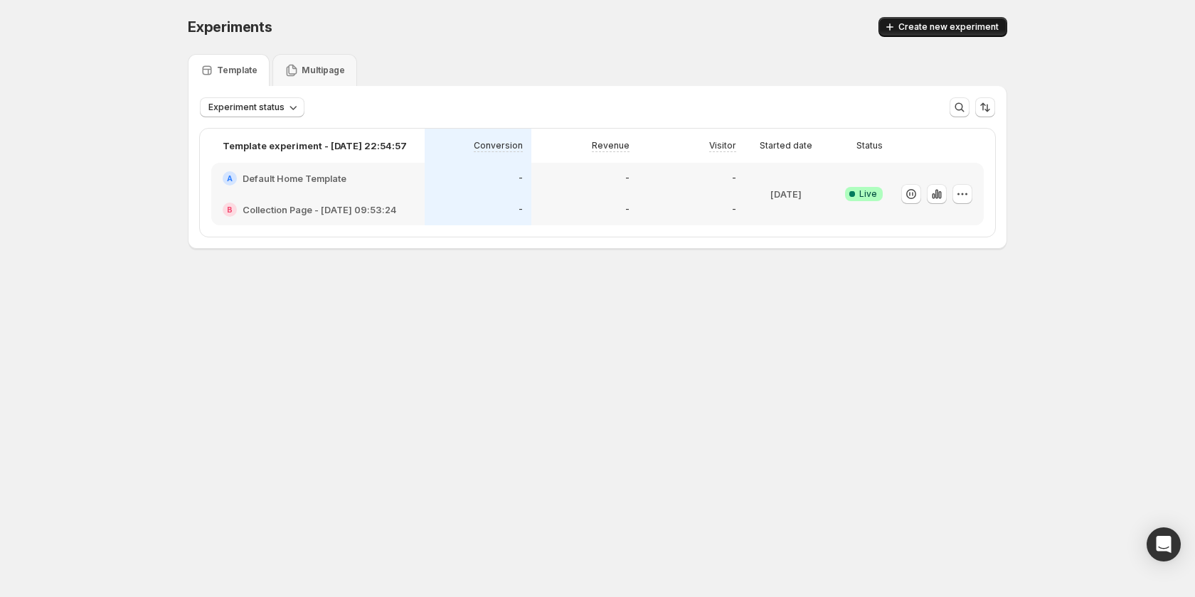
click at [894, 31] on icon "button" at bounding box center [890, 27] width 14 height 14
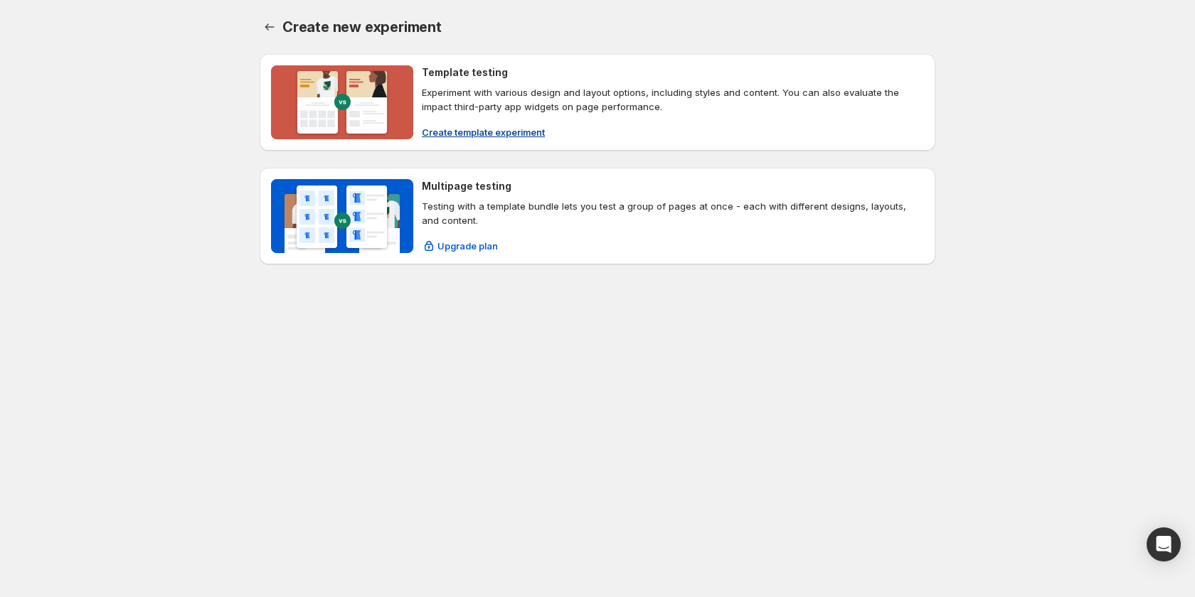
click at [444, 132] on span "Create template experiment" at bounding box center [483, 132] width 123 height 14
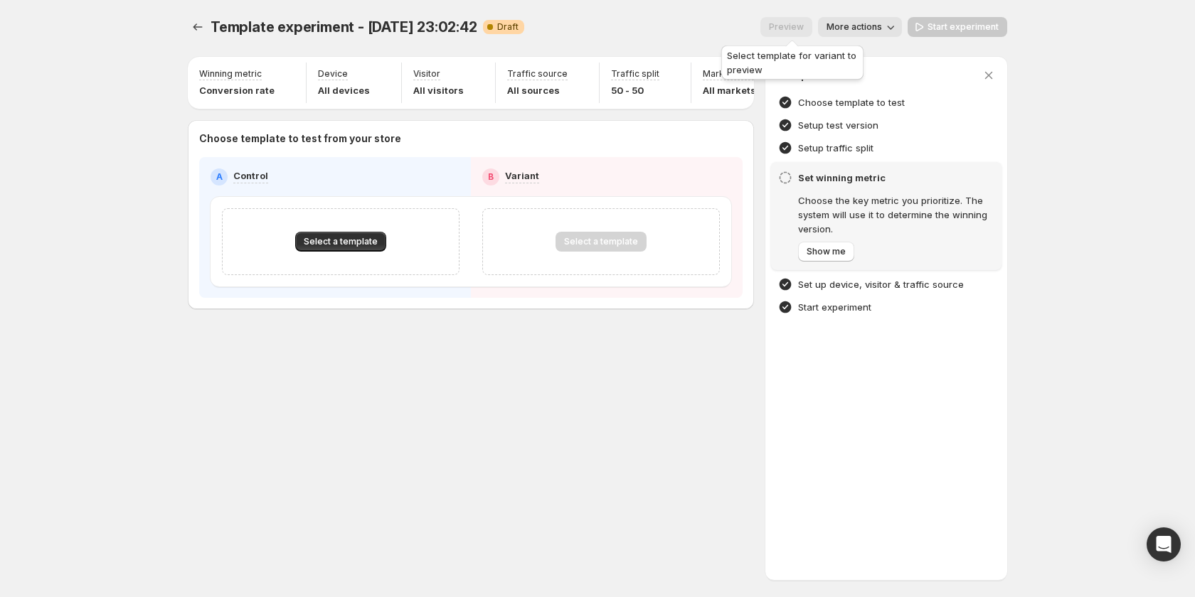
click at [798, 26] on span "Preview" at bounding box center [786, 26] width 52 height 11
click at [200, 23] on icon "Experiments" at bounding box center [198, 27] width 14 height 14
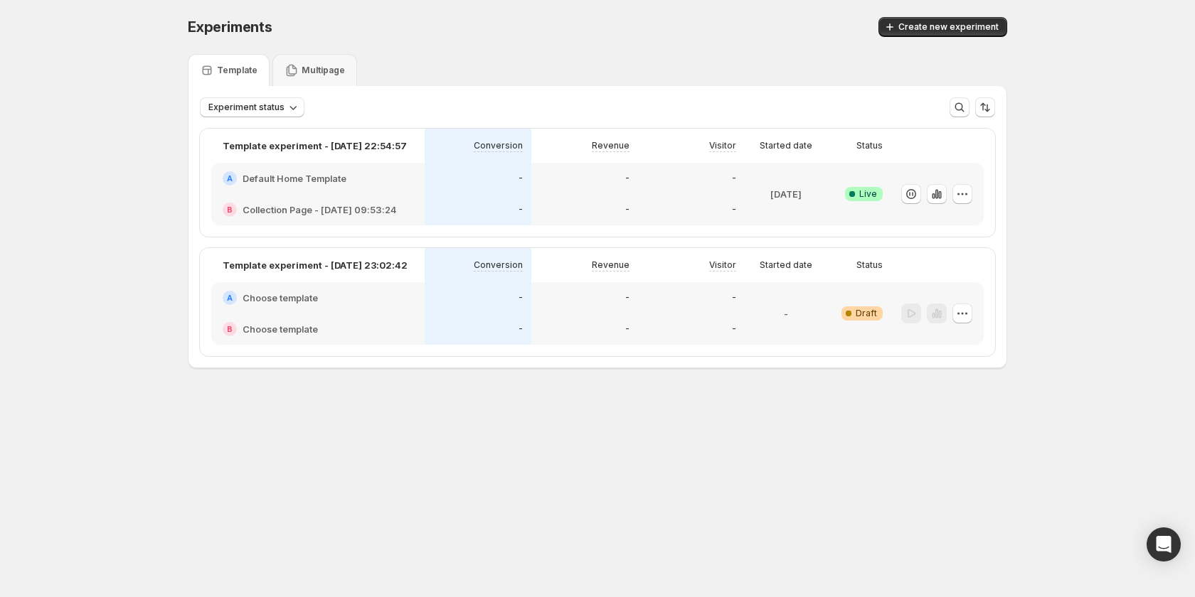
click at [409, 193] on div "A Default Home Template" at bounding box center [317, 178] width 213 height 31
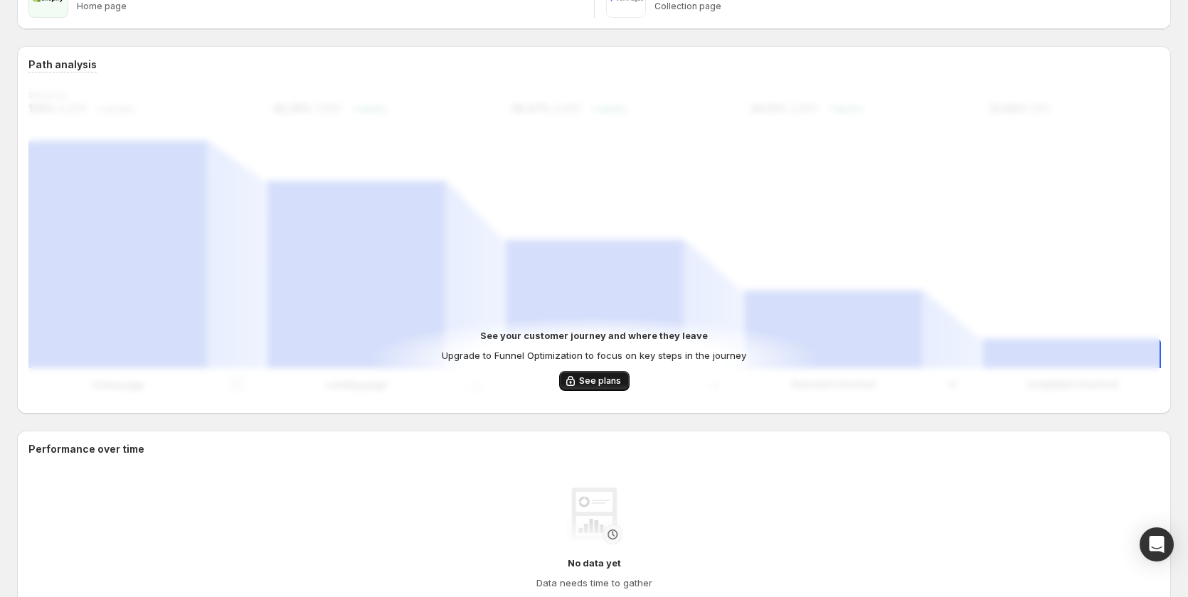
scroll to position [333, 0]
click at [616, 383] on span "See plans" at bounding box center [600, 381] width 42 height 11
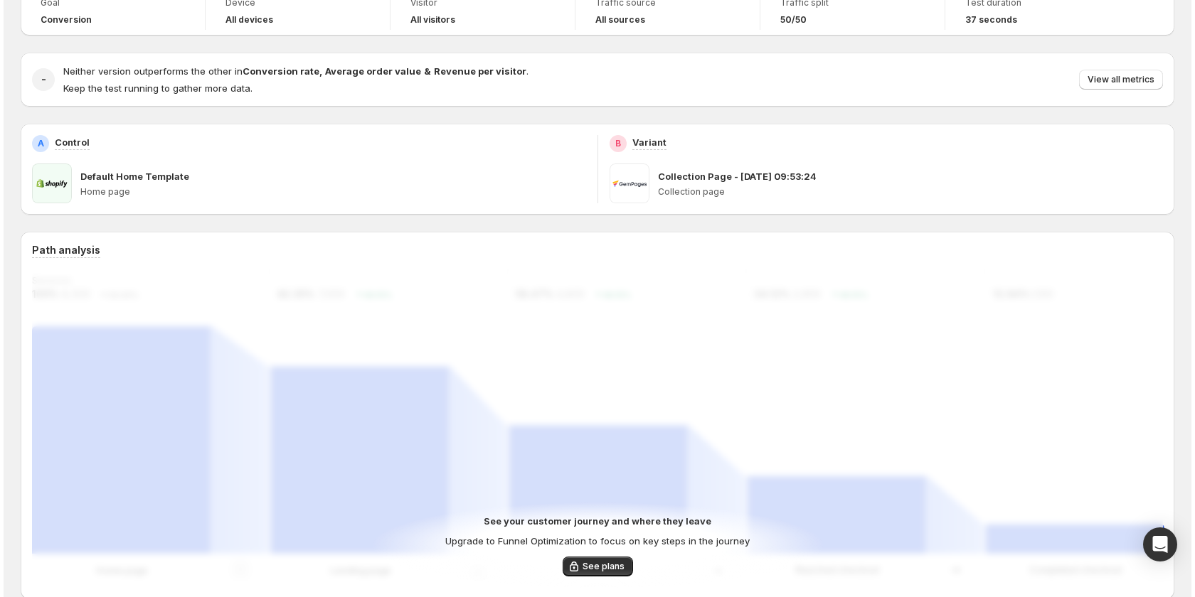
scroll to position [0, 0]
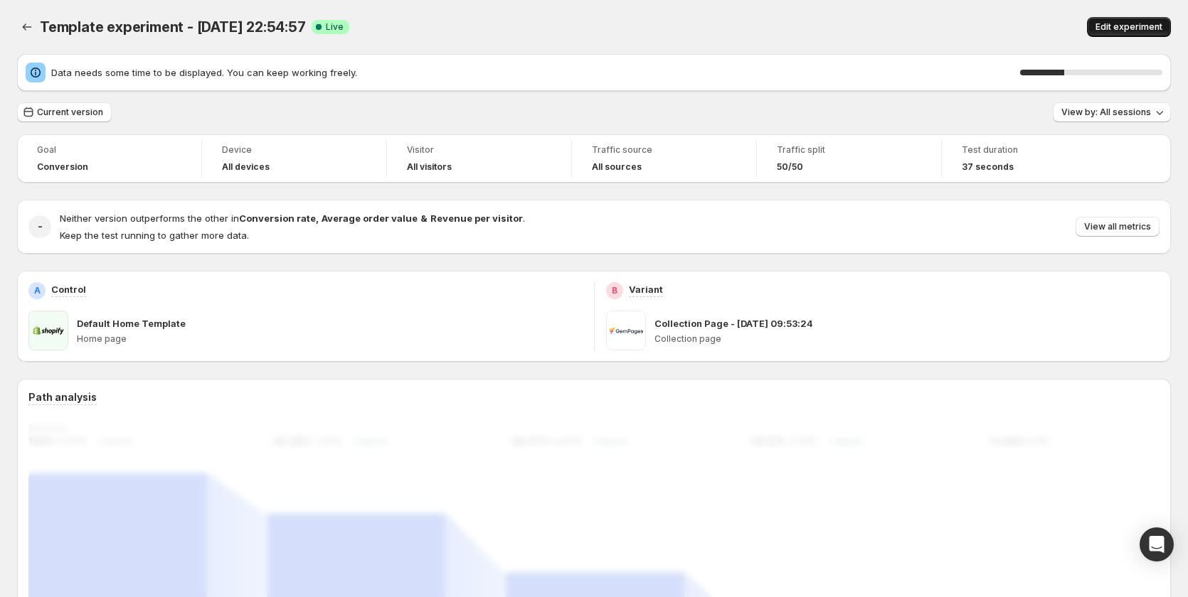
click at [1117, 21] on button "Edit experiment" at bounding box center [1129, 27] width 84 height 20
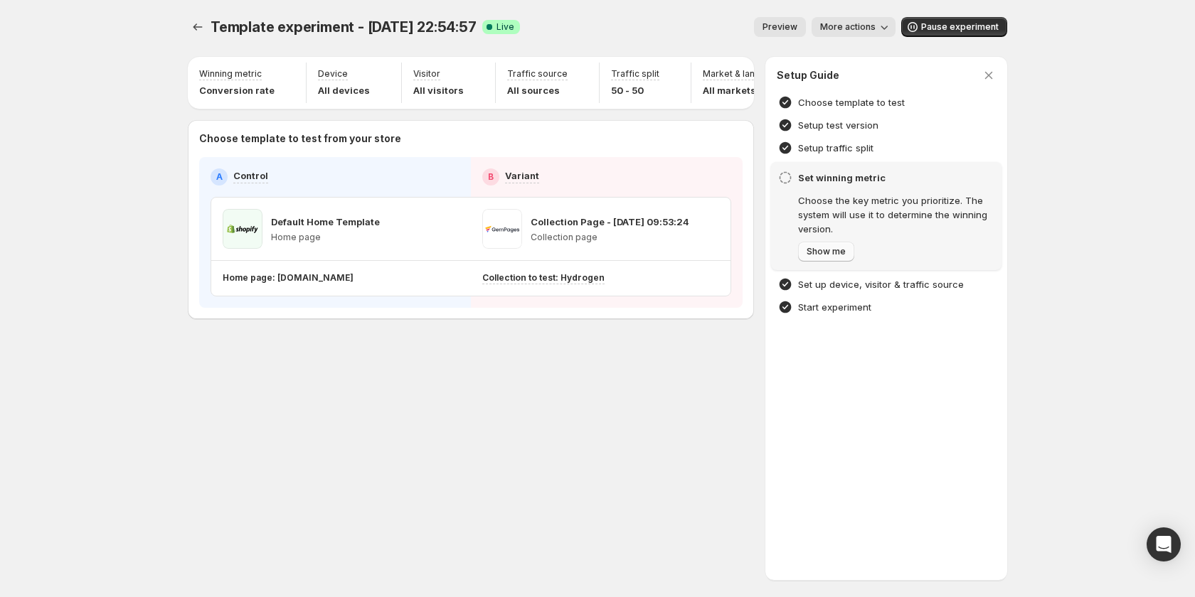
click at [838, 250] on span "Show me" at bounding box center [825, 251] width 39 height 11
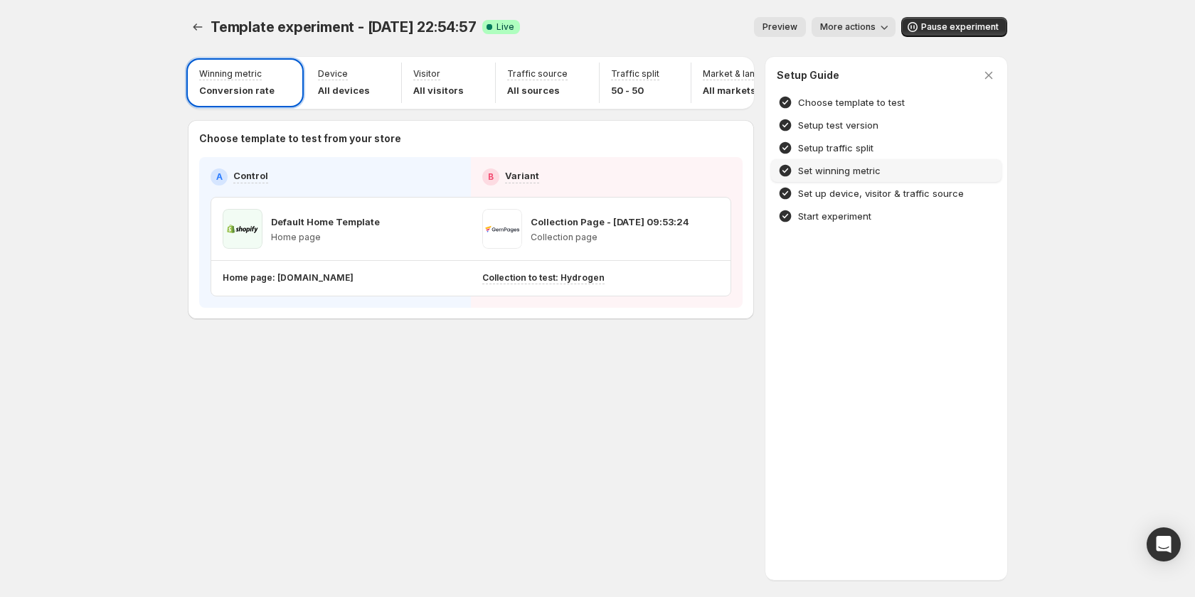
click at [812, 247] on div "Setup Guide Choose template to test Setup test version Setup traffic split Set …" at bounding box center [886, 318] width 242 height 523
click at [840, 178] on div "Set winning metric" at bounding box center [886, 170] width 230 height 23
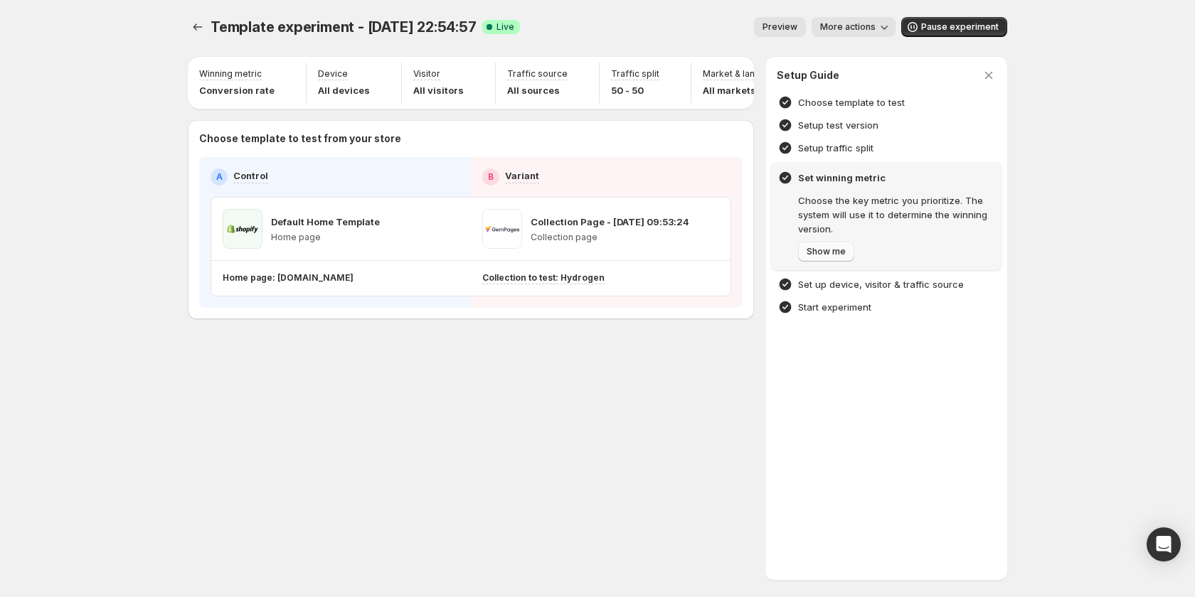
click at [819, 252] on span "Show me" at bounding box center [825, 251] width 39 height 11
click at [819, 252] on span "Next" at bounding box center [816, 251] width 20 height 11
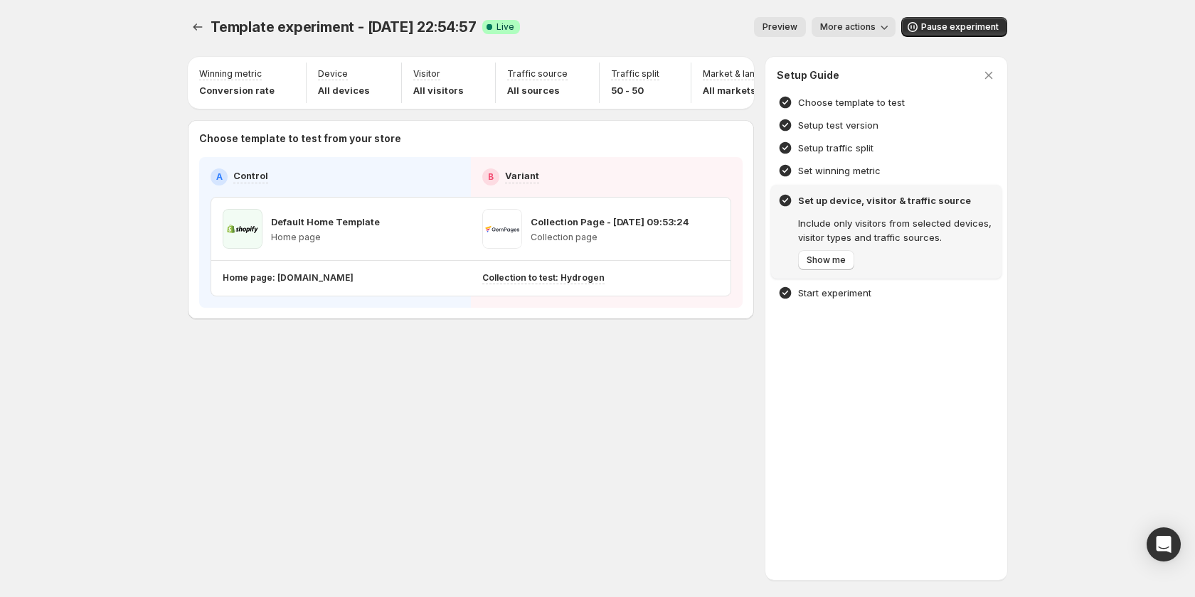
click at [819, 252] on button "Show me" at bounding box center [826, 260] width 56 height 20
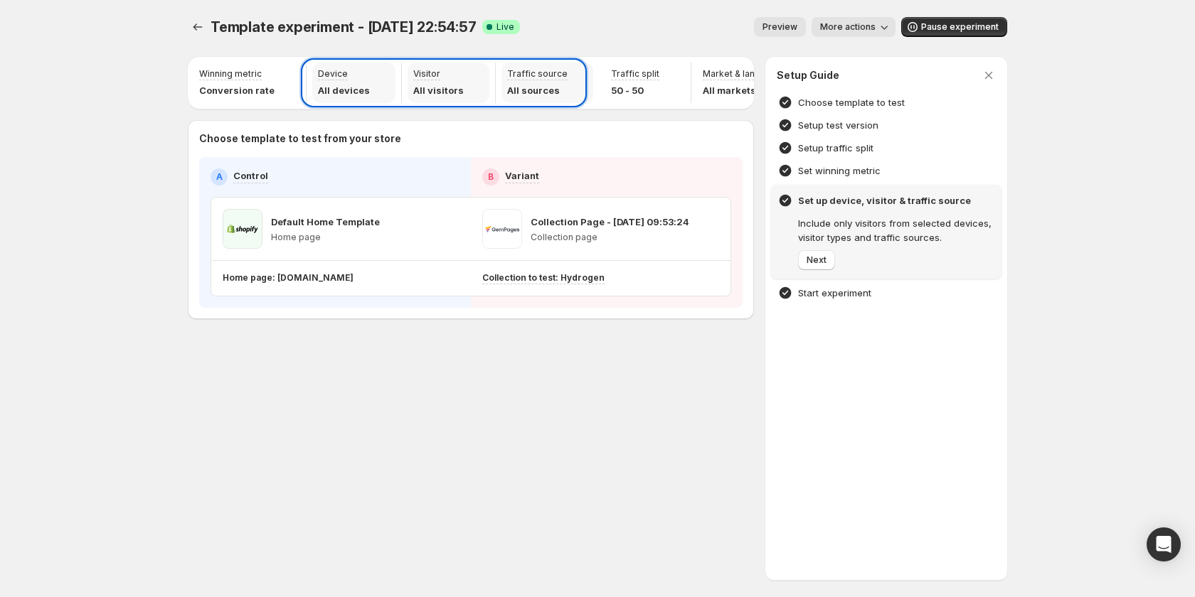
click at [819, 252] on button "Next" at bounding box center [816, 260] width 37 height 20
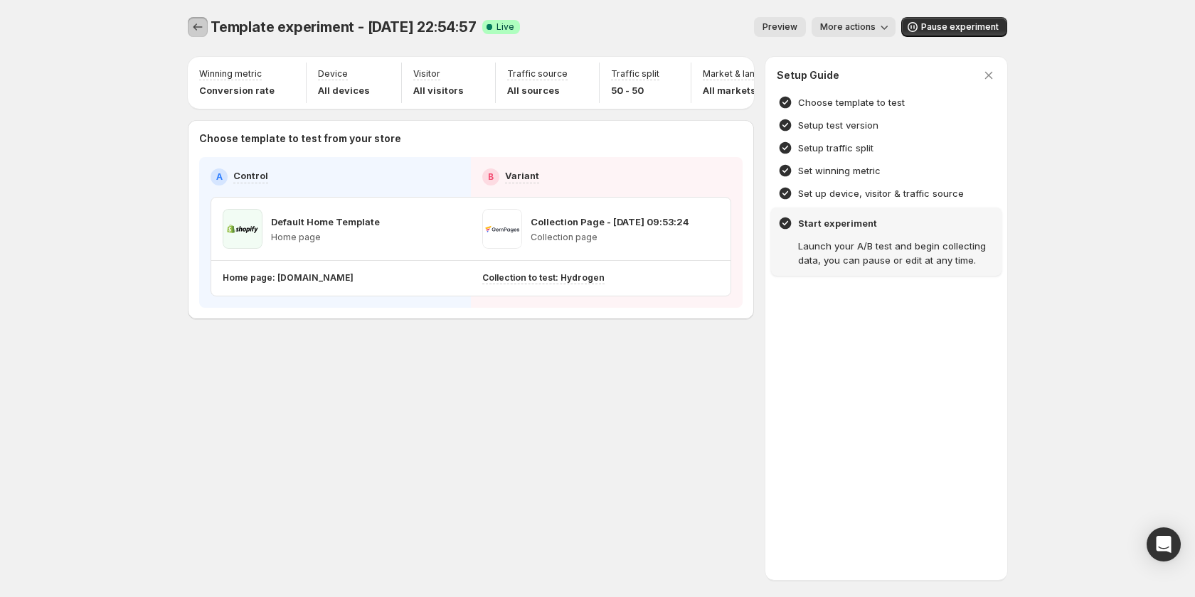
click at [205, 23] on button "Experiments" at bounding box center [198, 27] width 20 height 20
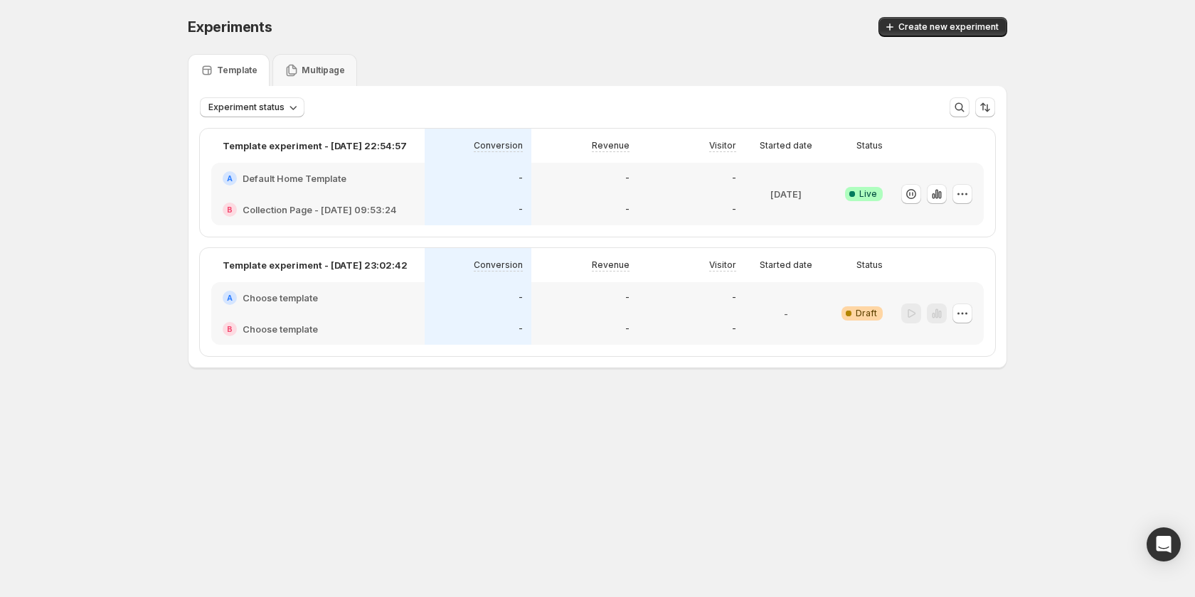
click at [655, 271] on div "Visitor" at bounding box center [691, 265] width 90 height 17
click at [641, 294] on div "-" at bounding box center [691, 297] width 107 height 31
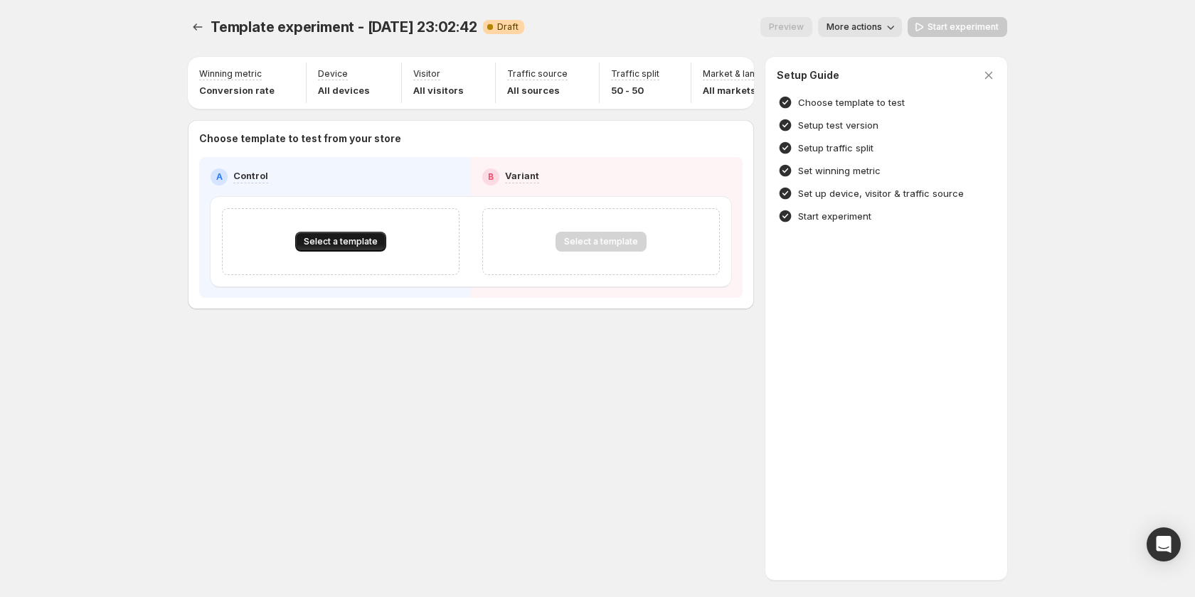
click at [329, 243] on button "Select a template" at bounding box center [340, 242] width 91 height 20
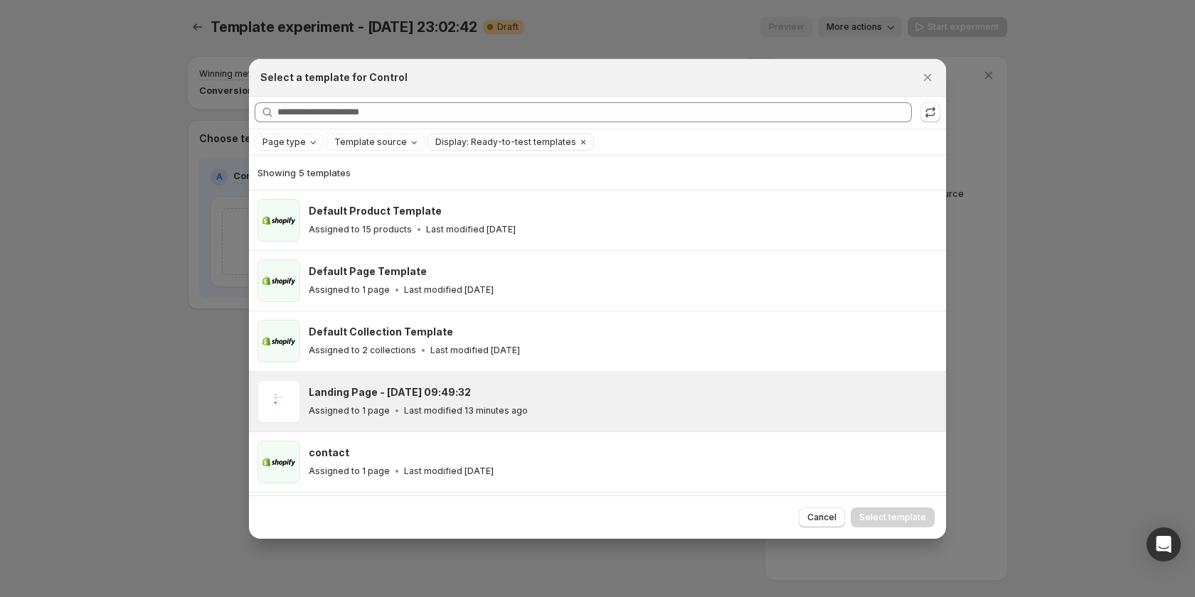
click at [461, 389] on h3 "Landing Page - Oct 10, 09:49:32" at bounding box center [390, 392] width 162 height 14
click at [866, 513] on span "Select template" at bounding box center [892, 517] width 67 height 11
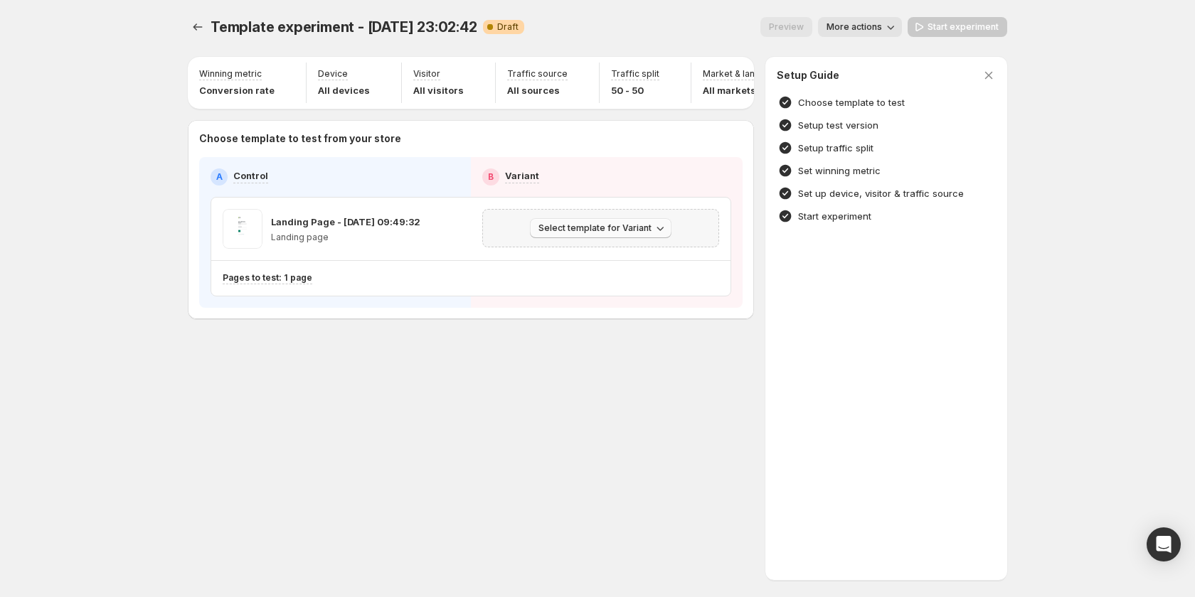
click at [633, 234] on span "Select template for Variant" at bounding box center [594, 228] width 113 height 11
click at [638, 281] on button "Create Variant based on Control" at bounding box center [603, 288] width 154 height 23
click at [806, 208] on div "Start experiment" at bounding box center [886, 216] width 230 height 23
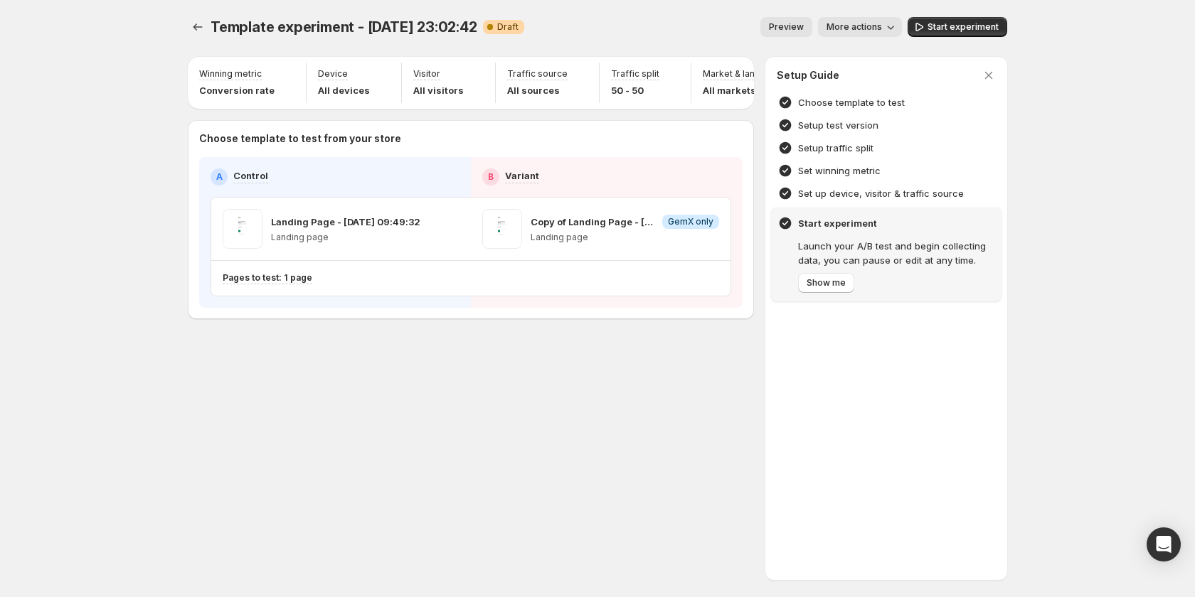
click at [386, 499] on div "Template experiment - Oct 9, 23:02:42. This page is ready Template experiment -…" at bounding box center [597, 298] width 853 height 597
click at [199, 28] on icon "Experiments" at bounding box center [198, 27] width 14 height 14
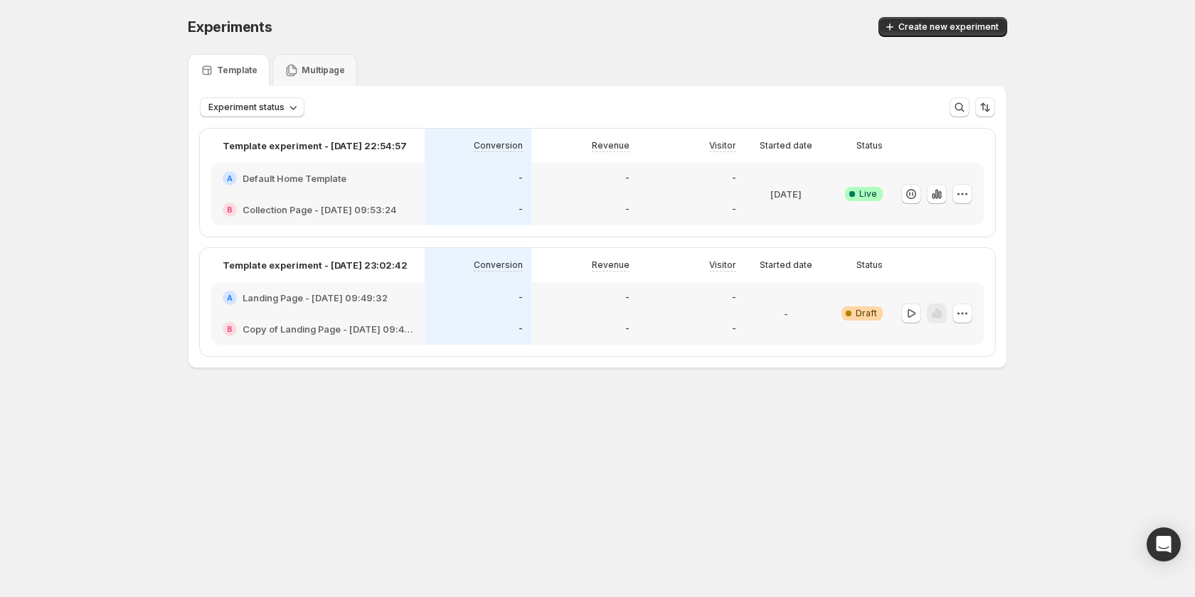
click at [563, 279] on div "Revenue" at bounding box center [584, 265] width 107 height 34
click at [572, 173] on div "-" at bounding box center [585, 178] width 90 height 14
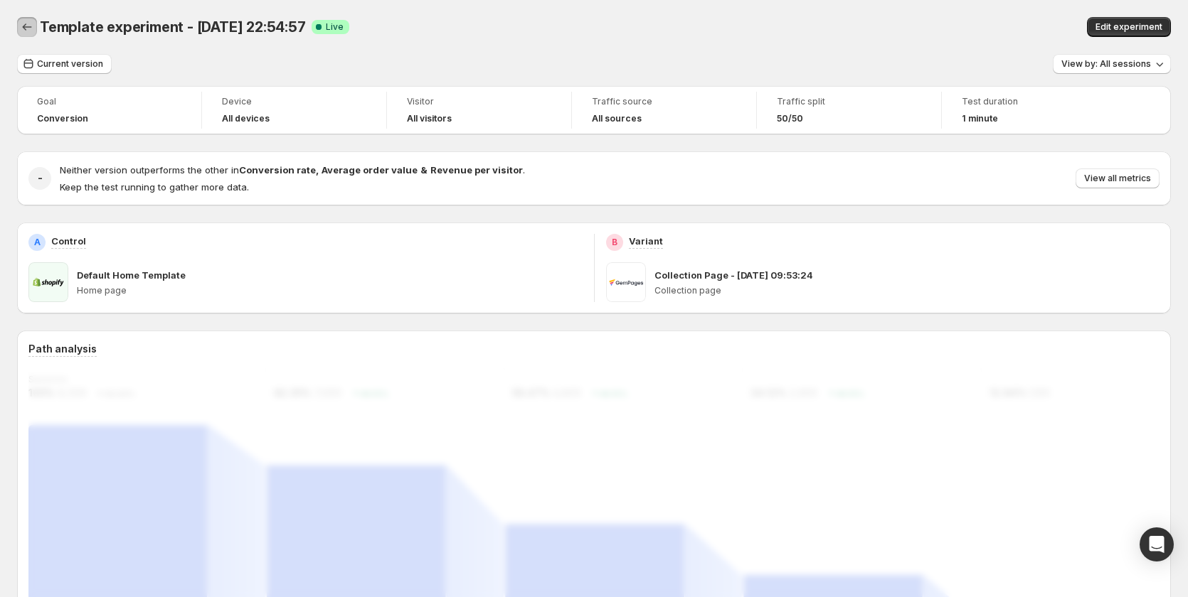
click at [31, 28] on icon "Back" at bounding box center [27, 27] width 14 height 14
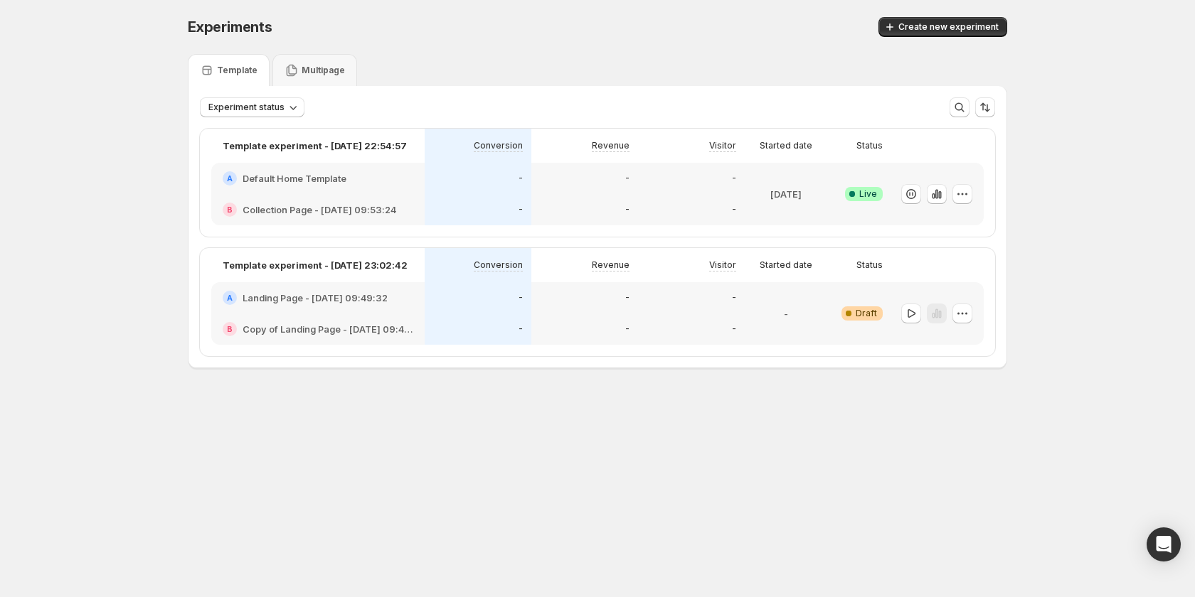
click at [560, 307] on div "-" at bounding box center [584, 297] width 107 height 31
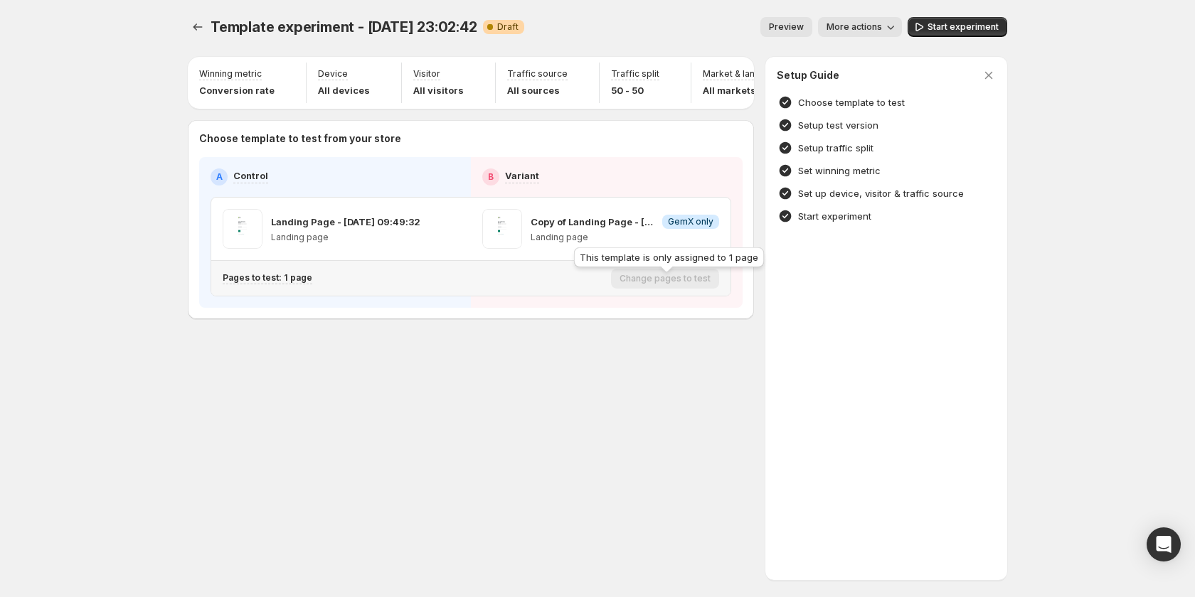
click at [632, 282] on div "Change pages to test" at bounding box center [665, 279] width 108 height 20
click at [818, 110] on div "Choose template to test" at bounding box center [886, 102] width 230 height 23
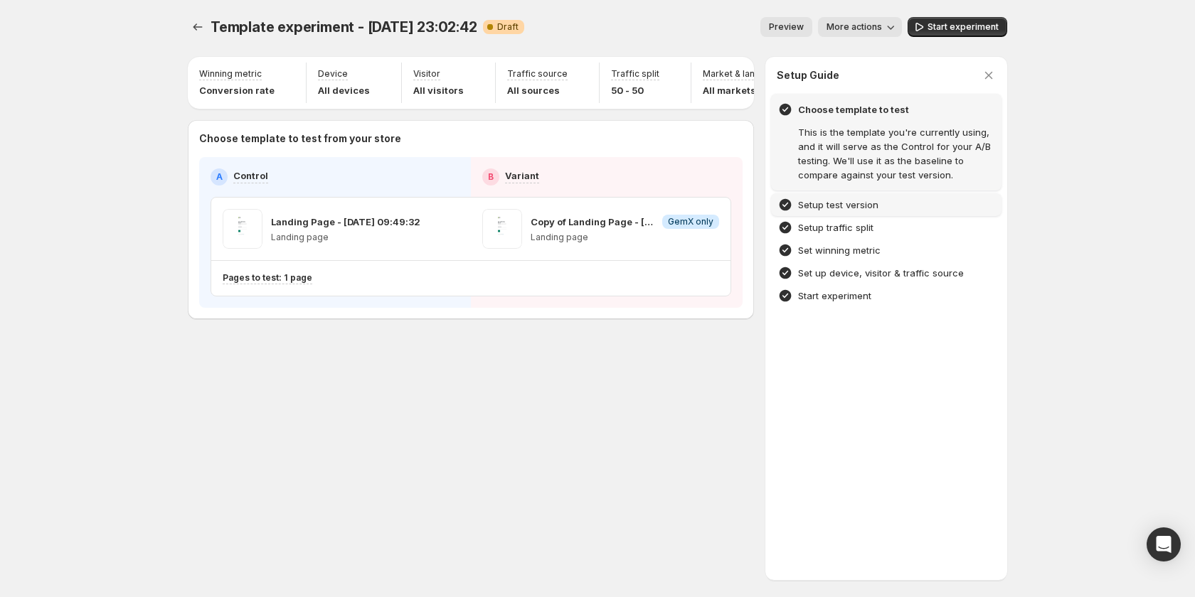
click at [811, 210] on h4 "Setup test version" at bounding box center [838, 205] width 80 height 14
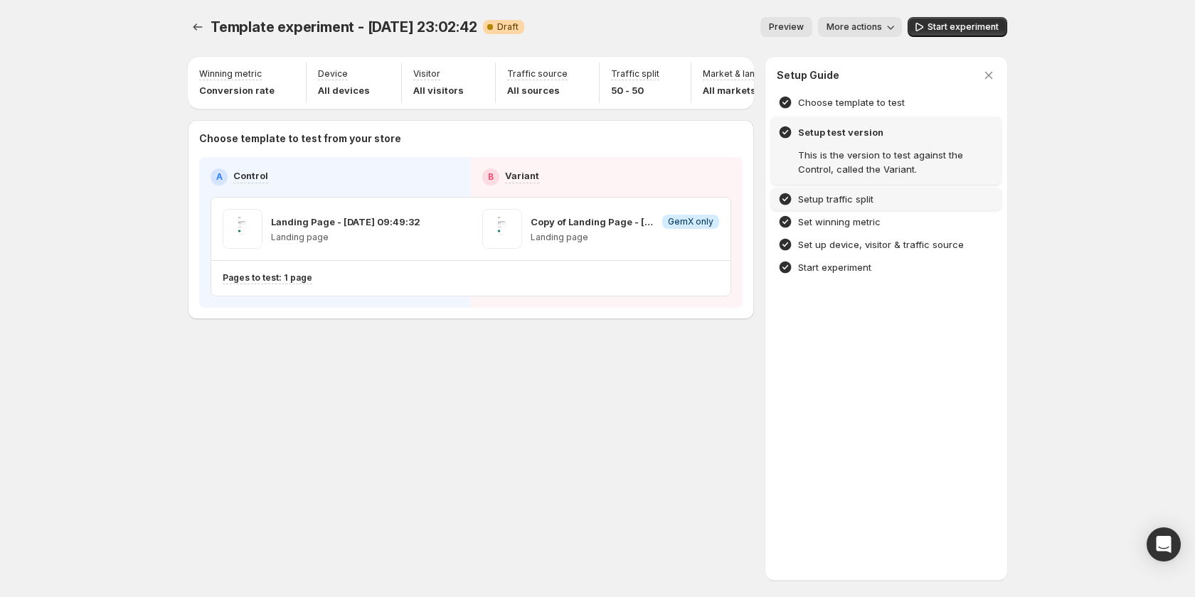
click at [819, 198] on h4 "Setup traffic split" at bounding box center [835, 199] width 75 height 14
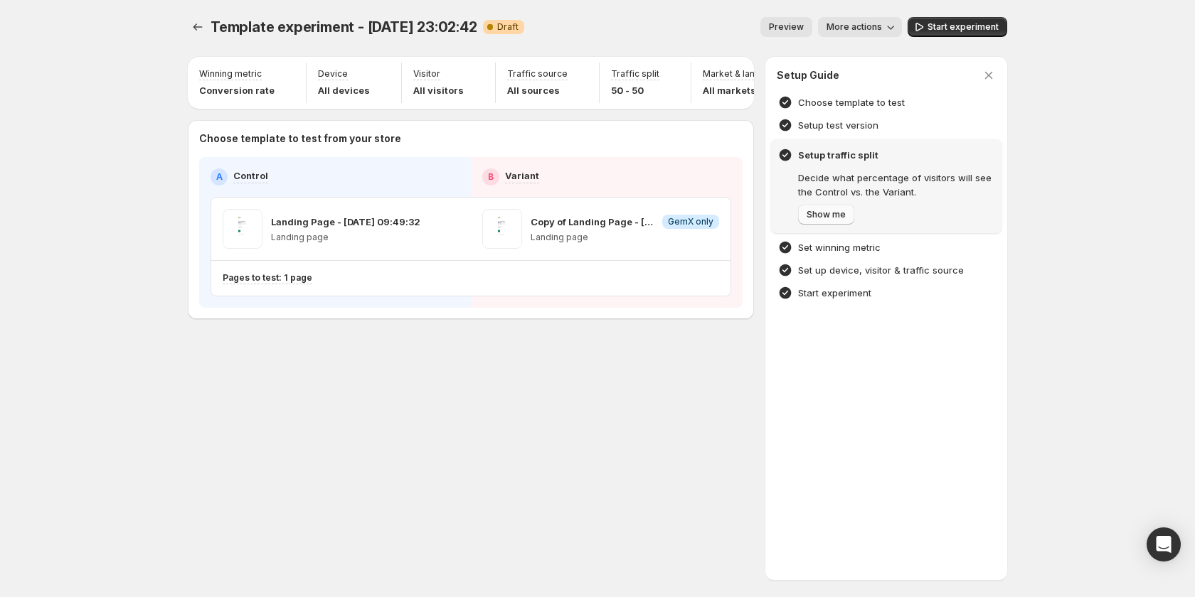
click at [819, 218] on span "Show me" at bounding box center [825, 214] width 39 height 11
click at [817, 206] on button "Next" at bounding box center [816, 215] width 37 height 20
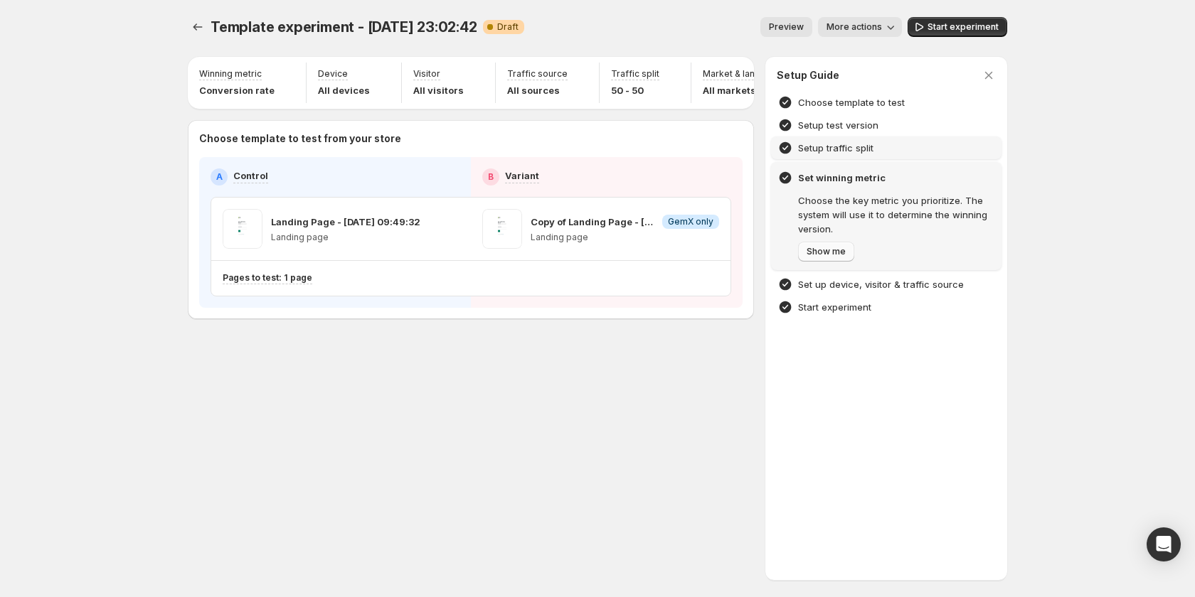
click at [824, 259] on button "Show me" at bounding box center [826, 252] width 56 height 20
click at [824, 259] on button "Next" at bounding box center [816, 252] width 37 height 20
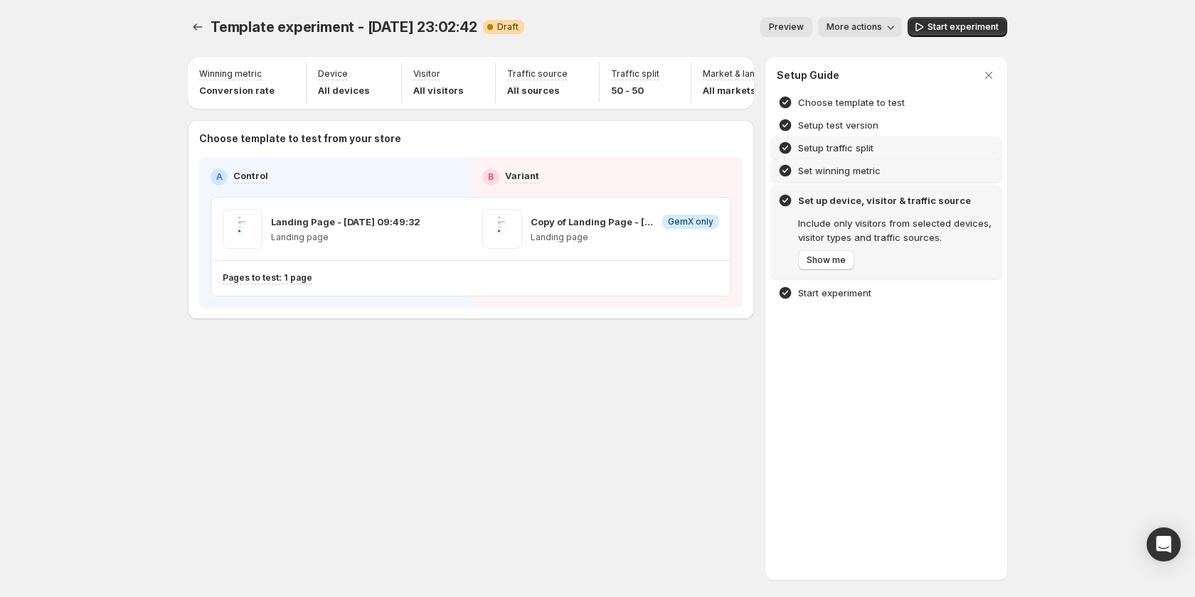
click at [824, 259] on span "Show me" at bounding box center [825, 260] width 39 height 11
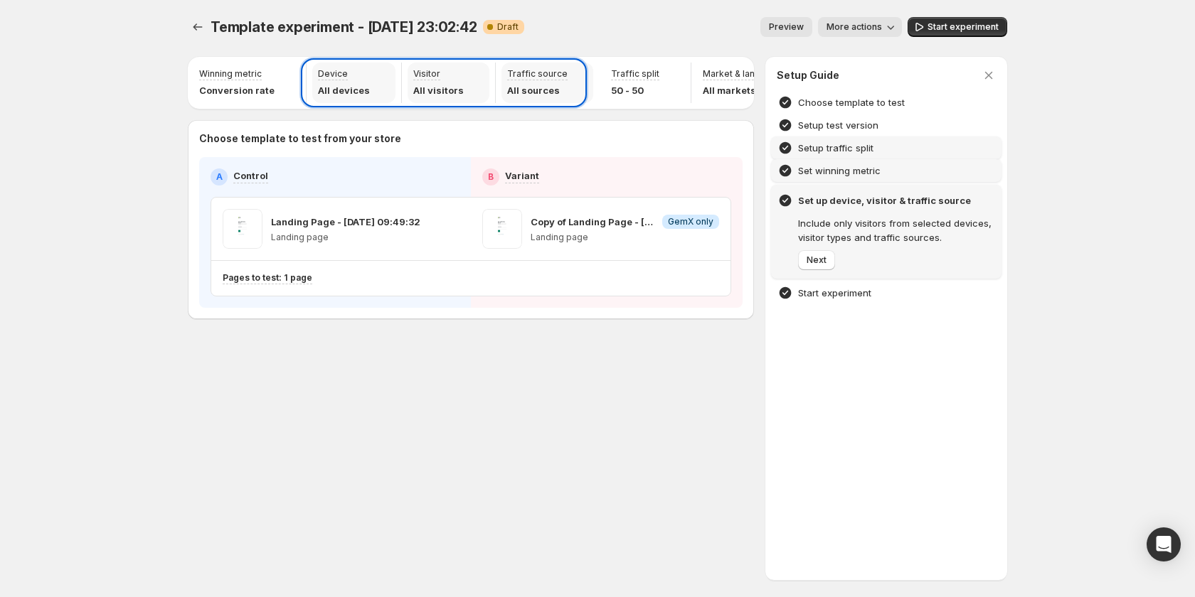
click at [824, 259] on span "Next" at bounding box center [816, 260] width 20 height 11
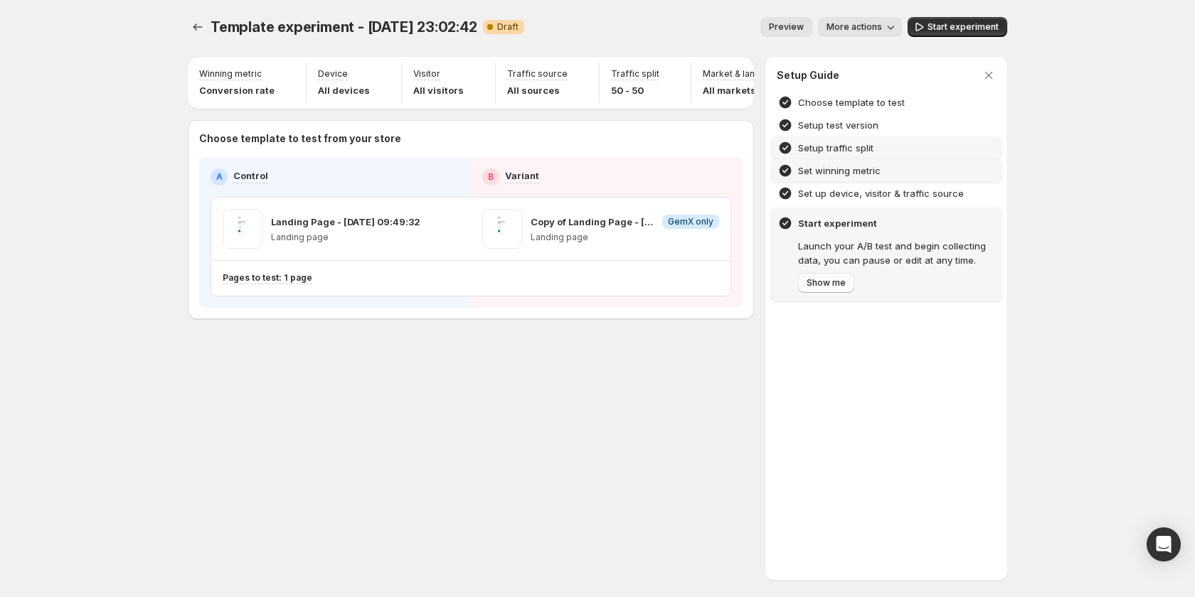
click at [813, 278] on span "Show me" at bounding box center [825, 282] width 39 height 11
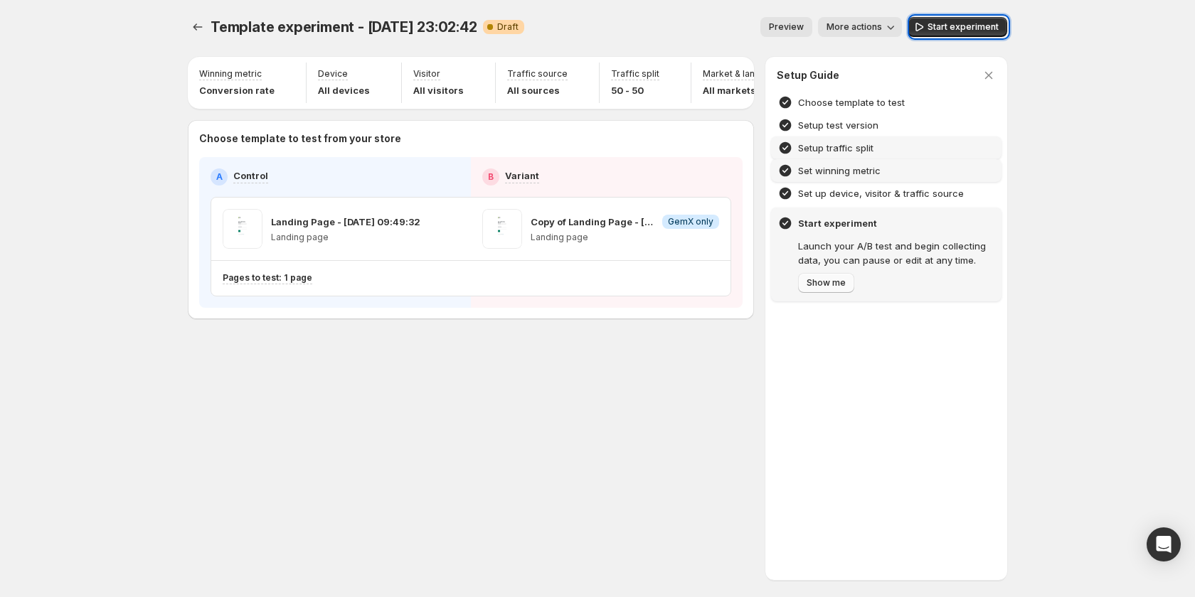
click at [813, 278] on span "Show me" at bounding box center [825, 282] width 39 height 11
click at [813, 310] on div "Setup Guide Choose template to test Setup test version Setup traffic split Set …" at bounding box center [886, 318] width 242 height 523
click at [813, 282] on span "Show me" at bounding box center [825, 282] width 39 height 11
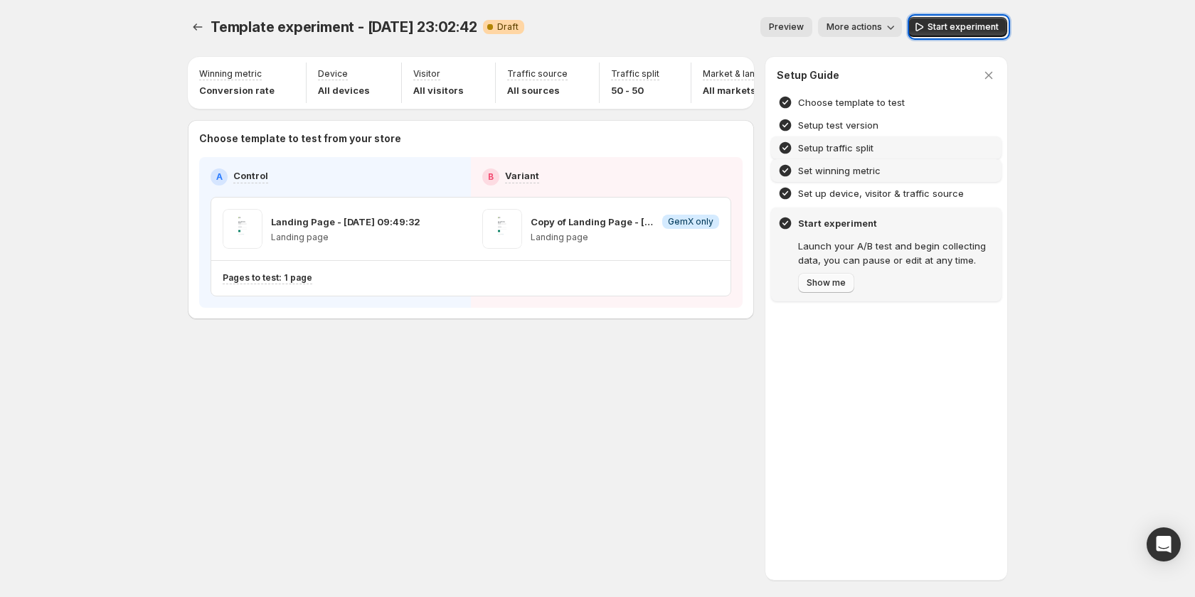
click at [813, 282] on span "Show me" at bounding box center [825, 282] width 39 height 11
click at [836, 181] on div "Set winning metric" at bounding box center [886, 170] width 230 height 23
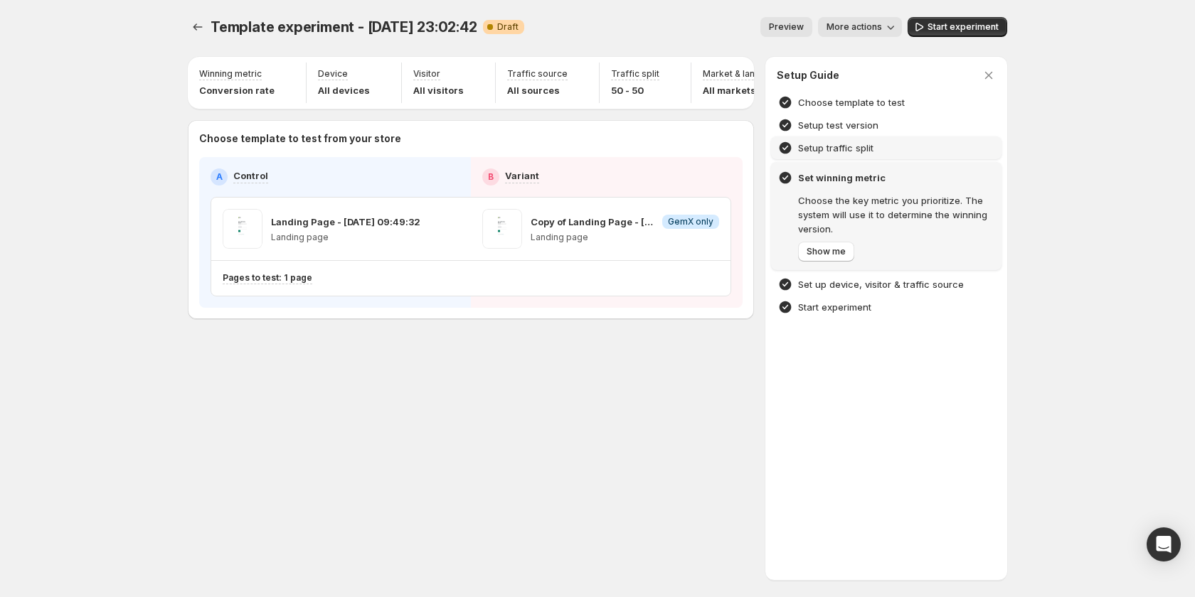
click at [838, 139] on div "Setup traffic split" at bounding box center [886, 148] width 230 height 23
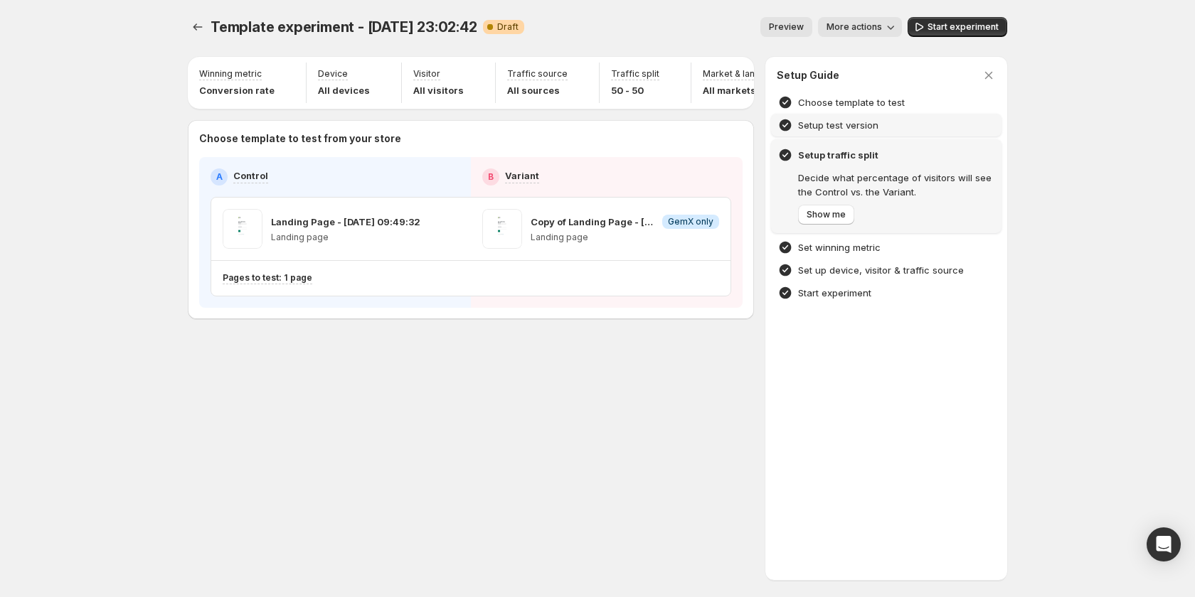
click at [839, 117] on div "Setup test version" at bounding box center [886, 125] width 230 height 23
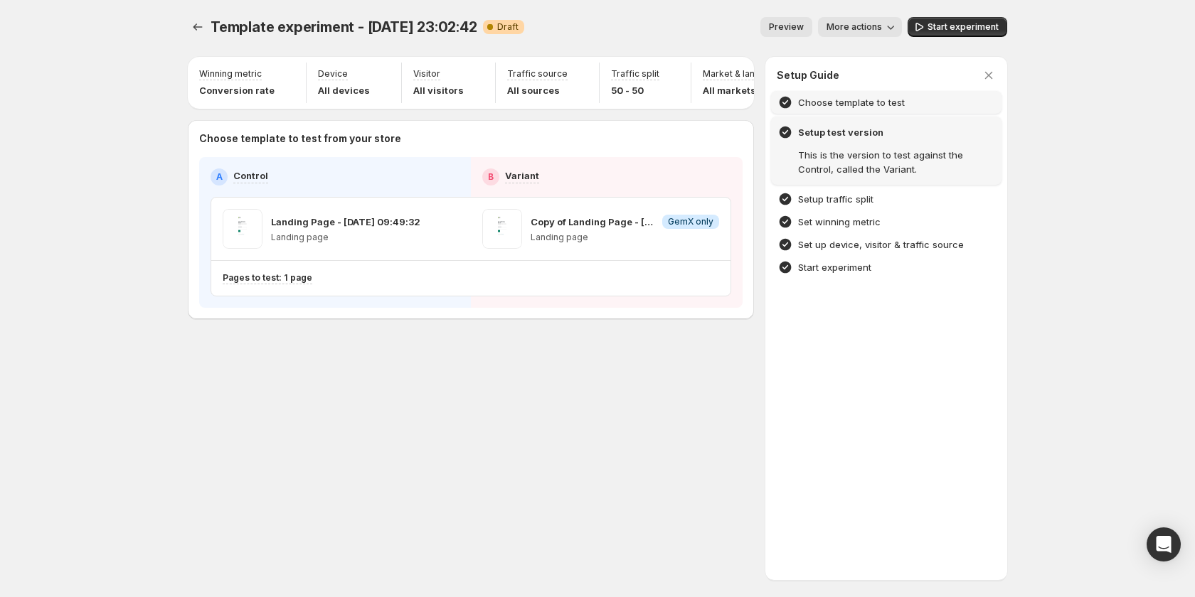
click at [846, 97] on h4 "Choose template to test" at bounding box center [851, 102] width 107 height 14
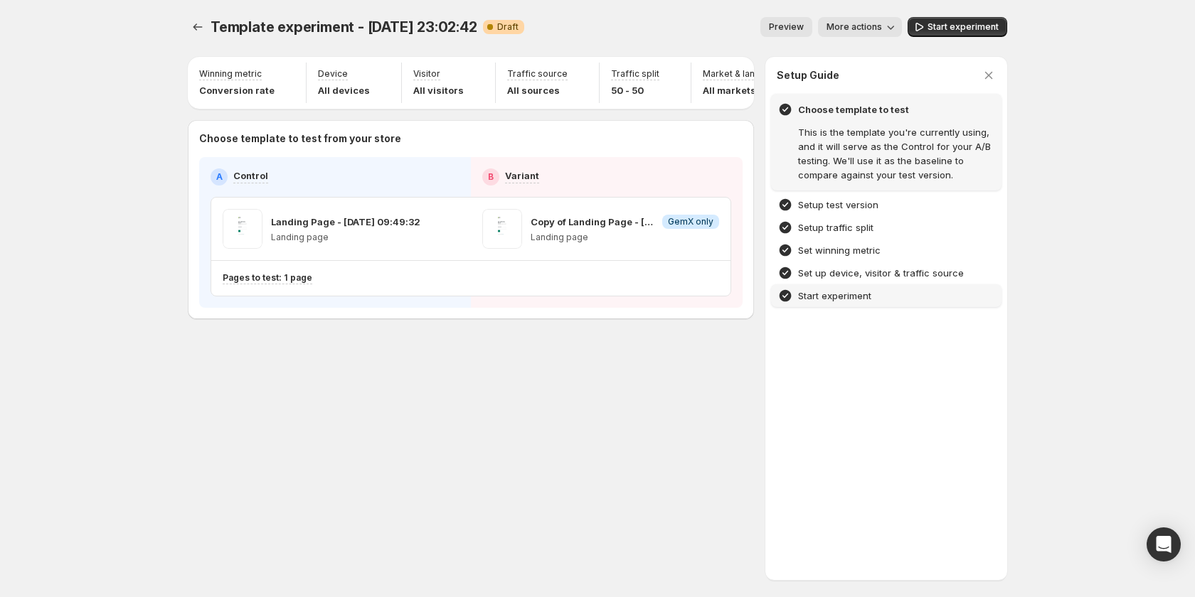
click at [845, 291] on h4 "Start experiment" at bounding box center [834, 296] width 73 height 14
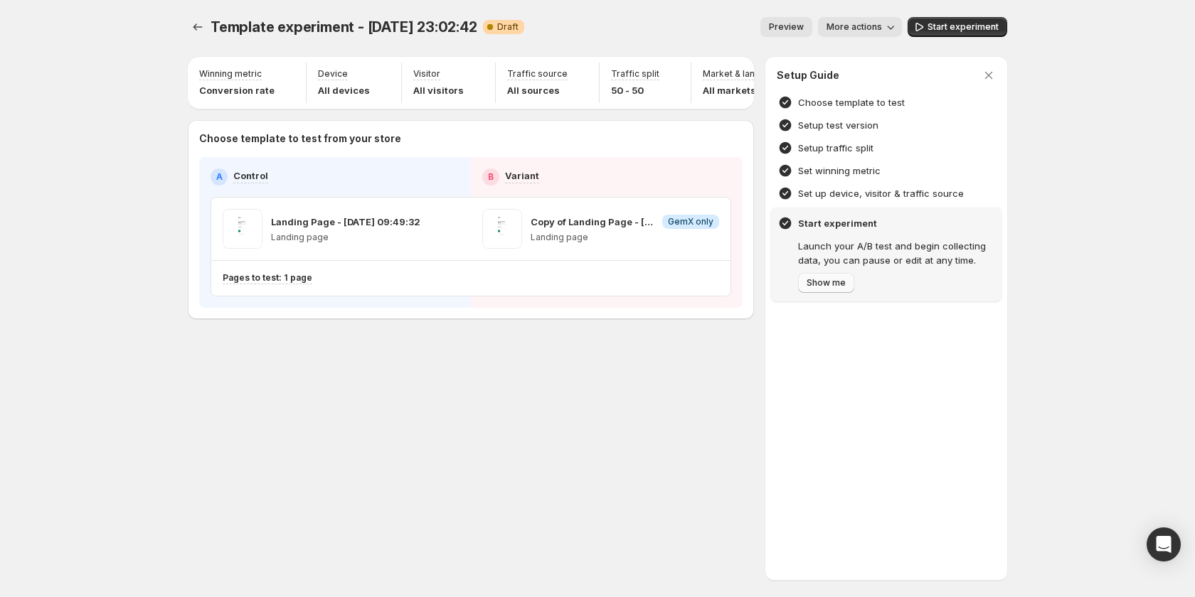
click at [835, 286] on span "Show me" at bounding box center [825, 282] width 39 height 11
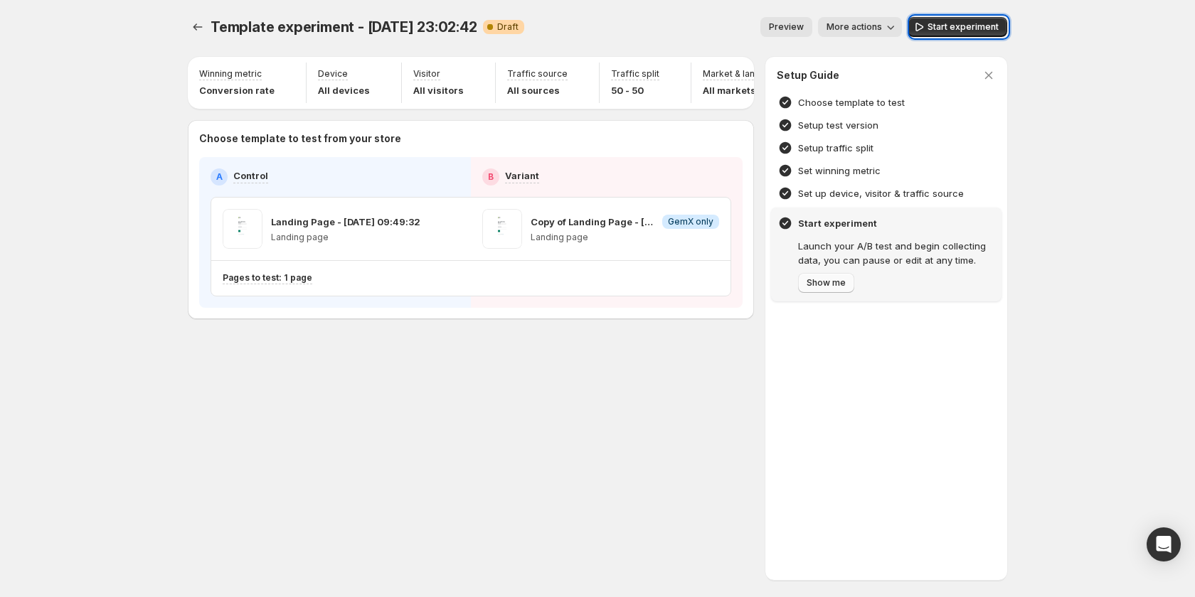
click at [835, 286] on span "Show me" at bounding box center [825, 282] width 39 height 11
click at [880, 26] on div at bounding box center [597, 298] width 1195 height 597
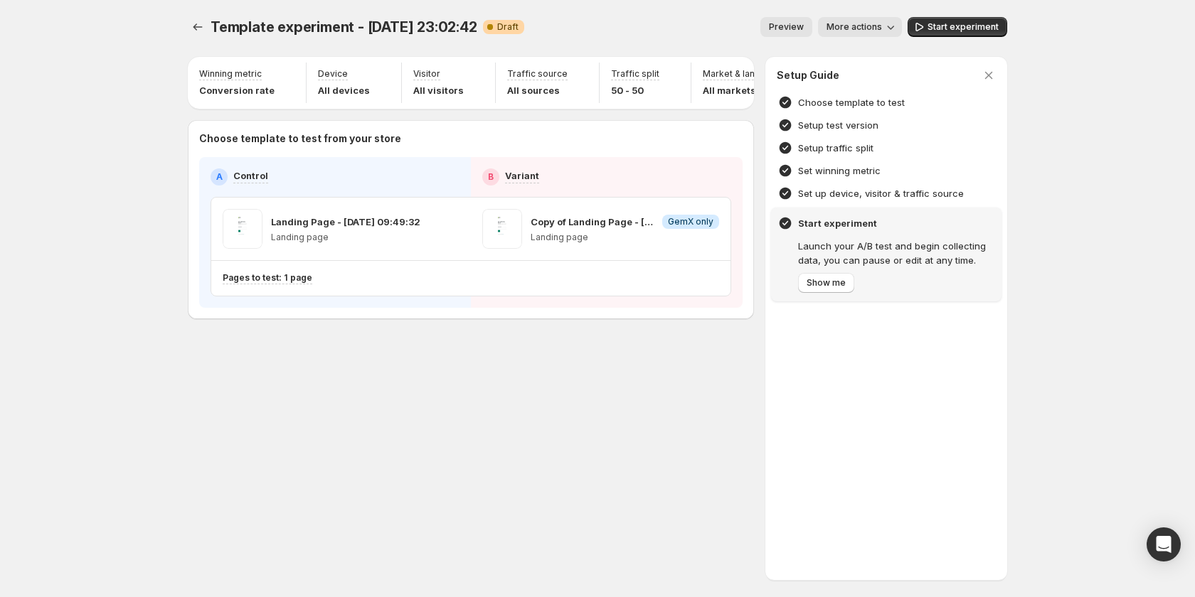
click at [890, 31] on icon "button" at bounding box center [890, 27] width 14 height 14
click at [883, 108] on span "Copy live page link" at bounding box center [892, 105] width 85 height 11
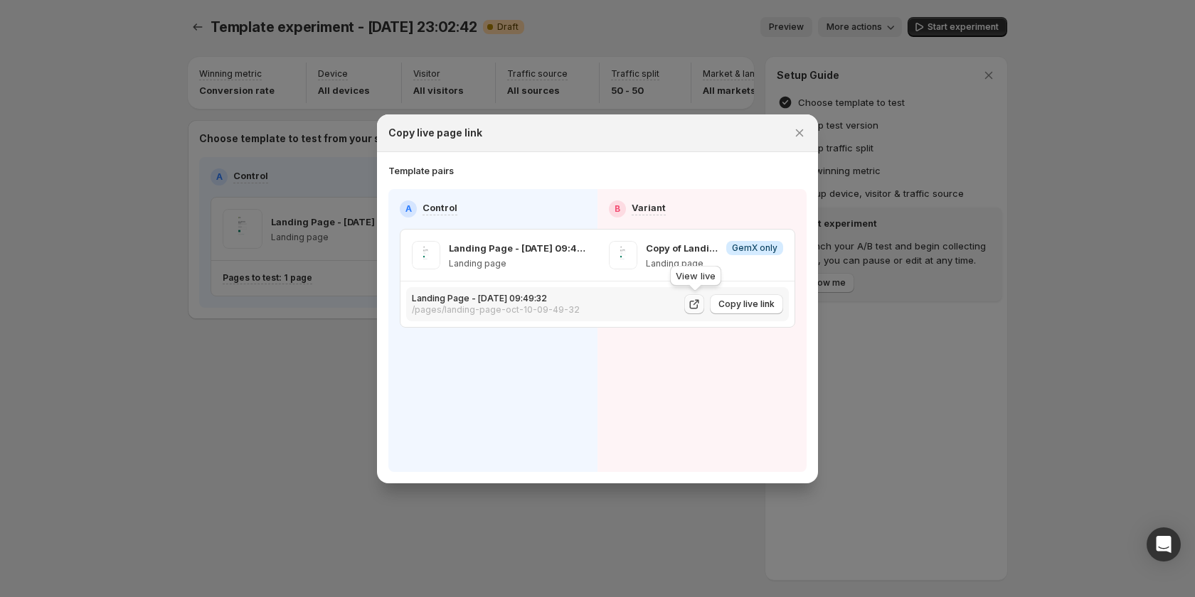
click at [691, 299] on icon ":r118:" at bounding box center [694, 304] width 14 height 14
click at [801, 132] on icon "Close" at bounding box center [800, 133] width 8 height 8
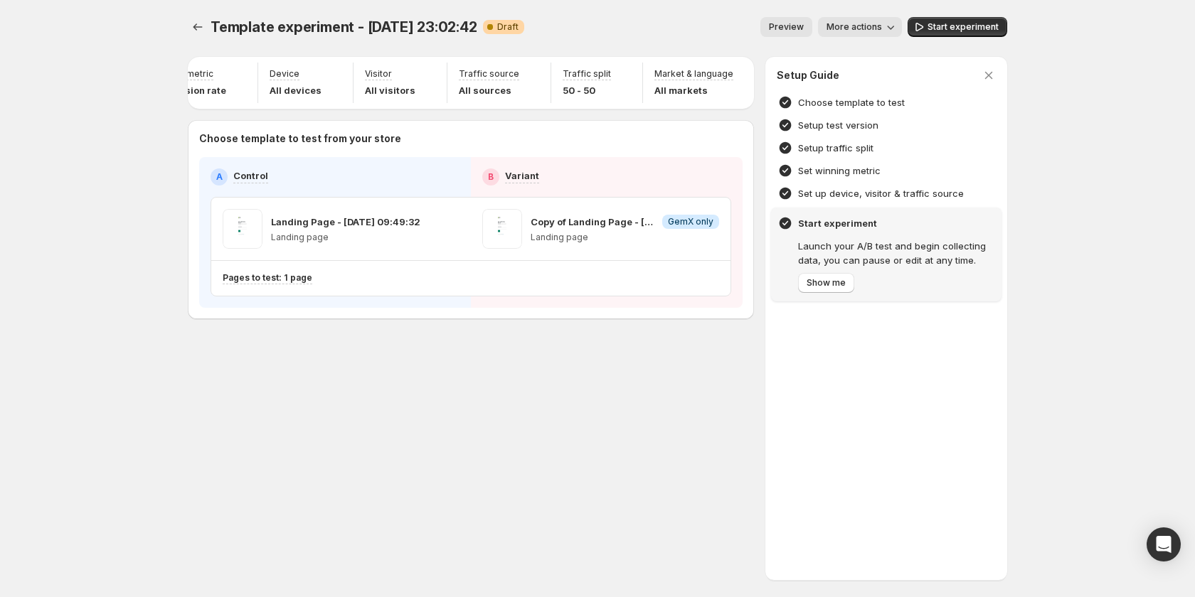
scroll to position [0, 92]
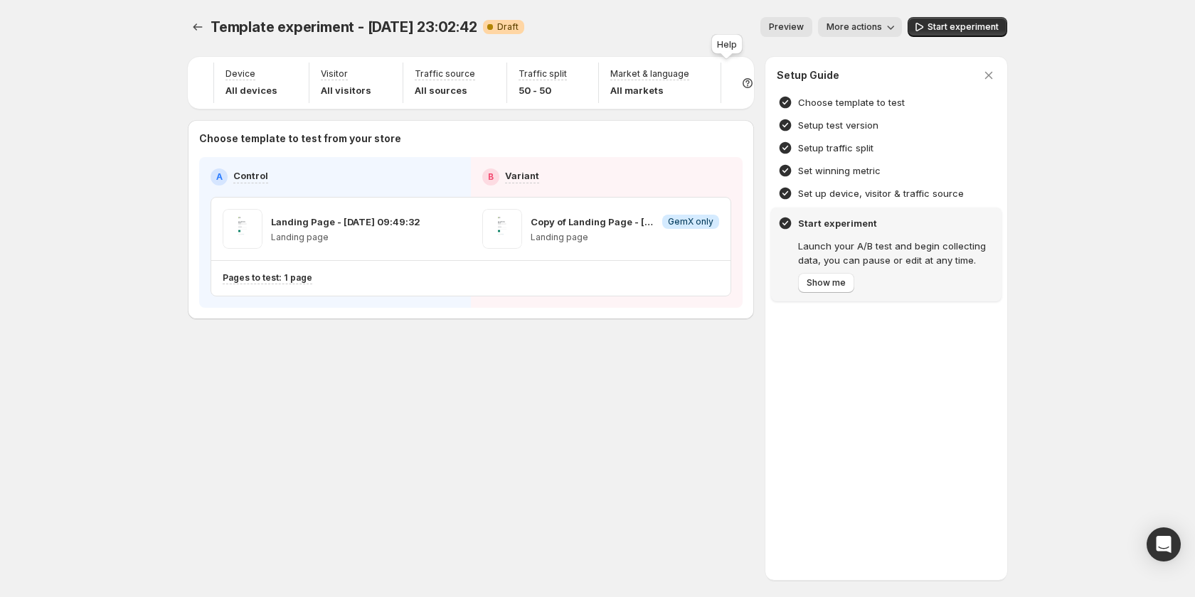
click at [747, 87] on span at bounding box center [747, 83] width 52 height 41
click at [737, 85] on div at bounding box center [747, 83] width 41 height 41
click at [735, 115] on button "Setup guide" at bounding box center [728, 122] width 111 height 23
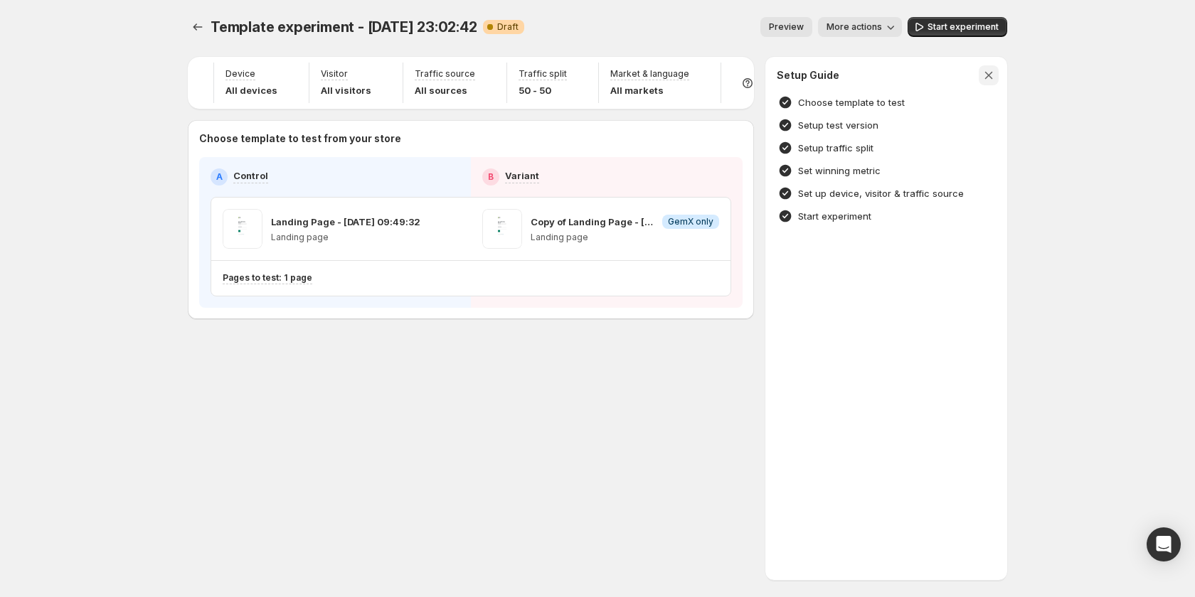
click at [986, 78] on icon "button" at bounding box center [989, 76] width 8 height 8
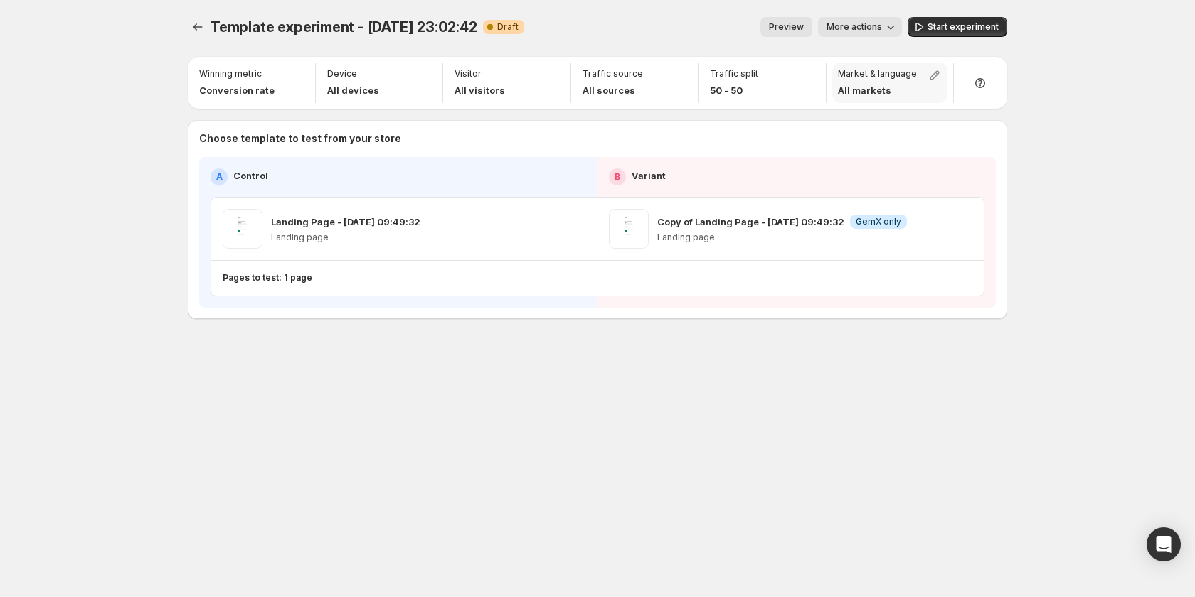
scroll to position [0, 0]
click at [968, 92] on div at bounding box center [979, 83] width 41 height 41
click at [936, 122] on icon "button" at bounding box center [936, 122] width 5 height 5
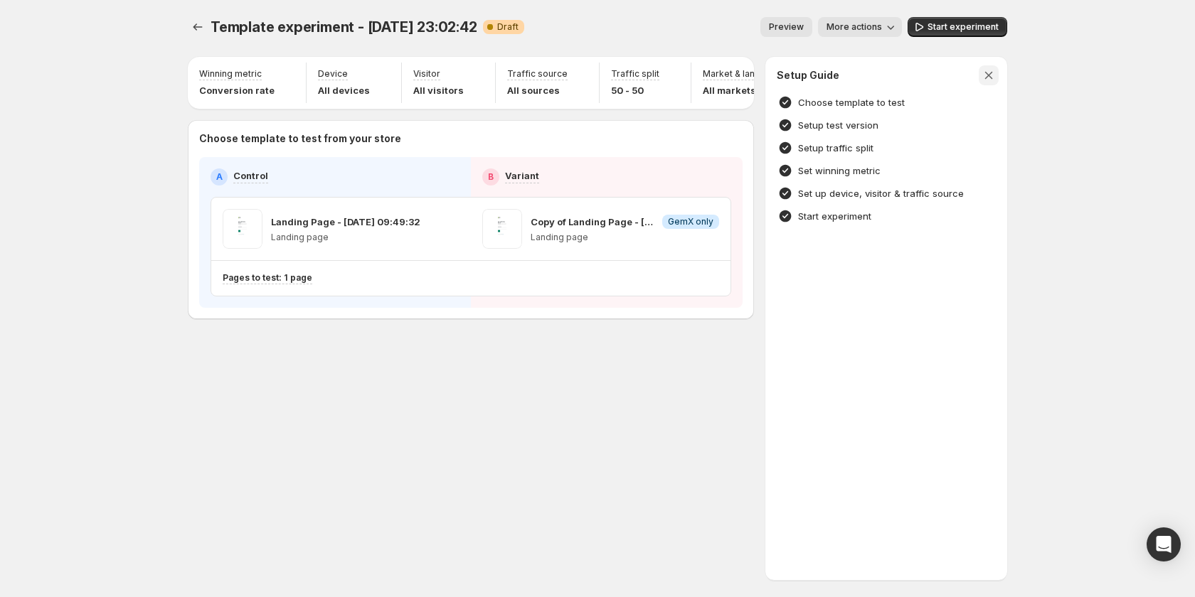
click at [986, 73] on icon "button" at bounding box center [989, 76] width 8 height 8
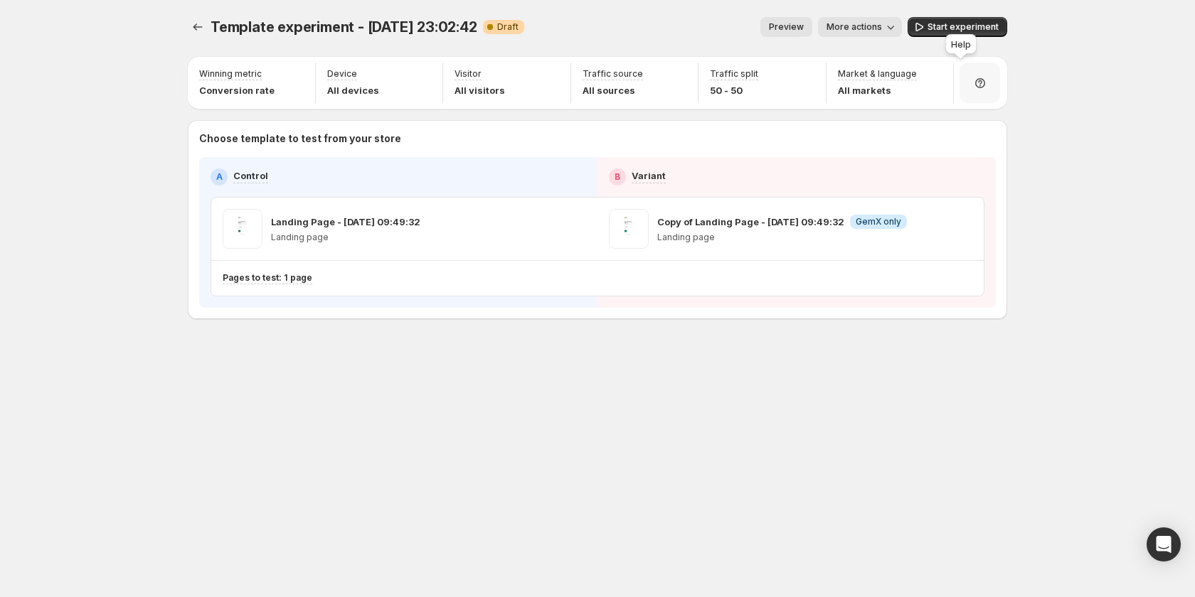
click at [976, 78] on icon at bounding box center [980, 83] width 14 height 14
click at [985, 121] on span "Setup guide" at bounding box center [974, 122] width 53 height 11
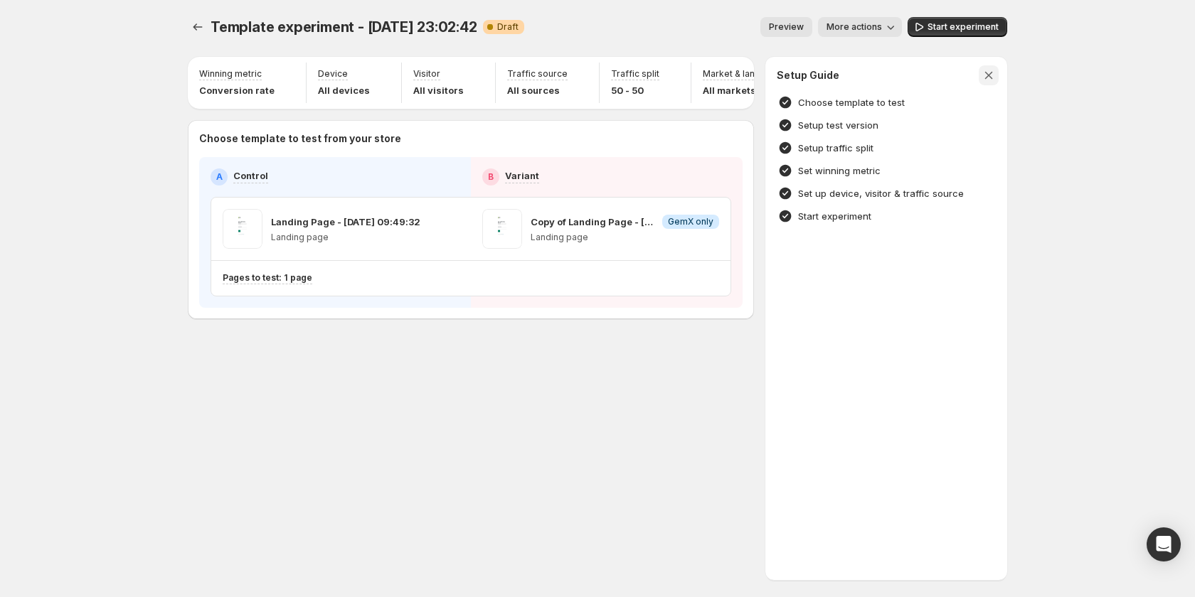
click at [991, 75] on icon "button" at bounding box center [988, 75] width 14 height 14
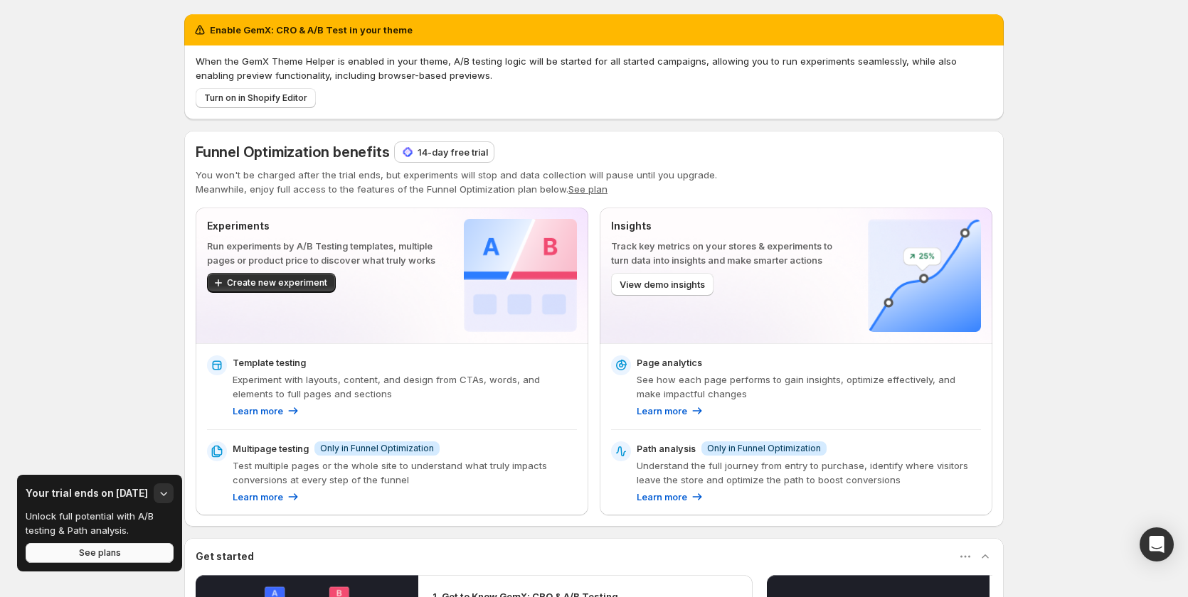
click at [107, 560] on button "See plans" at bounding box center [100, 553] width 148 height 20
